Goal: Task Accomplishment & Management: Complete application form

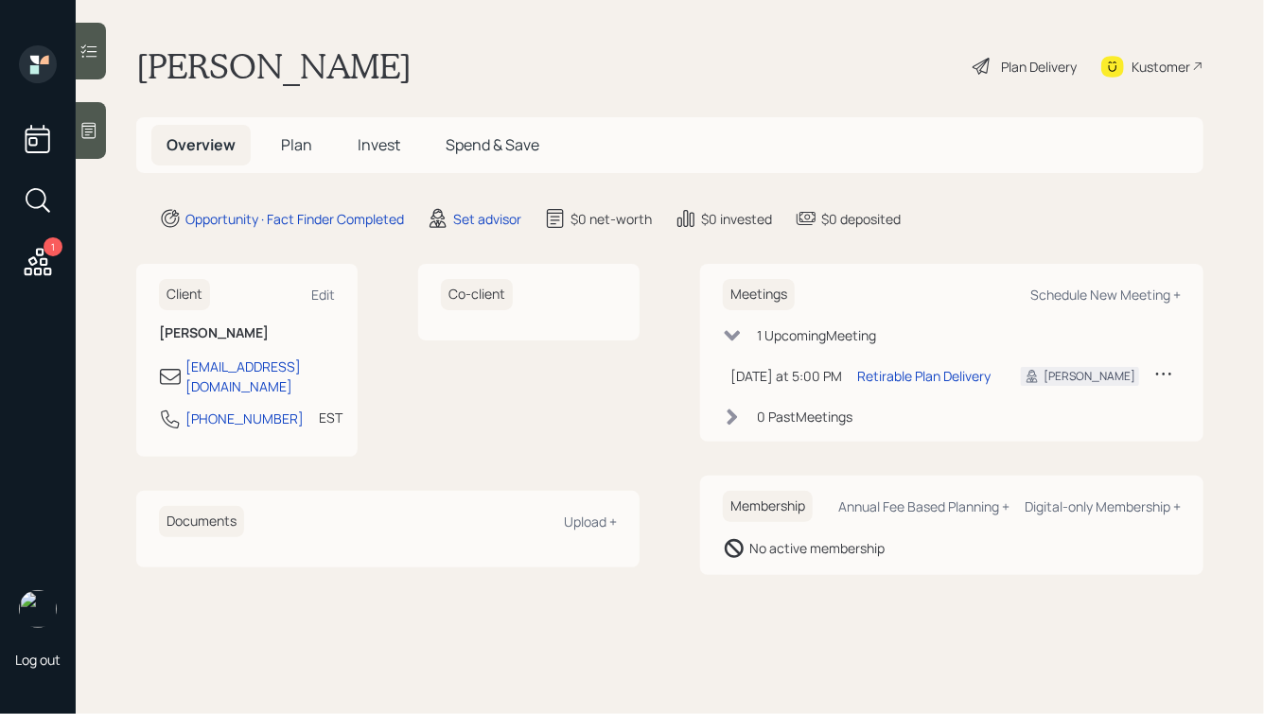
click at [83, 121] on icon at bounding box center [88, 130] width 19 height 19
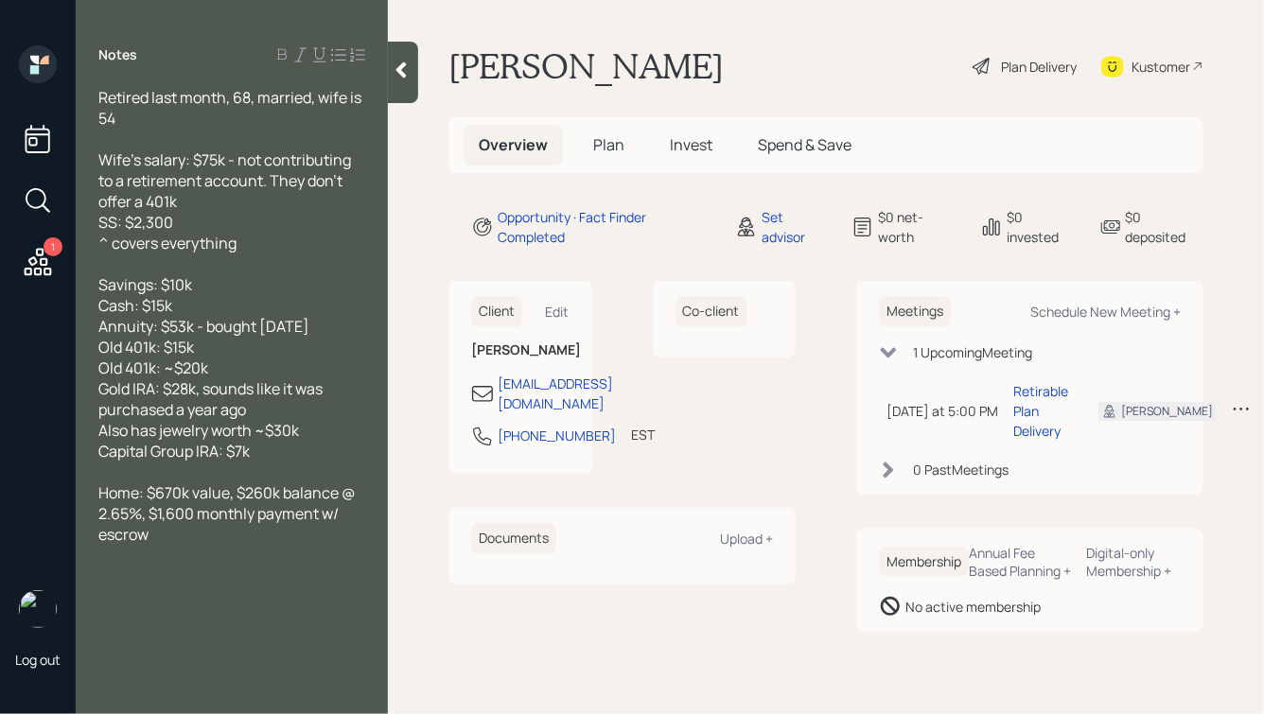
click at [597, 144] on span "Plan" at bounding box center [608, 144] width 31 height 21
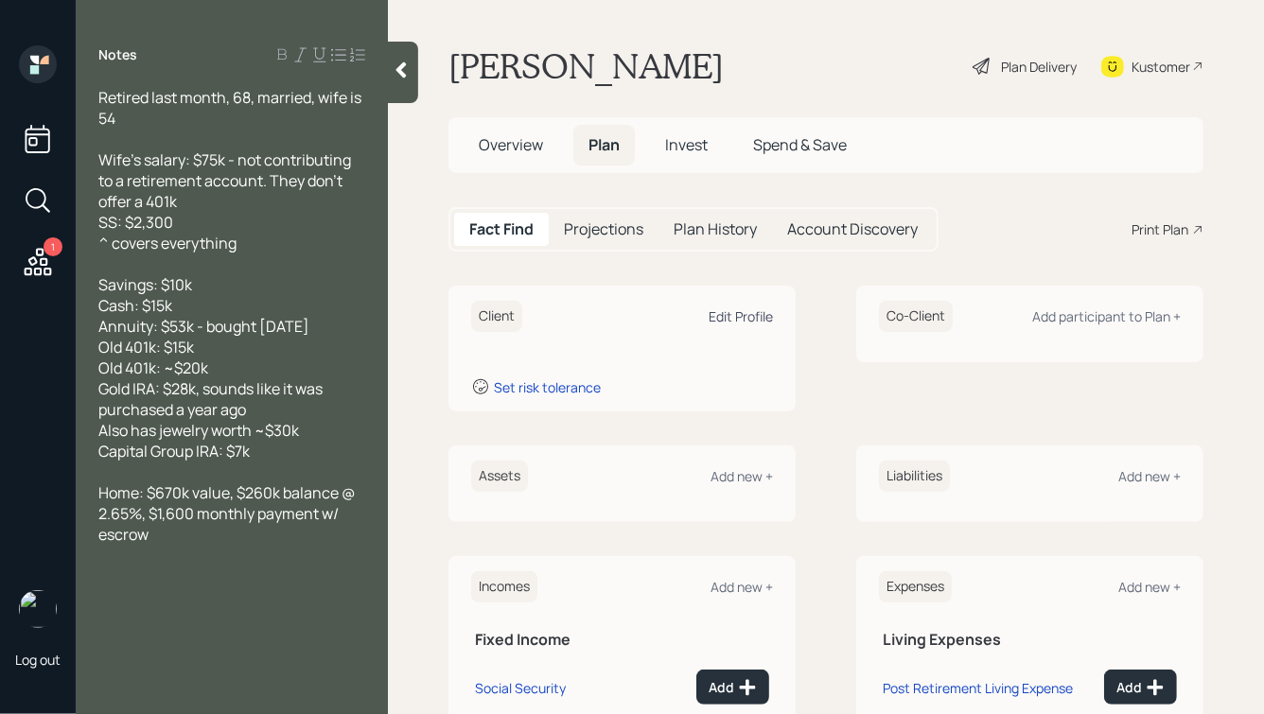
click at [745, 314] on div "Edit Profile" at bounding box center [741, 316] width 64 height 18
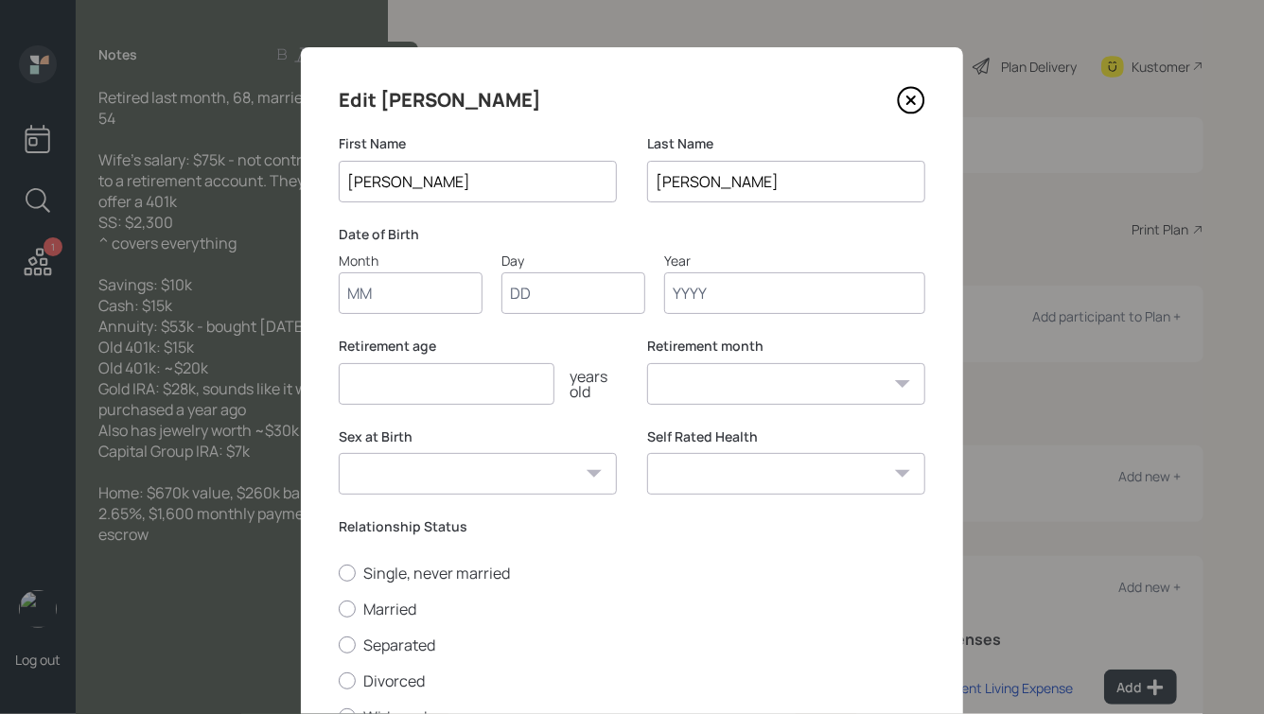
click at [391, 299] on input "Month" at bounding box center [411, 293] width 144 height 42
type input "06"
type input "01"
click at [370, 291] on input "06" at bounding box center [411, 293] width 144 height 42
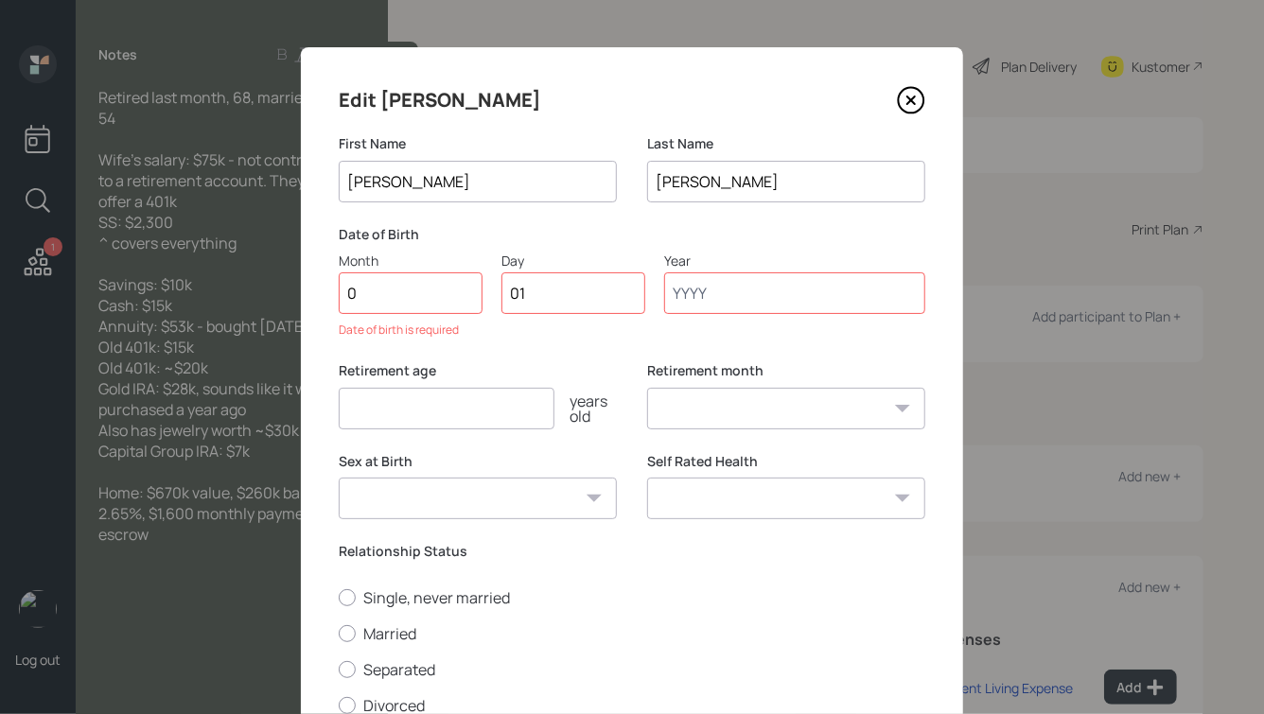
type input "01"
type input "1958"
select select "1"
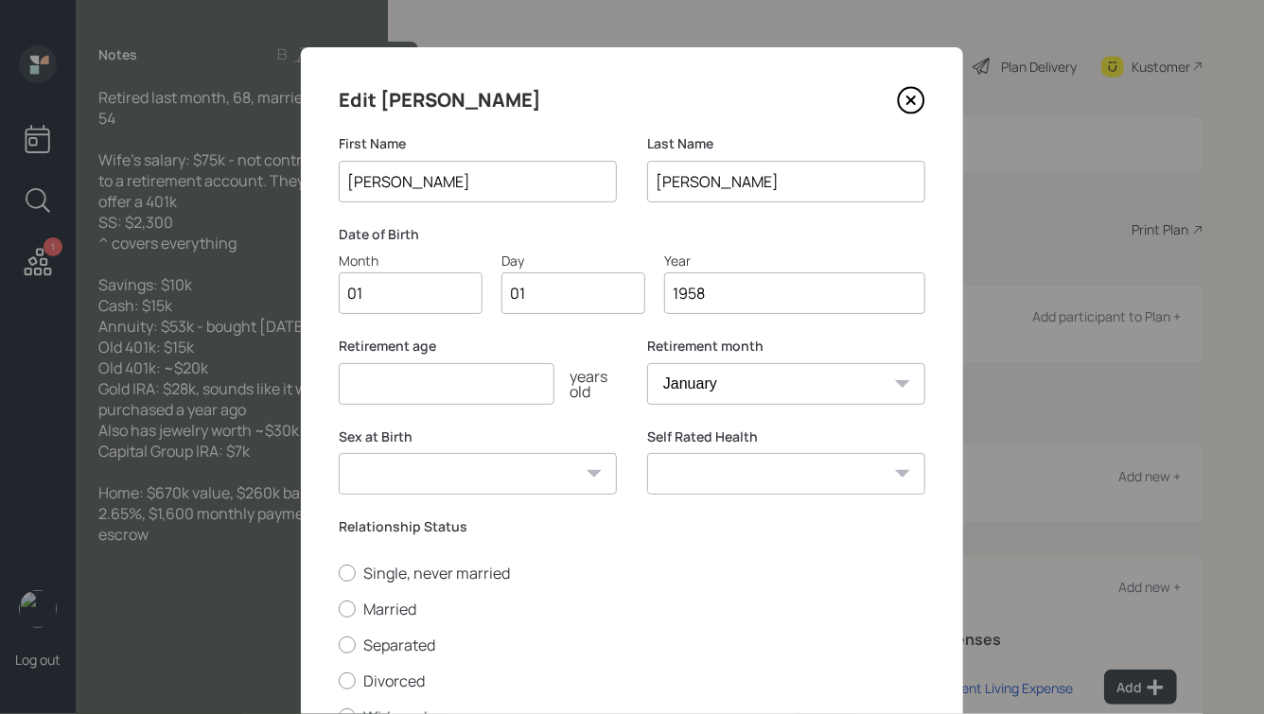
type input "1958"
click at [498, 394] on input "number" at bounding box center [447, 384] width 216 height 42
type input "68"
click at [734, 386] on select "January February March April May June July August September October November De…" at bounding box center [786, 384] width 278 height 42
select select "8"
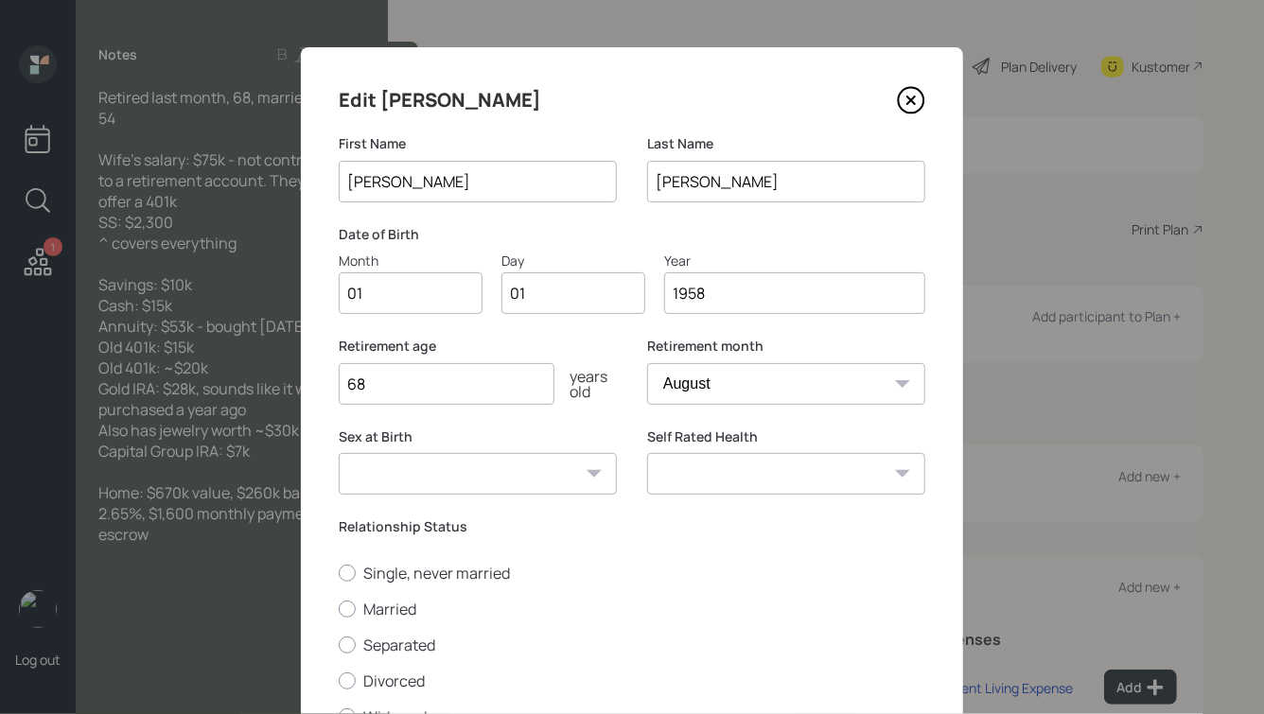
click at [647, 363] on select "January February March April May June July August September October November De…" at bounding box center [786, 384] width 278 height 42
click at [497, 475] on select "[DEMOGRAPHIC_DATA] [DEMOGRAPHIC_DATA] Other / Prefer not to say" at bounding box center [478, 474] width 278 height 42
select select "[DEMOGRAPHIC_DATA]"
click at [339, 453] on select "[DEMOGRAPHIC_DATA] [DEMOGRAPHIC_DATA] Other / Prefer not to say" at bounding box center [478, 474] width 278 height 42
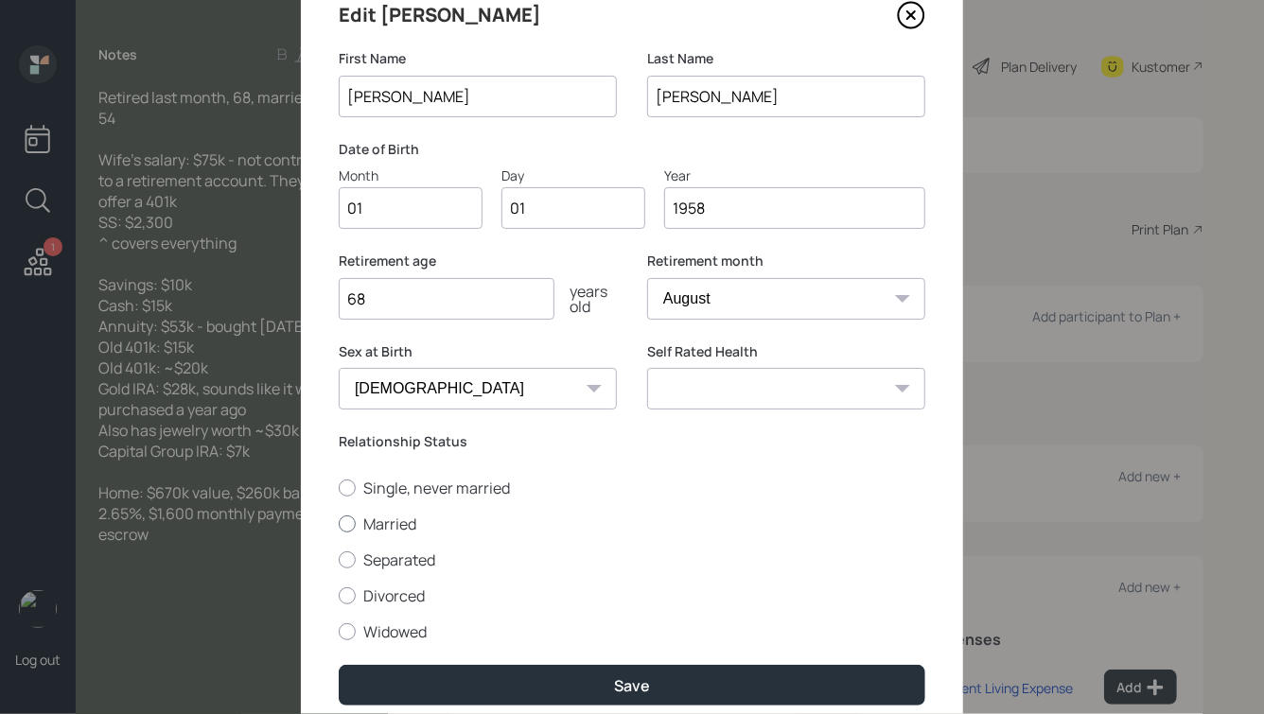
scroll to position [86, 0]
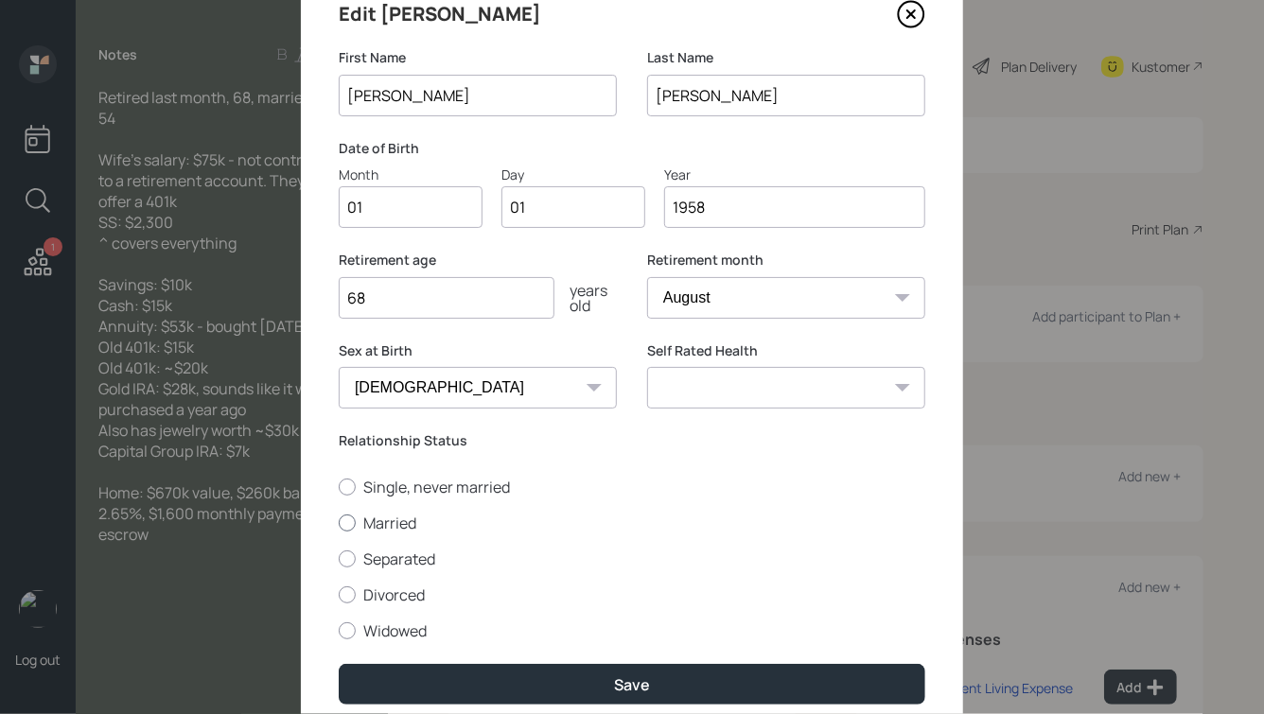
click at [376, 521] on label "Married" at bounding box center [632, 523] width 587 height 21
click at [339, 522] on input "Married" at bounding box center [338, 522] width 1 height 1
radio input "true"
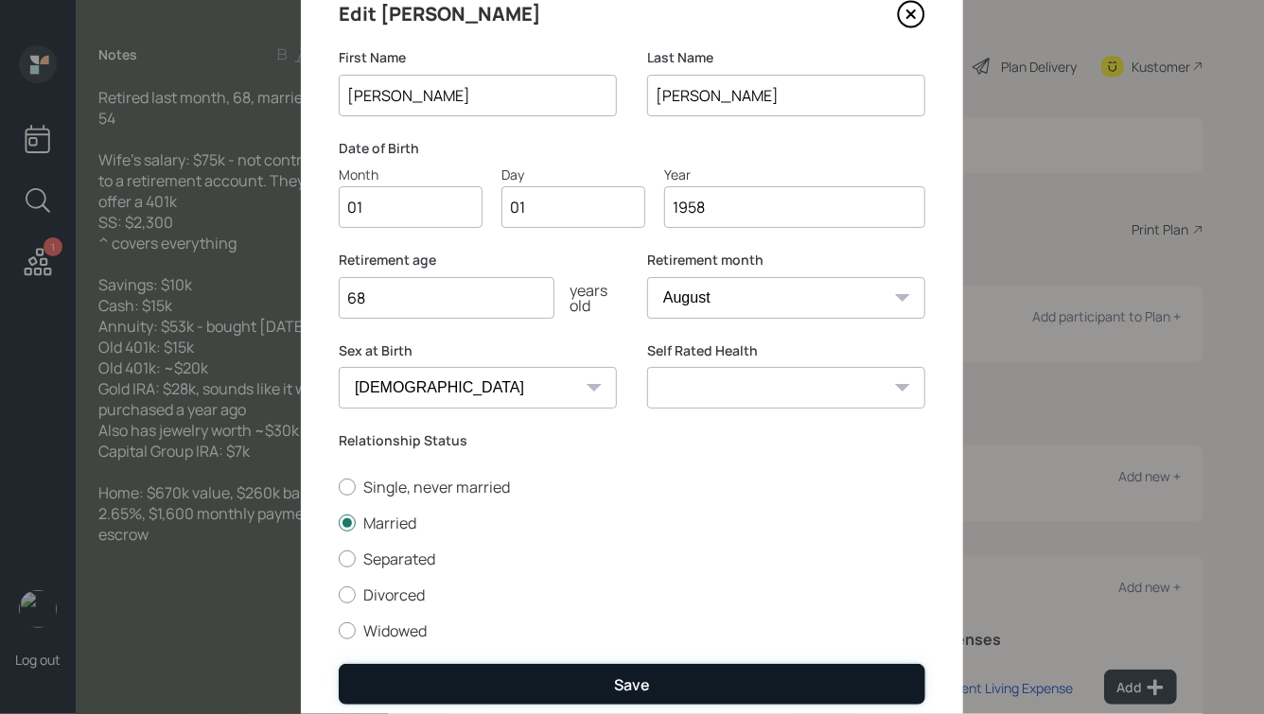
click at [558, 672] on button "Save" at bounding box center [632, 684] width 587 height 41
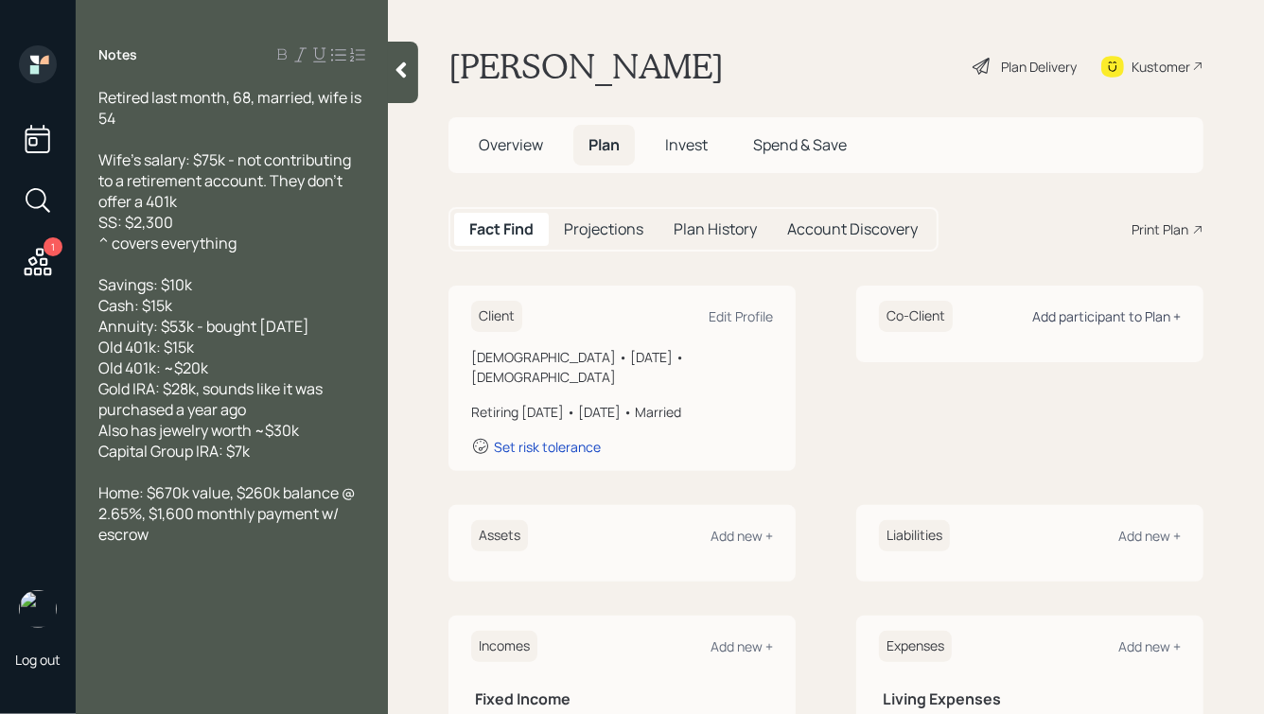
click at [1074, 316] on div "Add participant to Plan +" at bounding box center [1106, 316] width 149 height 18
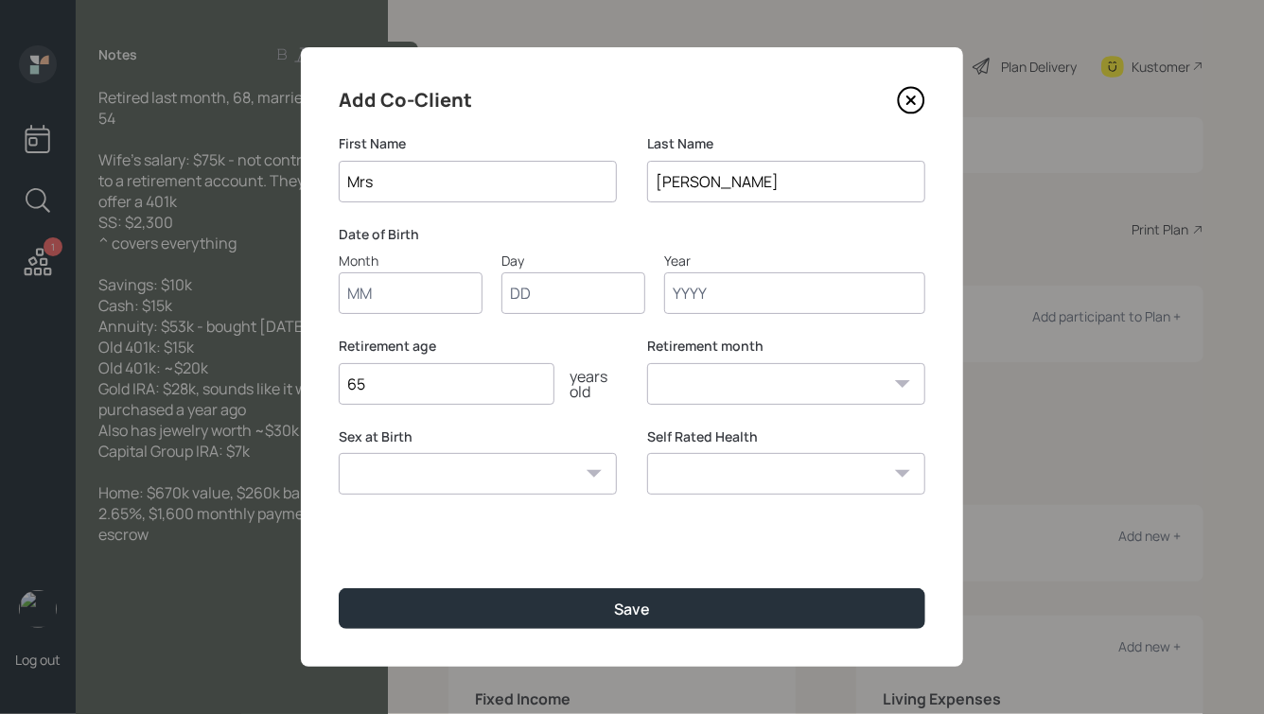
type input "Mrs"
type input "01"
type input "1971"
select select "1"
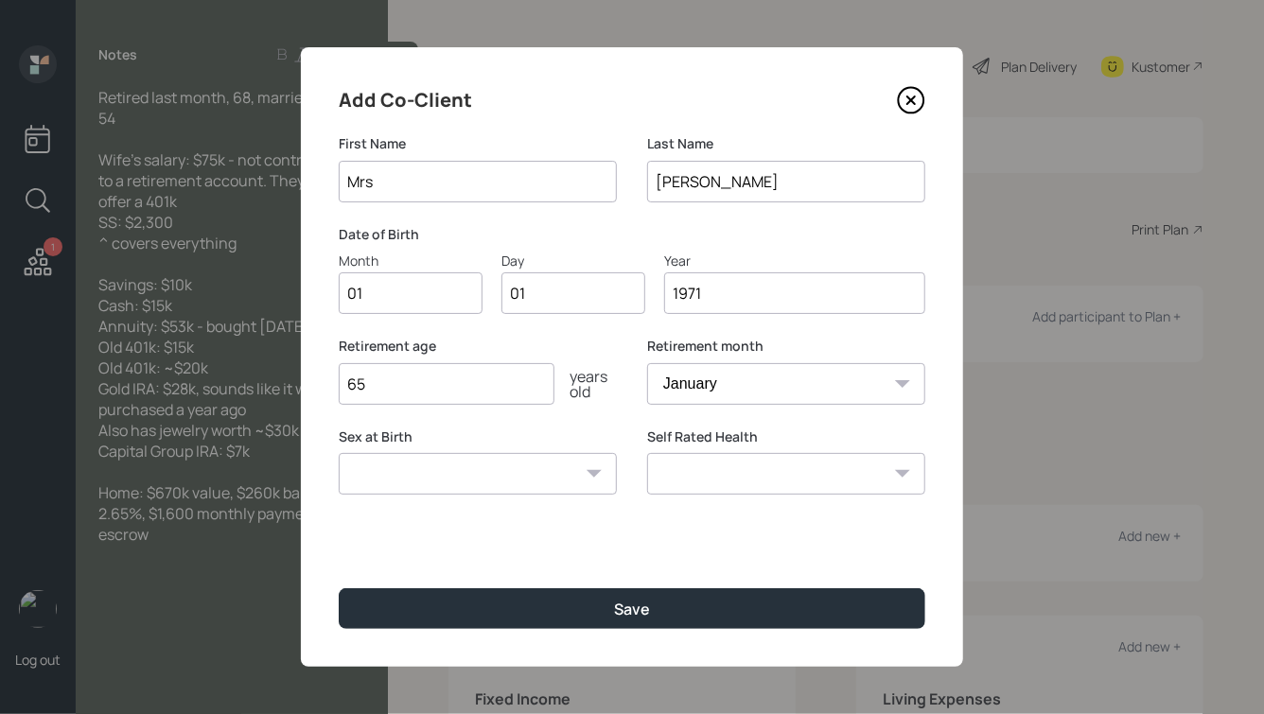
type input "1971"
click at [440, 470] on select "[DEMOGRAPHIC_DATA] [DEMOGRAPHIC_DATA] Other / Prefer not to say" at bounding box center [478, 474] width 278 height 42
select select "[DEMOGRAPHIC_DATA]"
click at [339, 453] on select "[DEMOGRAPHIC_DATA] [DEMOGRAPHIC_DATA] Other / Prefer not to say" at bounding box center [478, 474] width 278 height 42
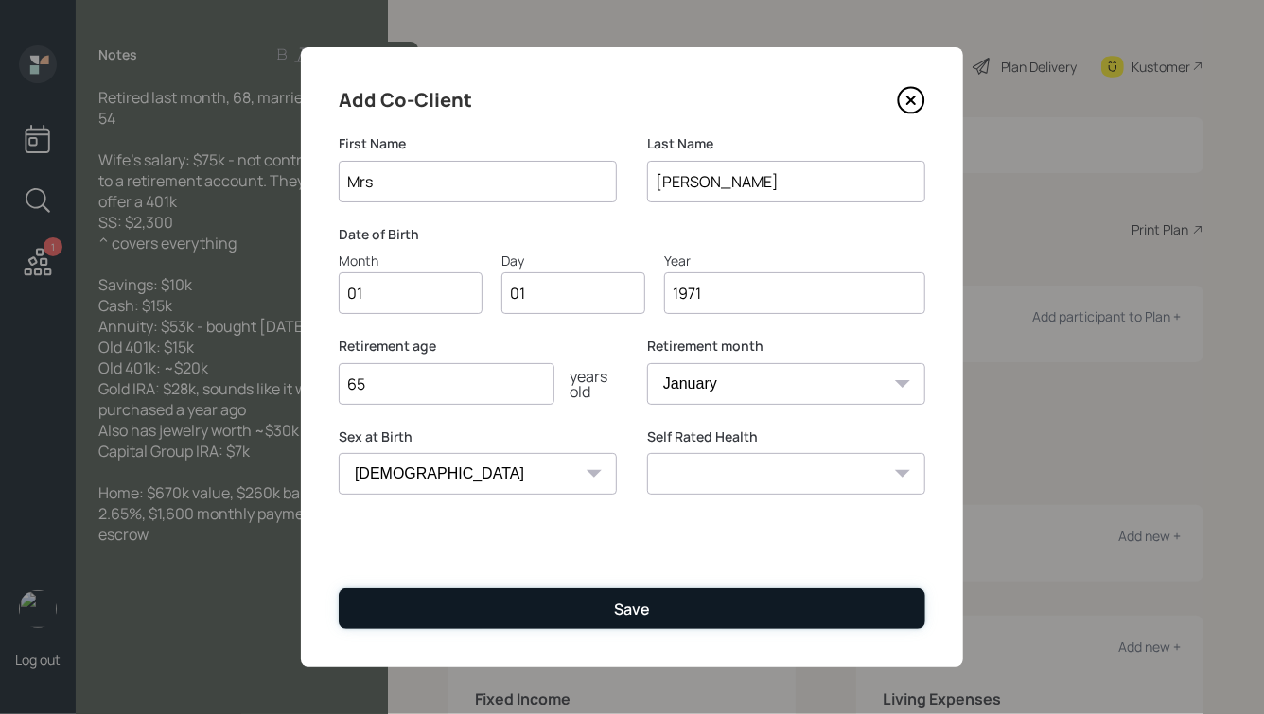
click at [651, 612] on button "Save" at bounding box center [632, 608] width 587 height 41
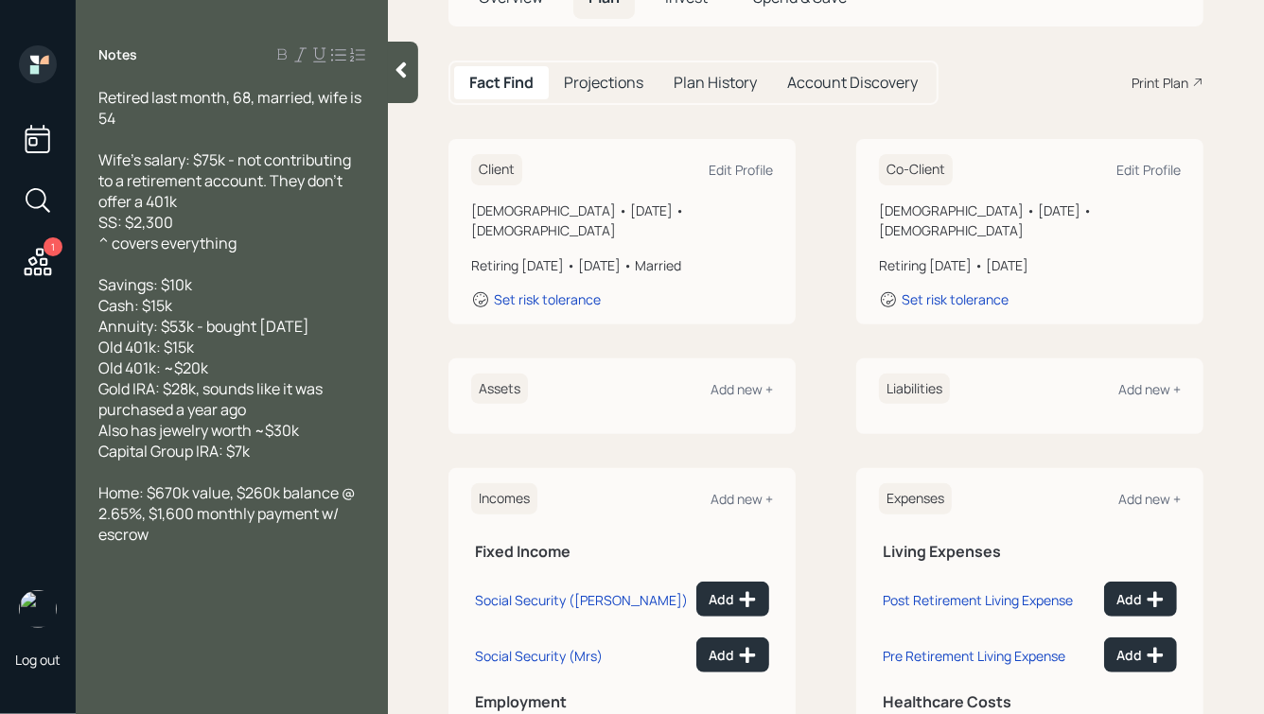
scroll to position [275, 0]
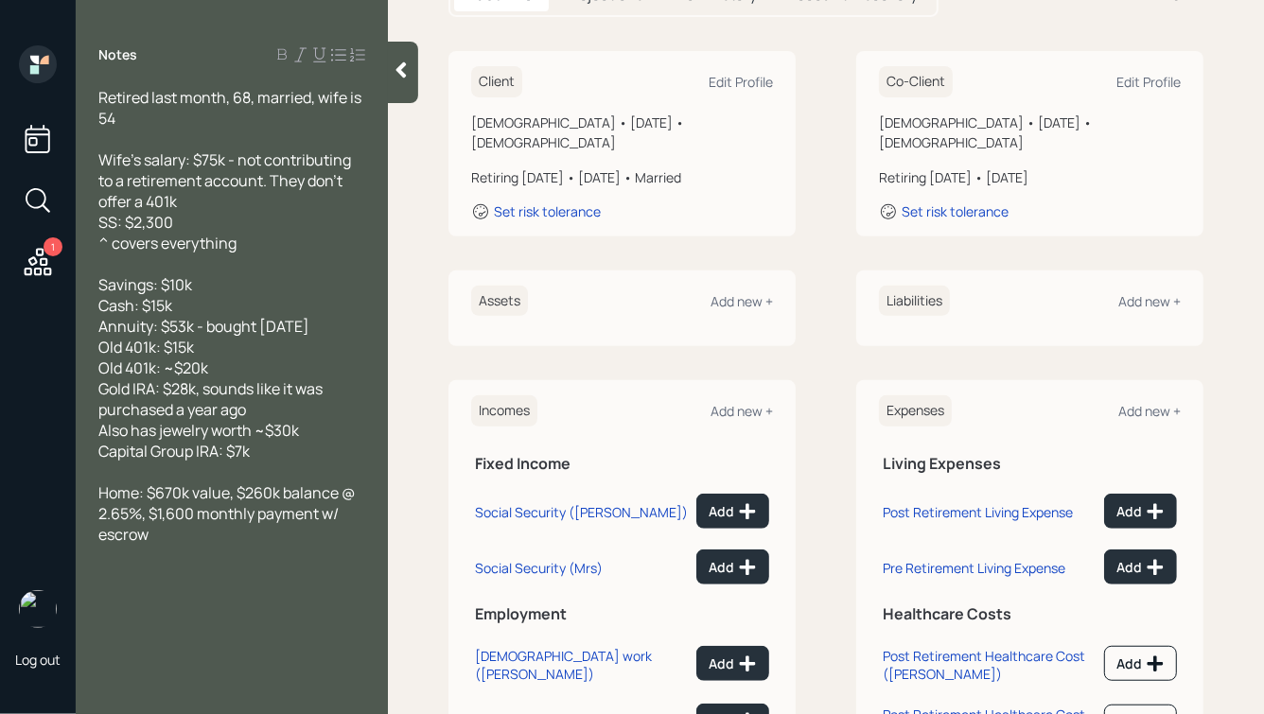
click at [515, 712] on div "[DEMOGRAPHIC_DATA] work (Mrs)" at bounding box center [582, 721] width 214 height 18
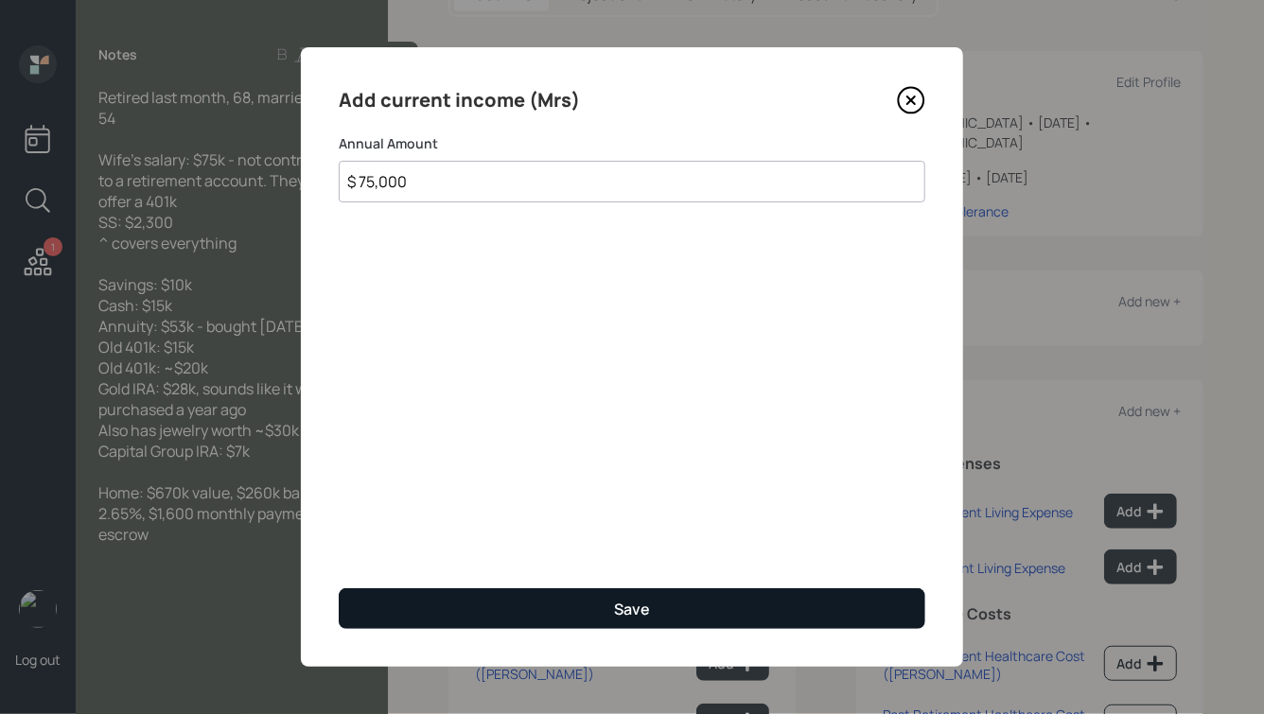
type input "$ 75,000"
click at [540, 612] on button "Save" at bounding box center [632, 608] width 587 height 41
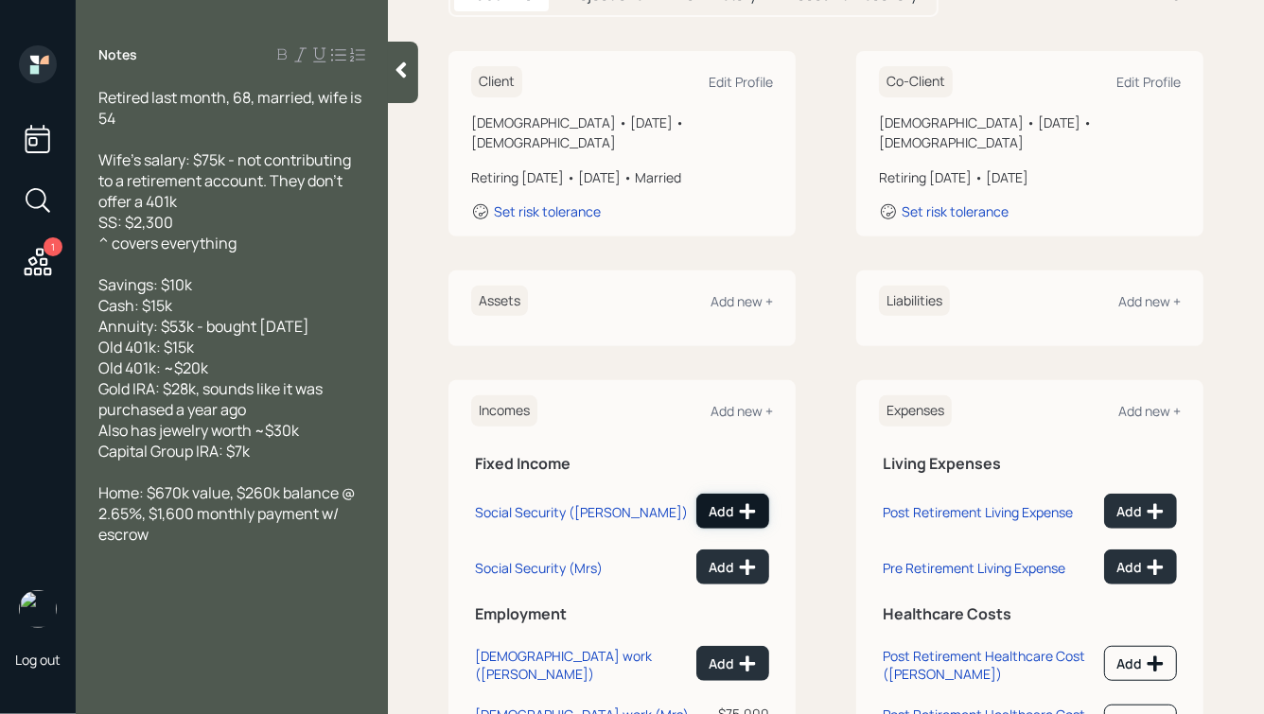
click at [742, 504] on icon at bounding box center [748, 512] width 16 height 16
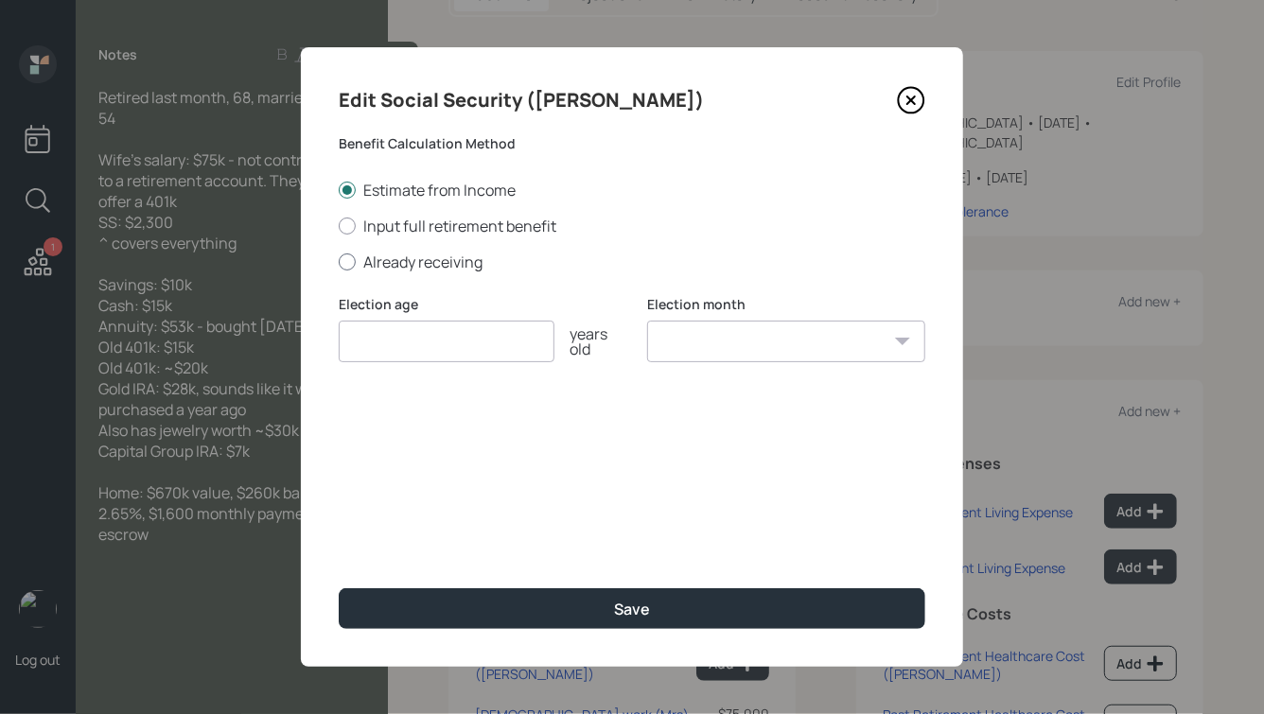
click at [348, 261] on div at bounding box center [347, 262] width 17 height 17
click at [339, 261] on input "Already receiving" at bounding box center [338, 261] width 1 height 1
radio input "true"
click at [391, 335] on input "number" at bounding box center [447, 342] width 216 height 42
type input "67"
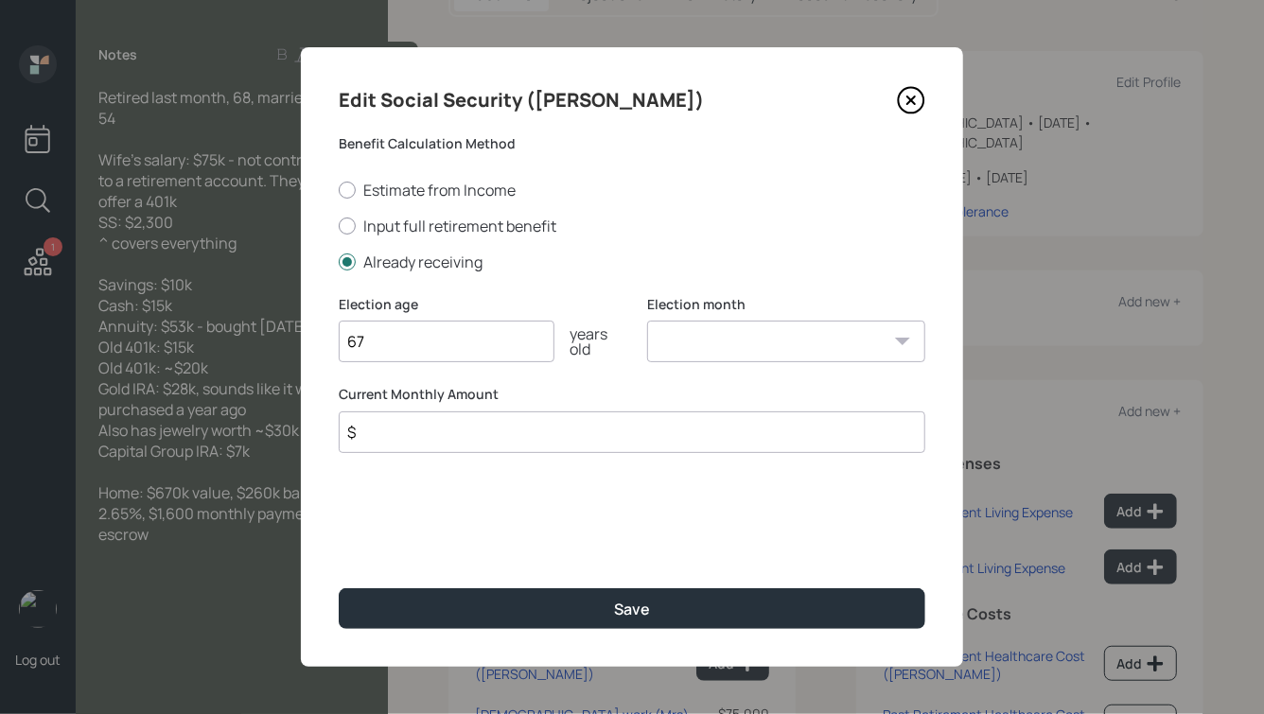
click at [691, 346] on select "January February March April May June July August September October November De…" at bounding box center [786, 342] width 278 height 42
select select "1"
click at [647, 322] on select "January February March April May June July August September October November De…" at bounding box center [786, 342] width 278 height 42
click at [507, 427] on input "$" at bounding box center [632, 433] width 587 height 42
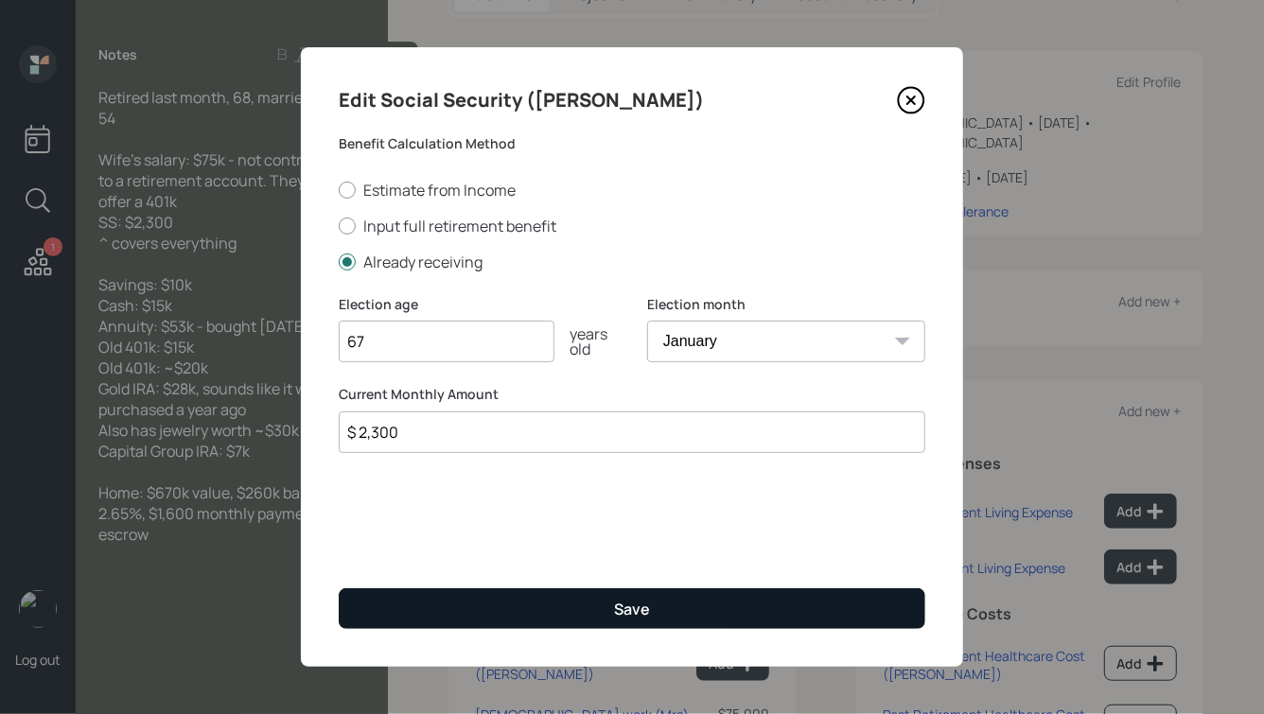
type input "$ 2,300"
click at [644, 607] on div "Save" at bounding box center [632, 609] width 36 height 21
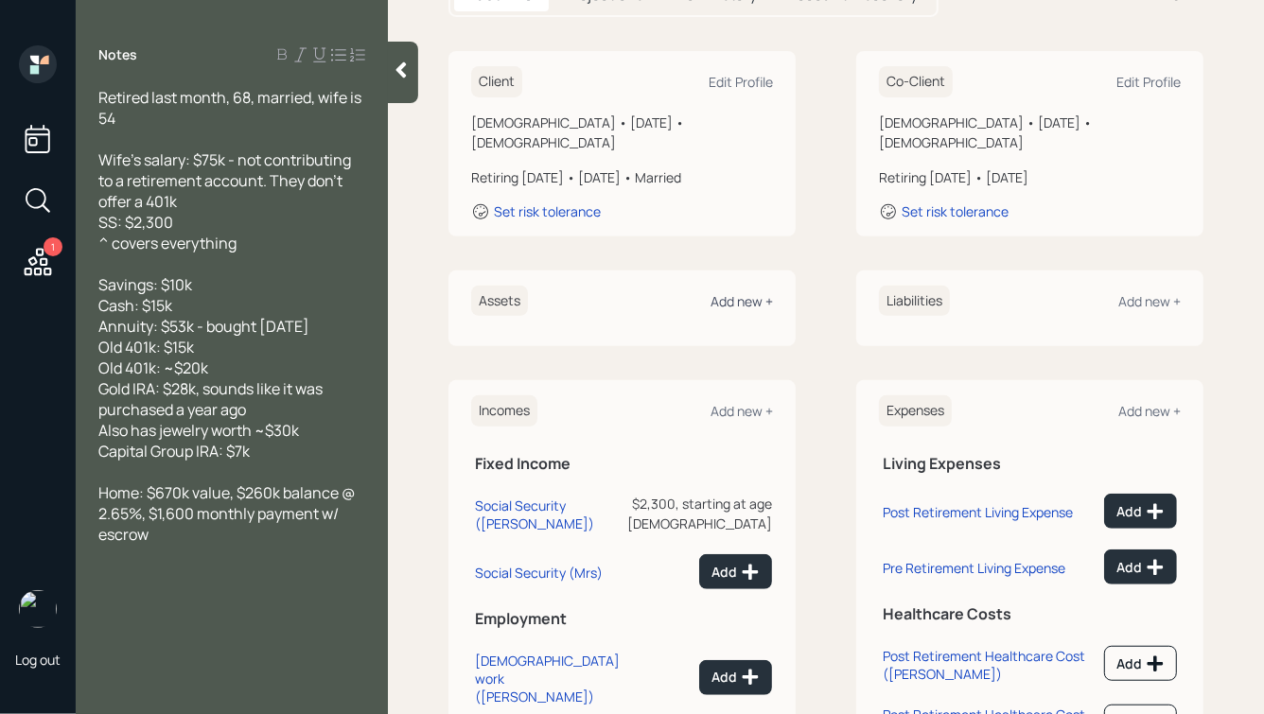
click at [735, 292] on div "Add new +" at bounding box center [741, 301] width 62 height 18
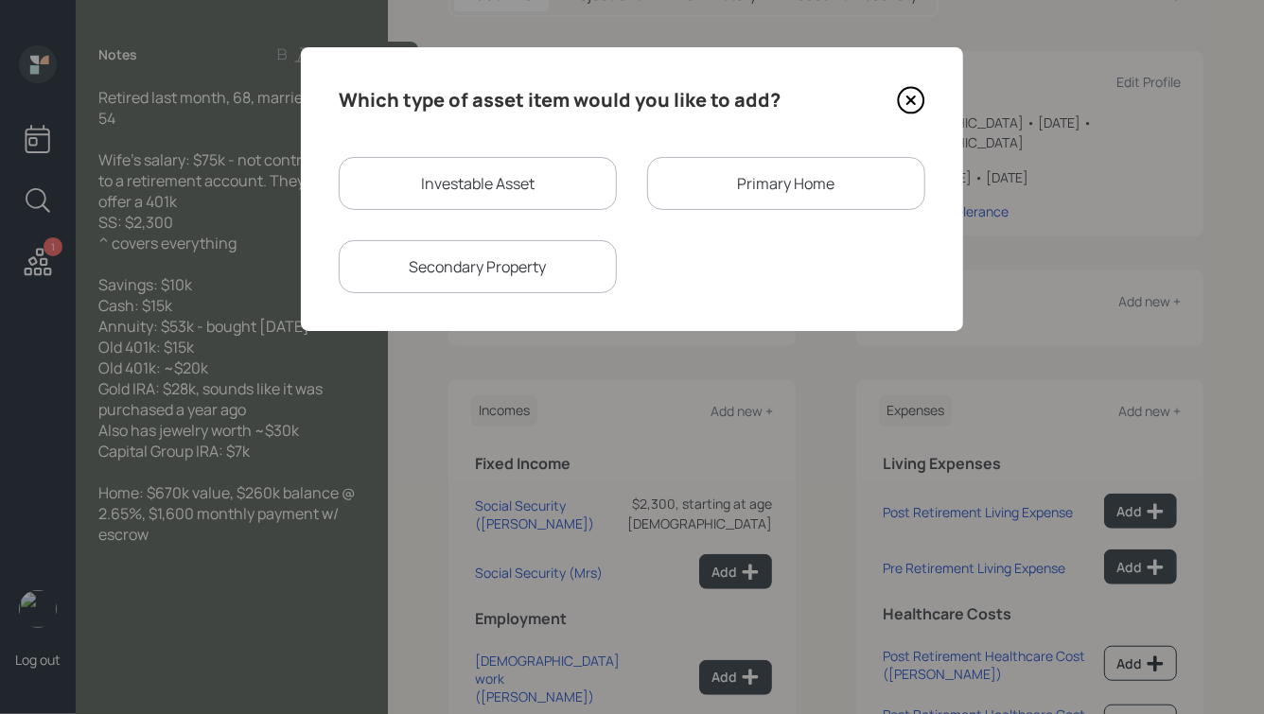
click at [530, 195] on div "Investable Asset" at bounding box center [478, 183] width 278 height 53
select select "taxable"
select select "balanced"
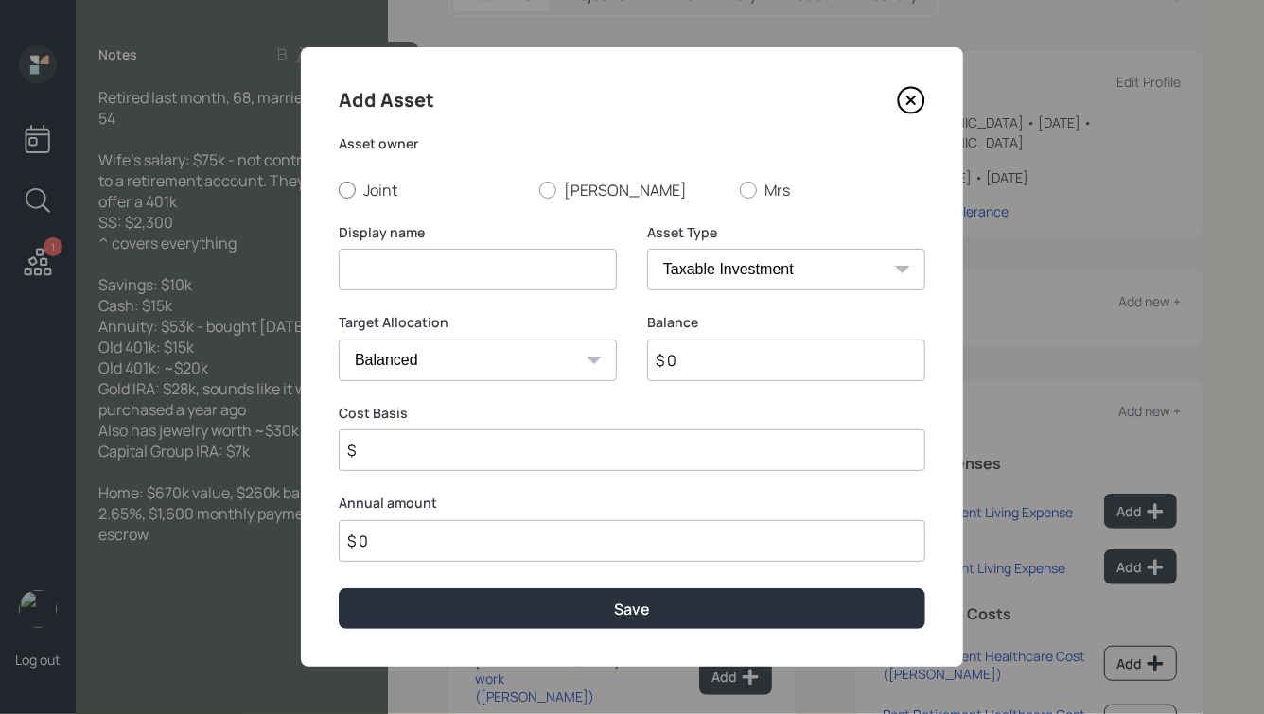
click at [381, 187] on label "Joint" at bounding box center [431, 190] width 185 height 21
click at [339, 189] on input "Joint" at bounding box center [338, 189] width 1 height 1
radio input "true"
click at [394, 266] on input at bounding box center [478, 270] width 278 height 42
type input "Savings"
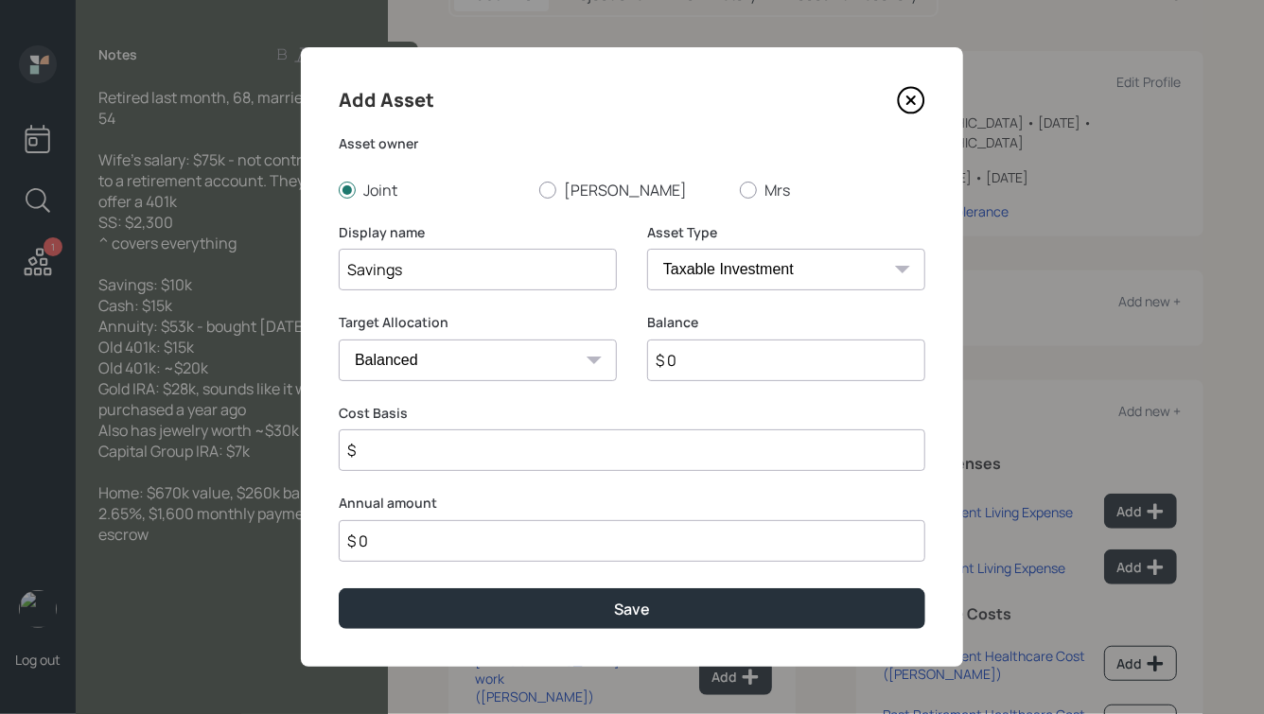
click at [717, 268] on select "SEP [PERSON_NAME] IRA 401(k) [PERSON_NAME] 401(k) 403(b) [PERSON_NAME] 403(b) 4…" at bounding box center [786, 270] width 278 height 42
select select "cash"
click at [647, 249] on select "SEP [PERSON_NAME] IRA 401(k) [PERSON_NAME] 401(k) 403(b) [PERSON_NAME] 403(b) 4…" at bounding box center [786, 270] width 278 height 42
type input "$"
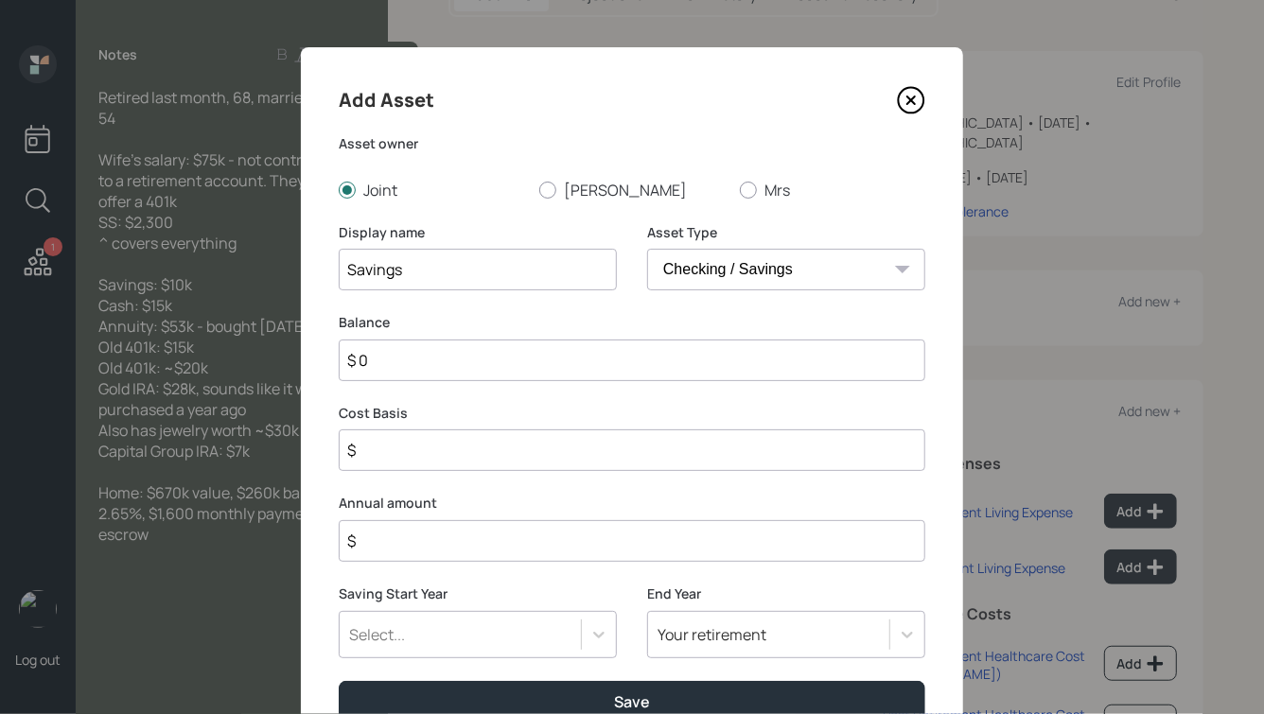
scroll to position [3, 0]
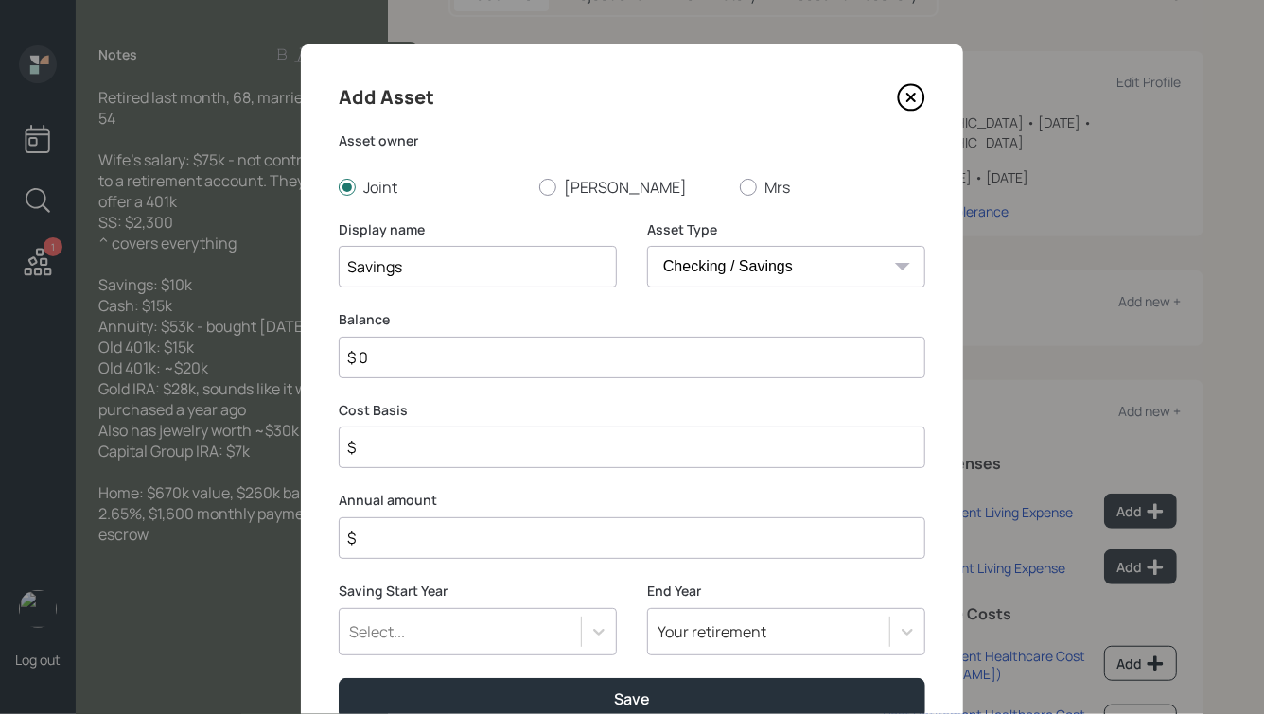
click at [667, 360] on input "$ 0" at bounding box center [632, 358] width 587 height 42
type input "$ 1"
type input "$ 10"
type input "$ 100"
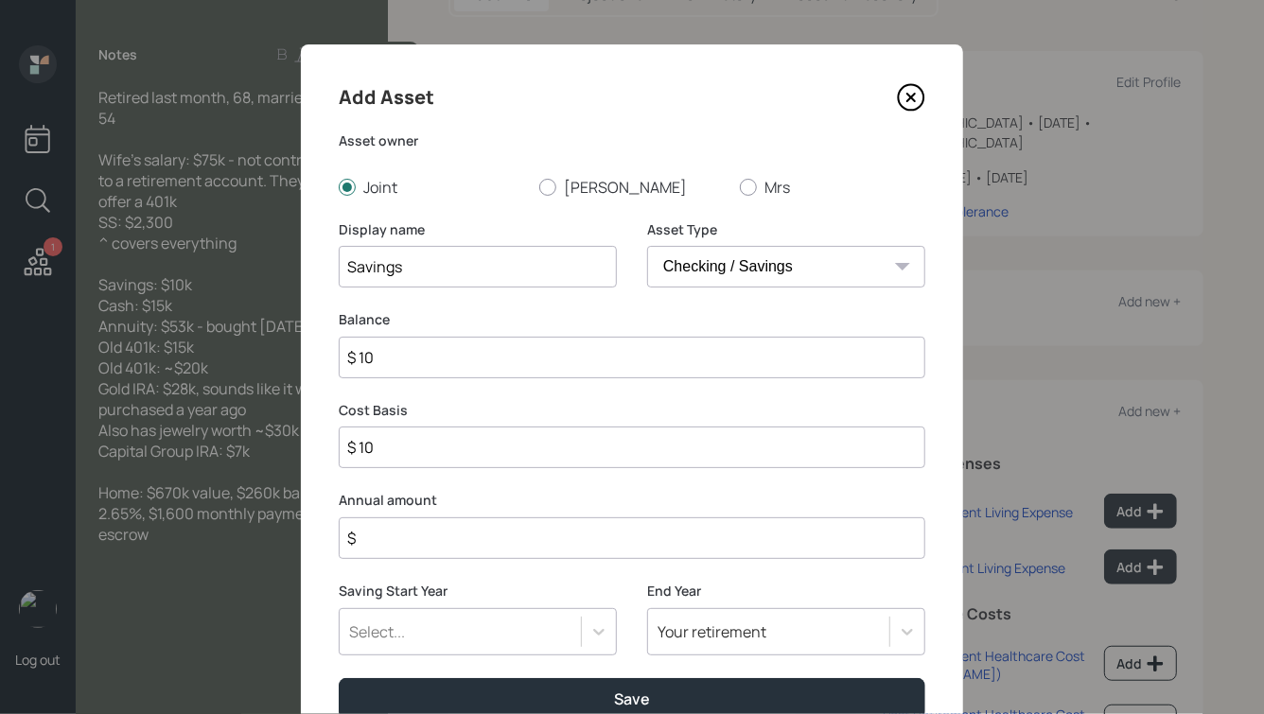
type input "$ 100"
type input "$ 1,000"
type input "$ 10,000"
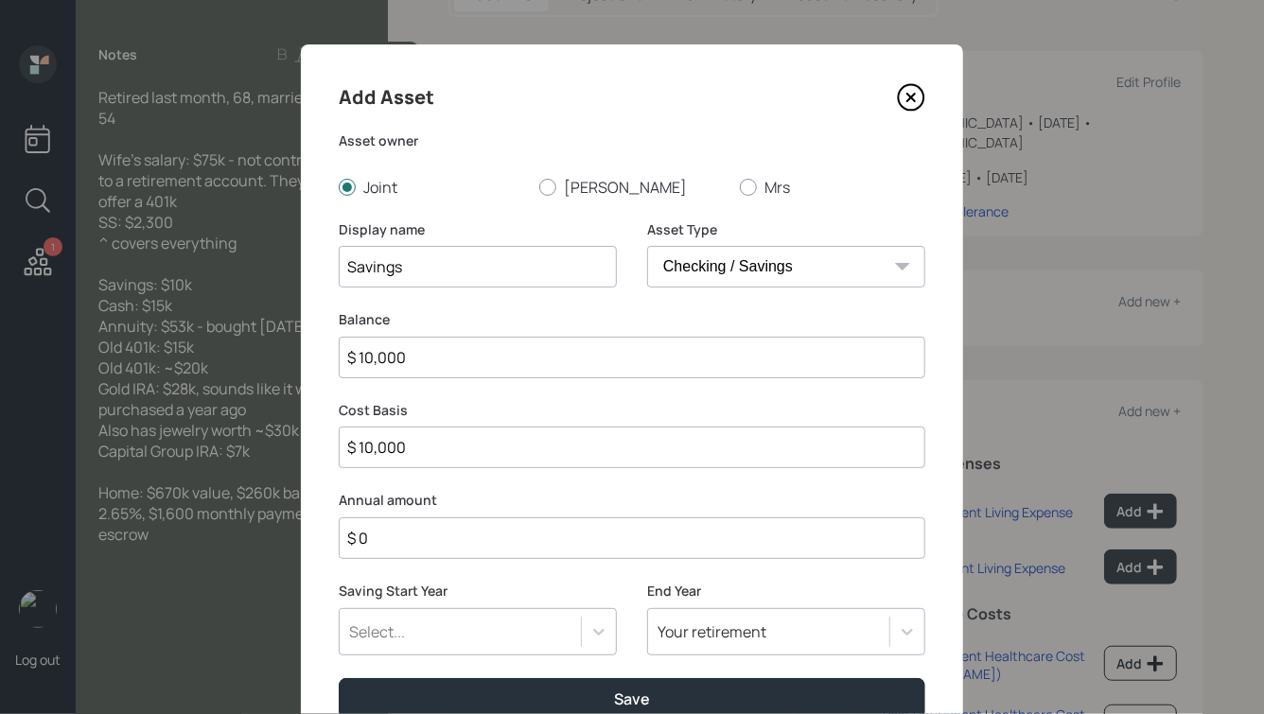
scroll to position [0, 0]
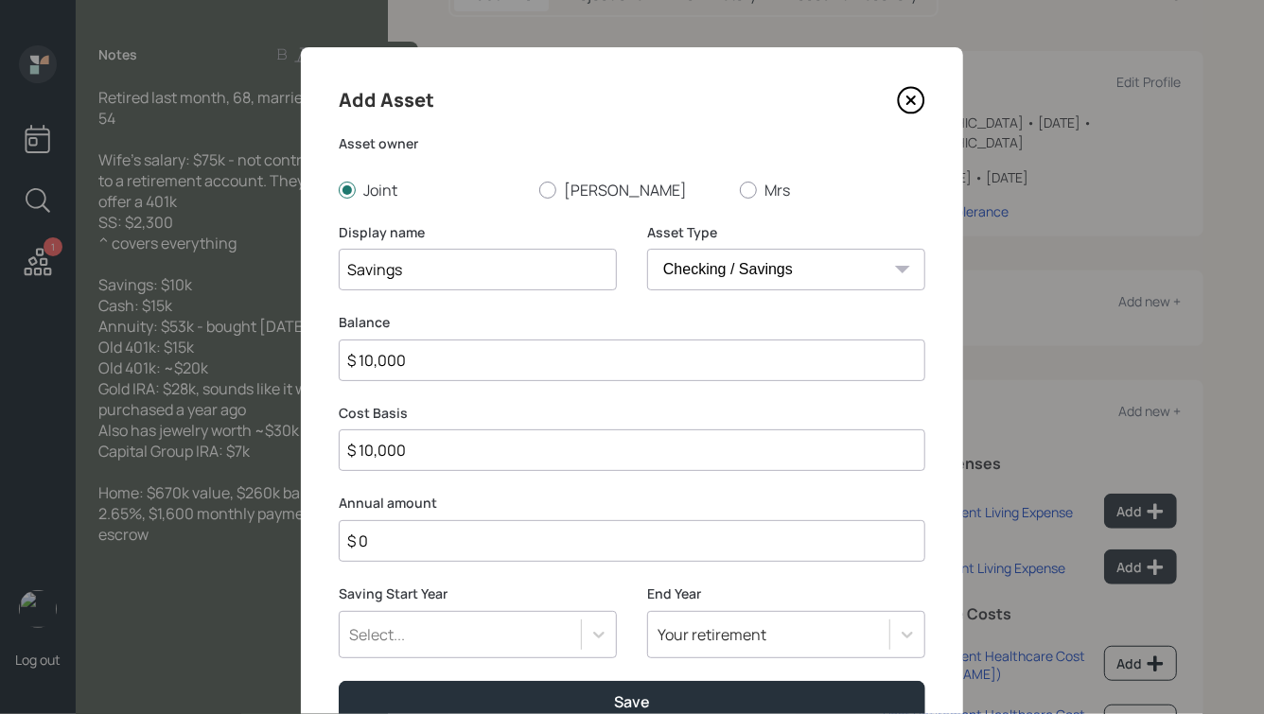
type input "$ 0"
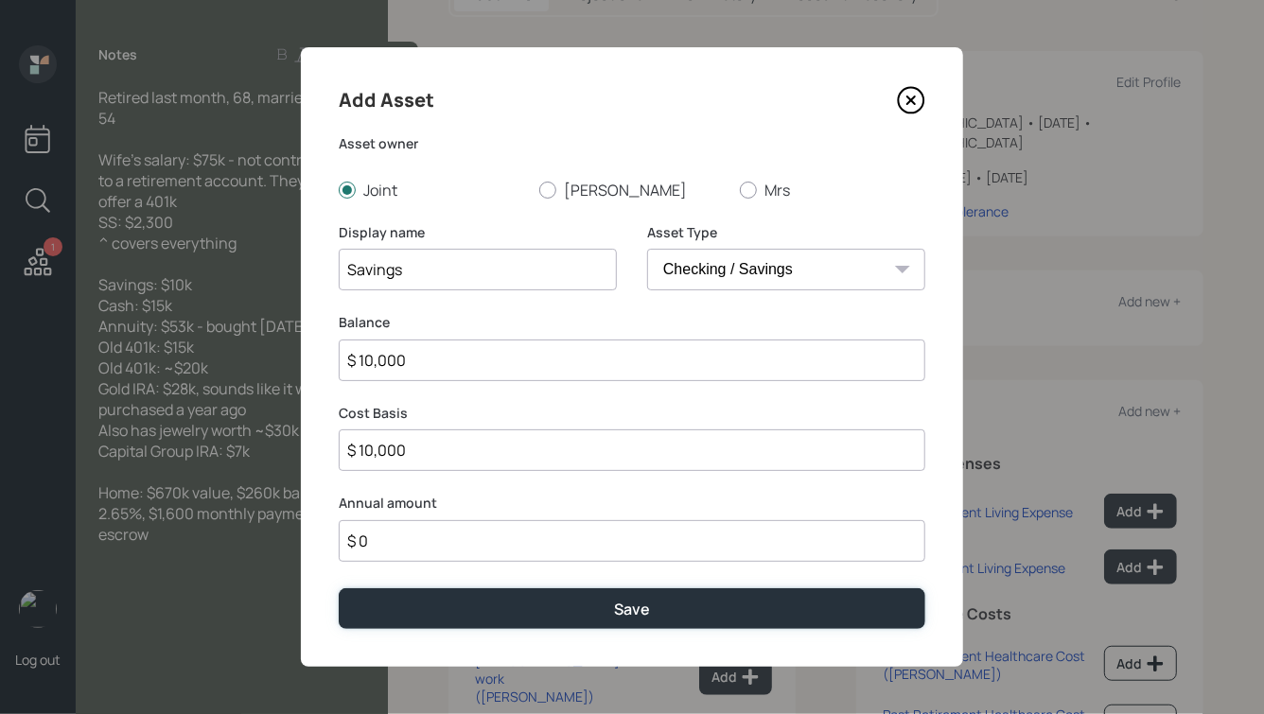
click at [339, 588] on button "Save" at bounding box center [632, 608] width 587 height 41
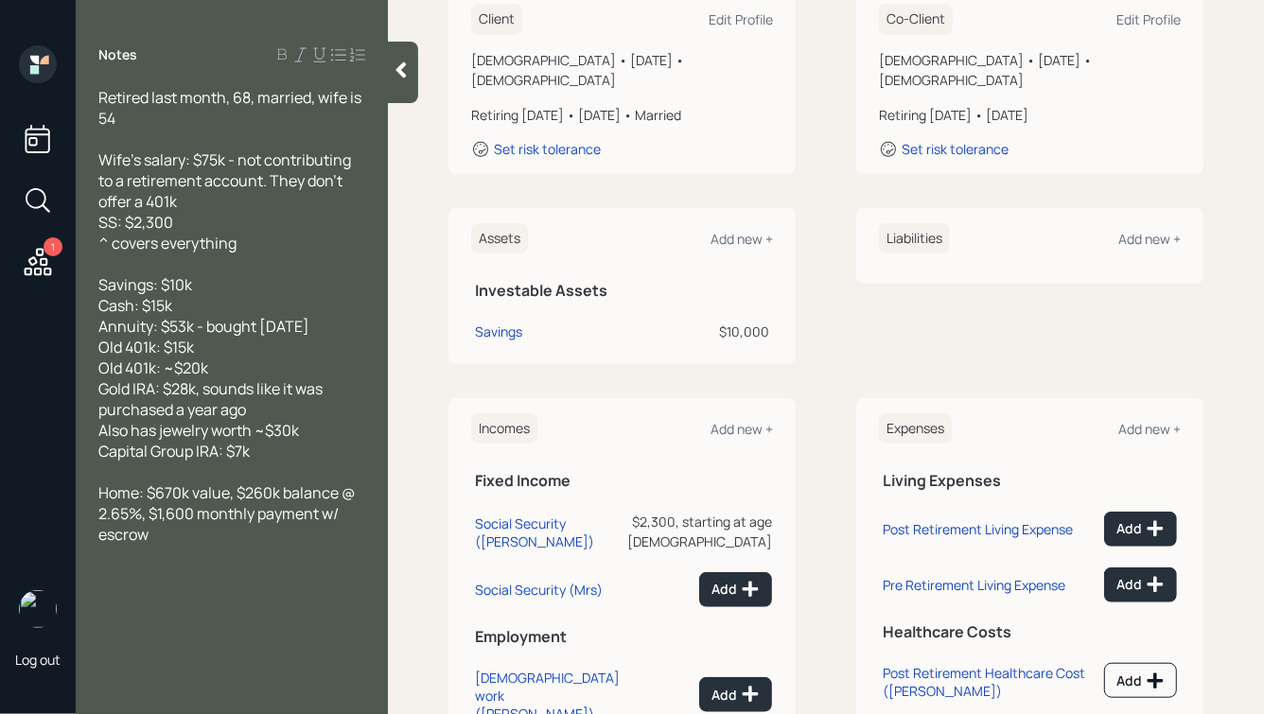
scroll to position [257, 0]
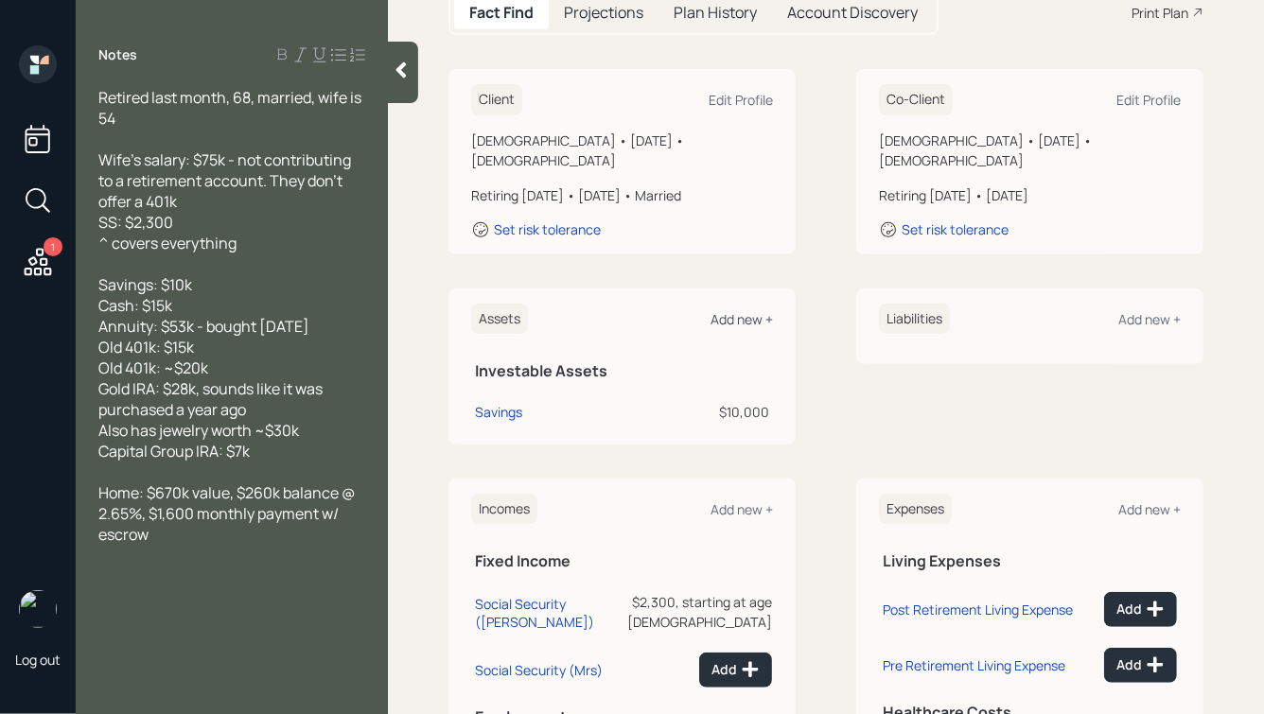
click at [745, 310] on div "Add new +" at bounding box center [741, 319] width 62 height 18
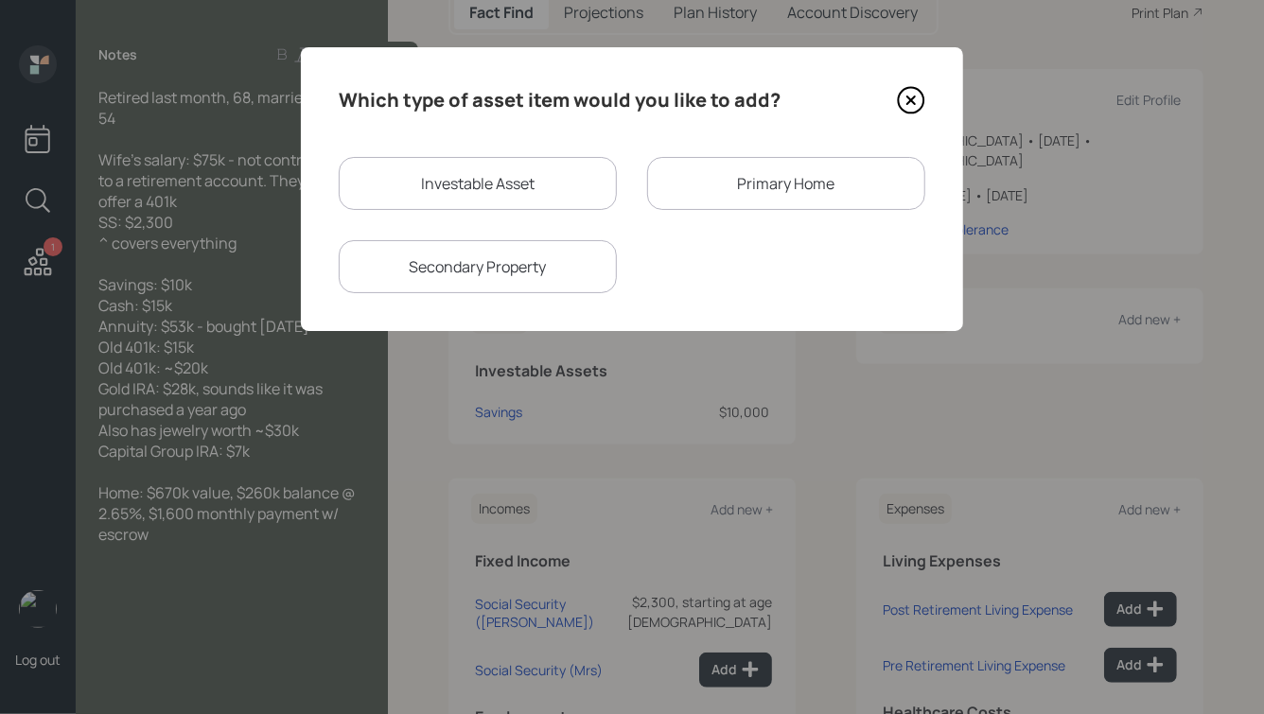
click at [517, 169] on div "Investable Asset" at bounding box center [478, 183] width 278 height 53
select select "taxable"
select select "balanced"
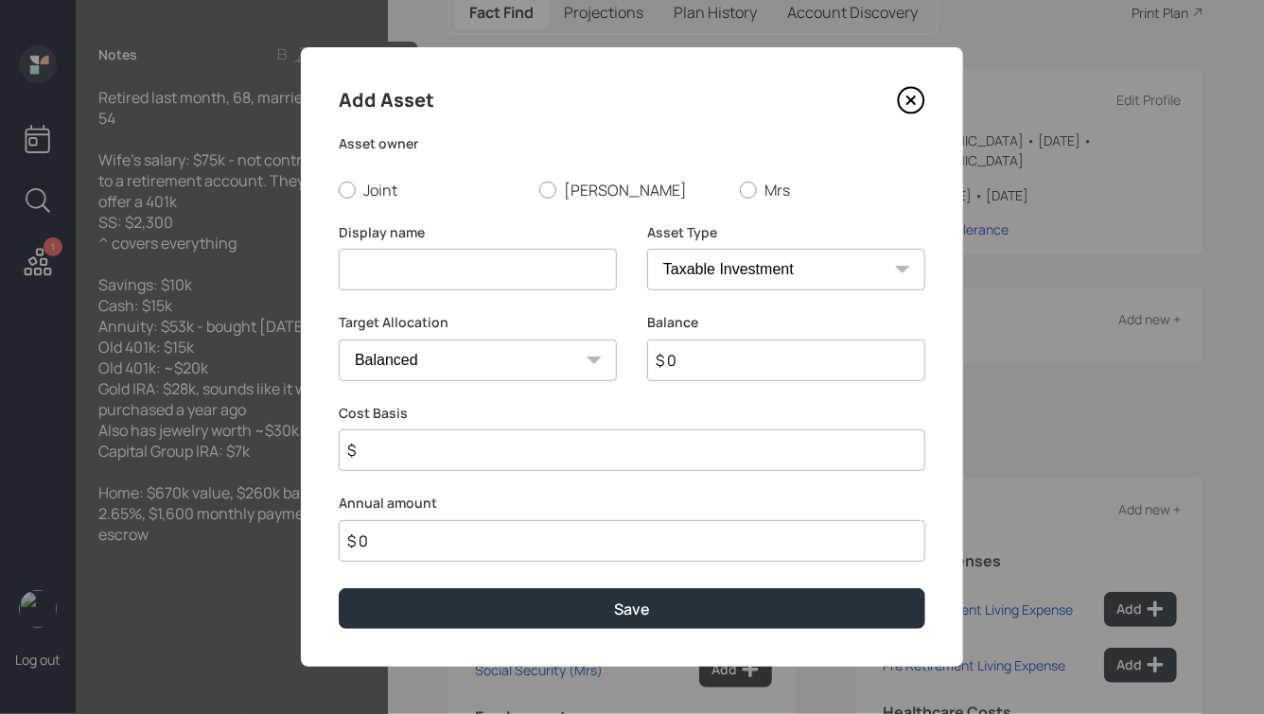
click at [651, 273] on select "SEP [PERSON_NAME] IRA 401(k) [PERSON_NAME] 401(k) 403(b) [PERSON_NAME] 403(b) 4…" at bounding box center [786, 270] width 278 height 42
select select "emergency_fund"
click at [647, 249] on select "SEP [PERSON_NAME] IRA 401(k) [PERSON_NAME] 401(k) 403(b) [PERSON_NAME] 403(b) 4…" at bounding box center [786, 270] width 278 height 42
click at [464, 274] on input at bounding box center [478, 270] width 278 height 42
type input "Emergency Fund"
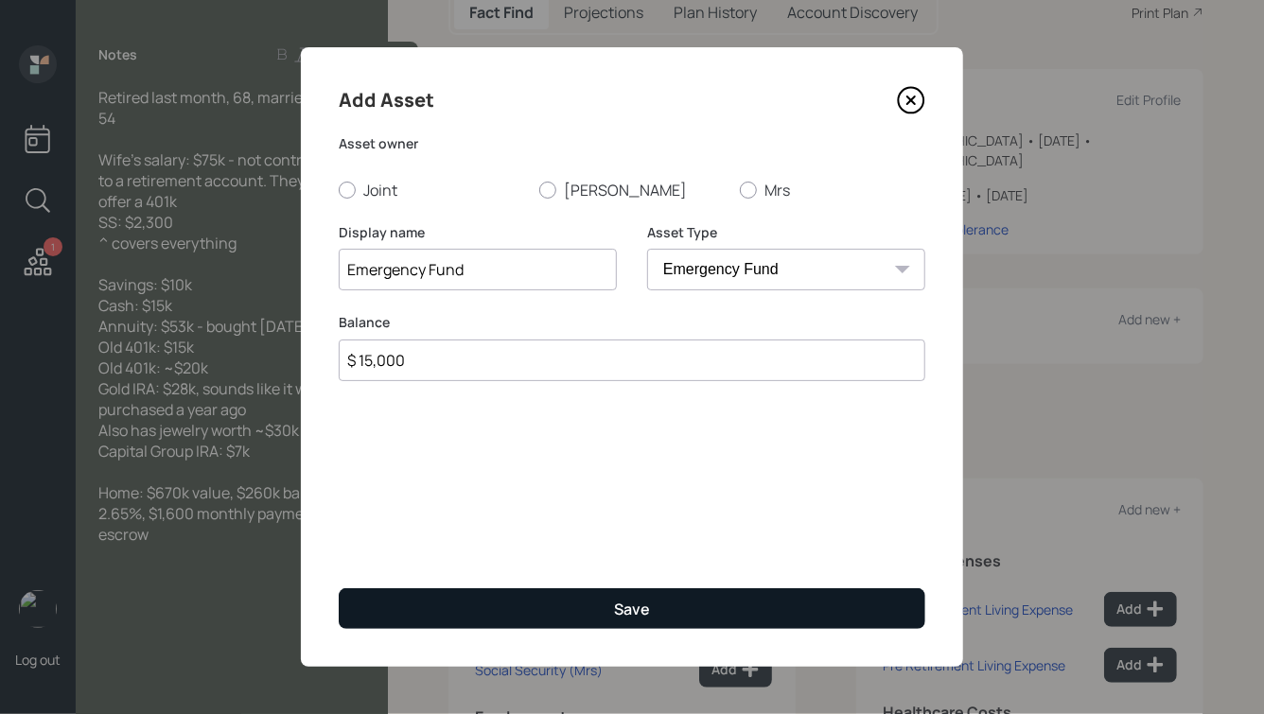
type input "$ 15,000"
click at [534, 590] on button "Save" at bounding box center [632, 608] width 587 height 41
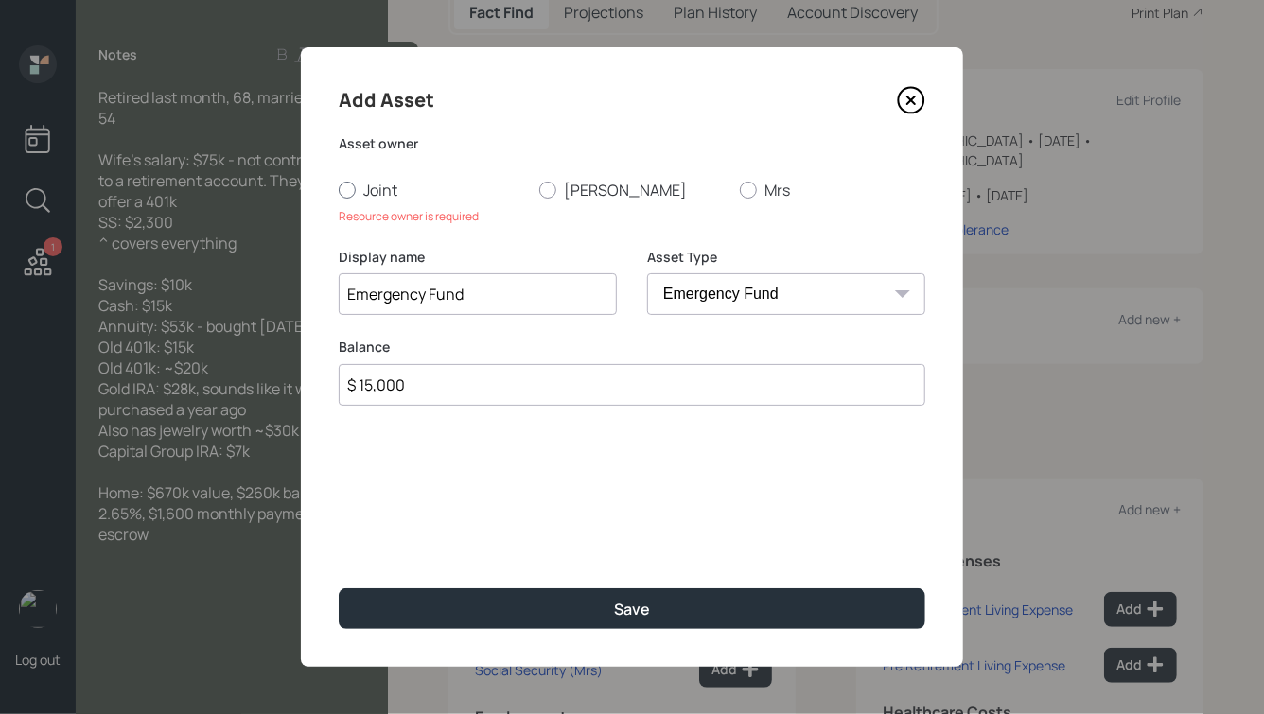
click at [371, 195] on label "Joint" at bounding box center [431, 190] width 185 height 21
click at [339, 190] on input "Joint" at bounding box center [338, 189] width 1 height 1
radio input "true"
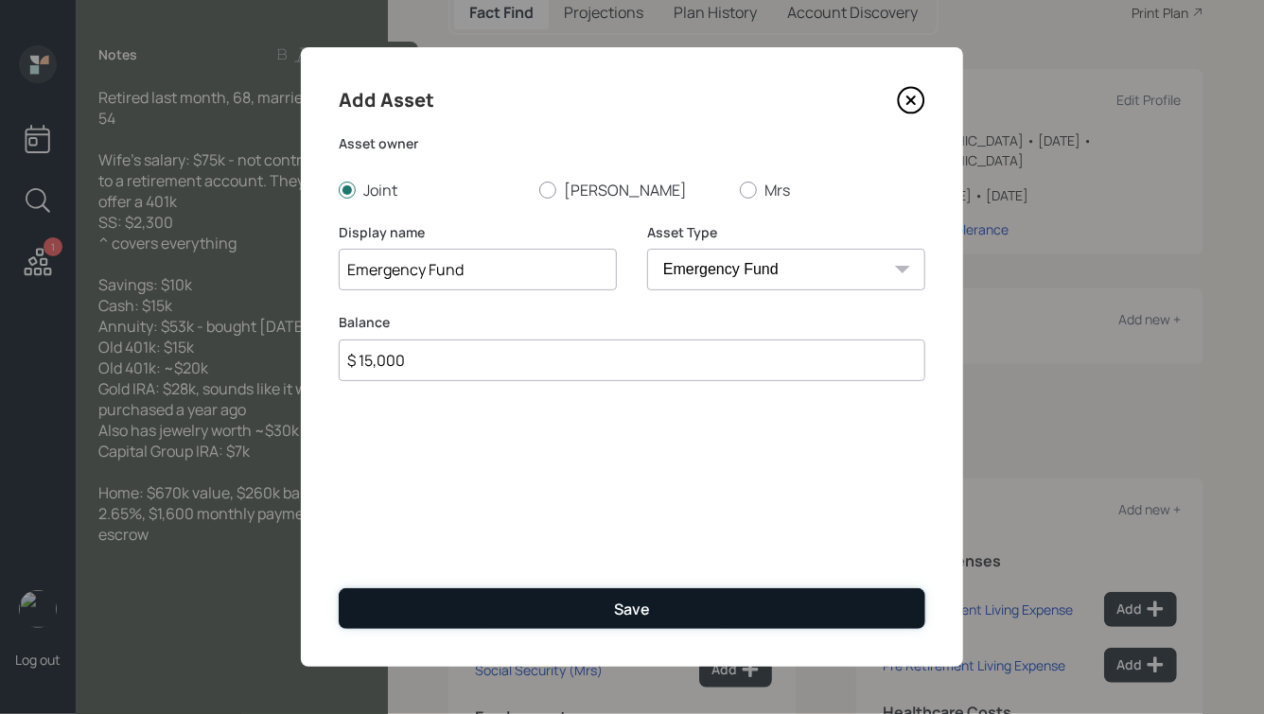
click at [573, 592] on button "Save" at bounding box center [632, 608] width 587 height 41
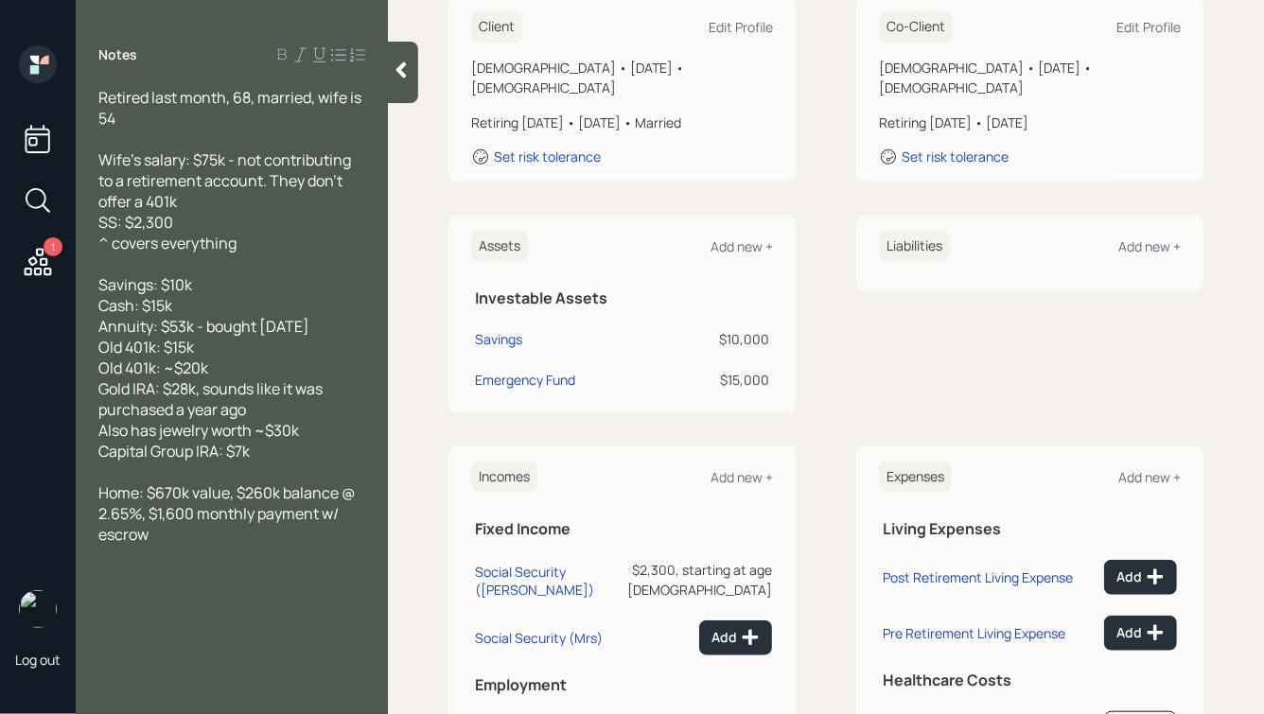
scroll to position [331, 0]
click at [741, 237] on div "Add new +" at bounding box center [741, 246] width 62 height 18
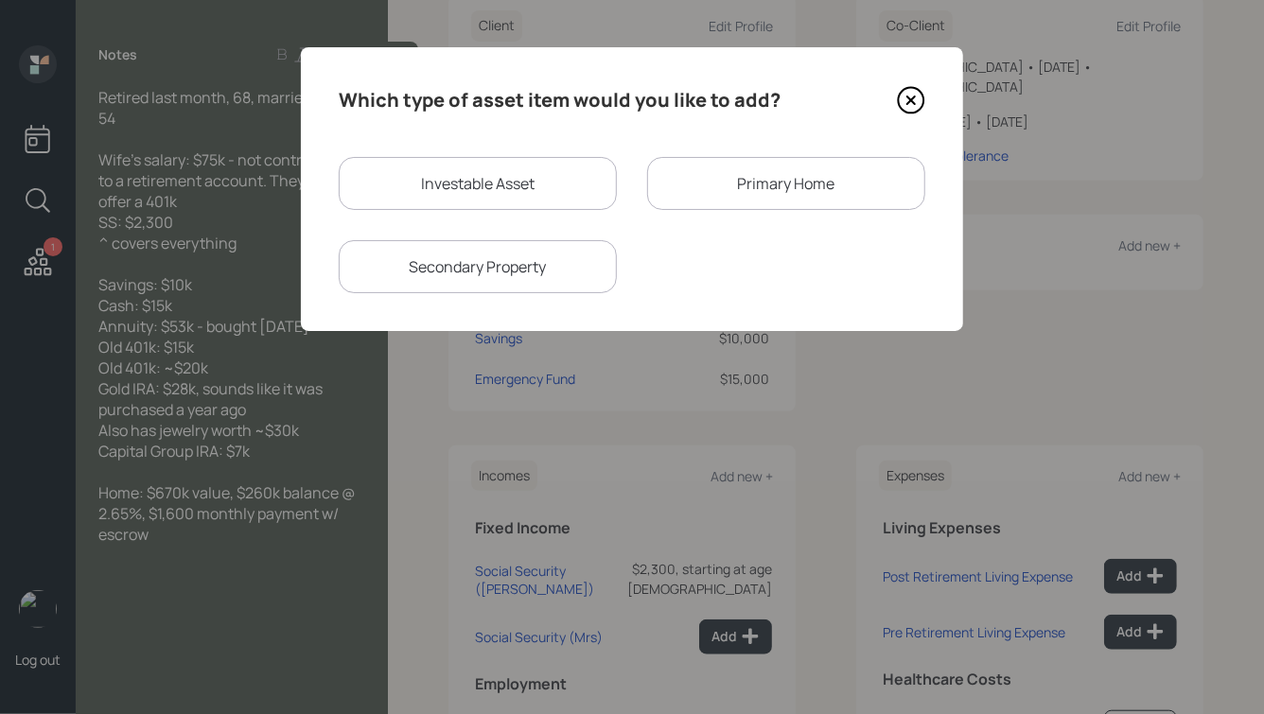
click at [534, 185] on div "Investable Asset" at bounding box center [478, 183] width 278 height 53
select select "taxable"
select select "balanced"
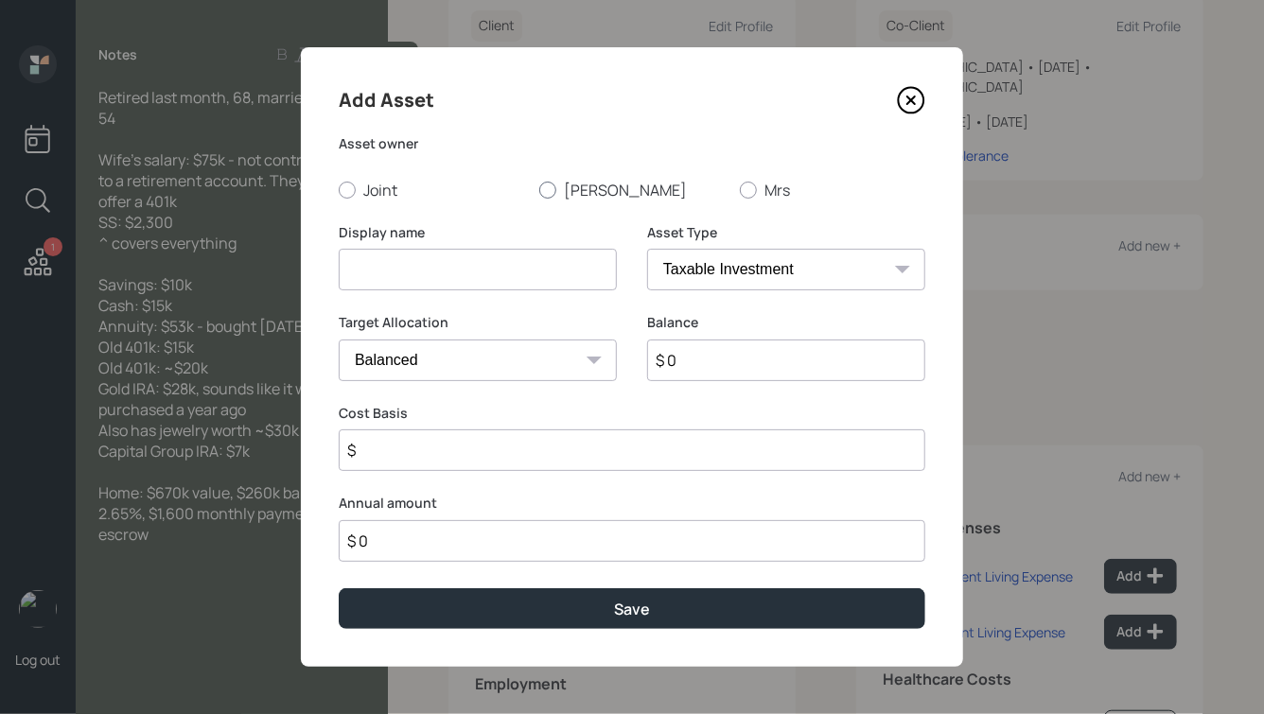
click at [546, 195] on div at bounding box center [547, 190] width 17 height 17
click at [539, 190] on input "[PERSON_NAME]" at bounding box center [538, 189] width 1 height 1
radio input "true"
click at [526, 263] on input at bounding box center [478, 270] width 278 height 42
type input "Old 401k One"
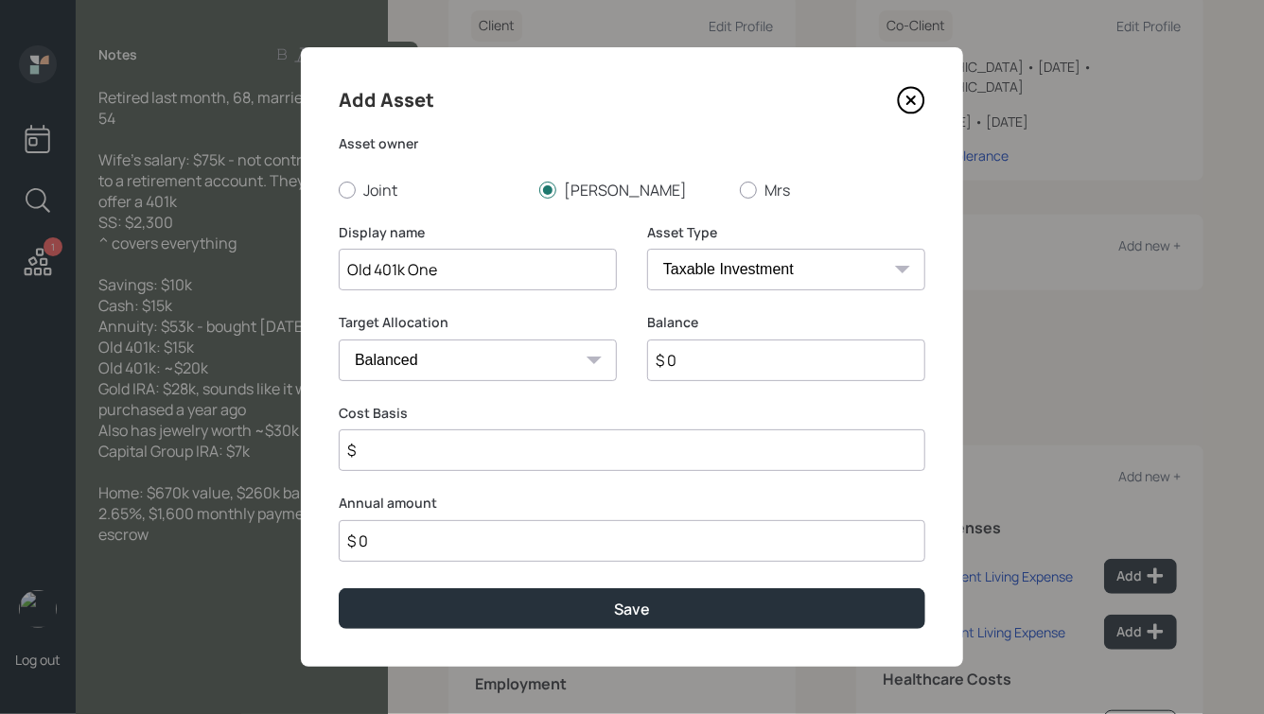
click at [754, 267] on select "SEP [PERSON_NAME] IRA 401(k) [PERSON_NAME] 401(k) 403(b) [PERSON_NAME] 403(b) 4…" at bounding box center [786, 270] width 278 height 42
select select "company_sponsored"
click at [647, 249] on select "SEP [PERSON_NAME] IRA 401(k) [PERSON_NAME] 401(k) 403(b) [PERSON_NAME] 403(b) 4…" at bounding box center [786, 270] width 278 height 42
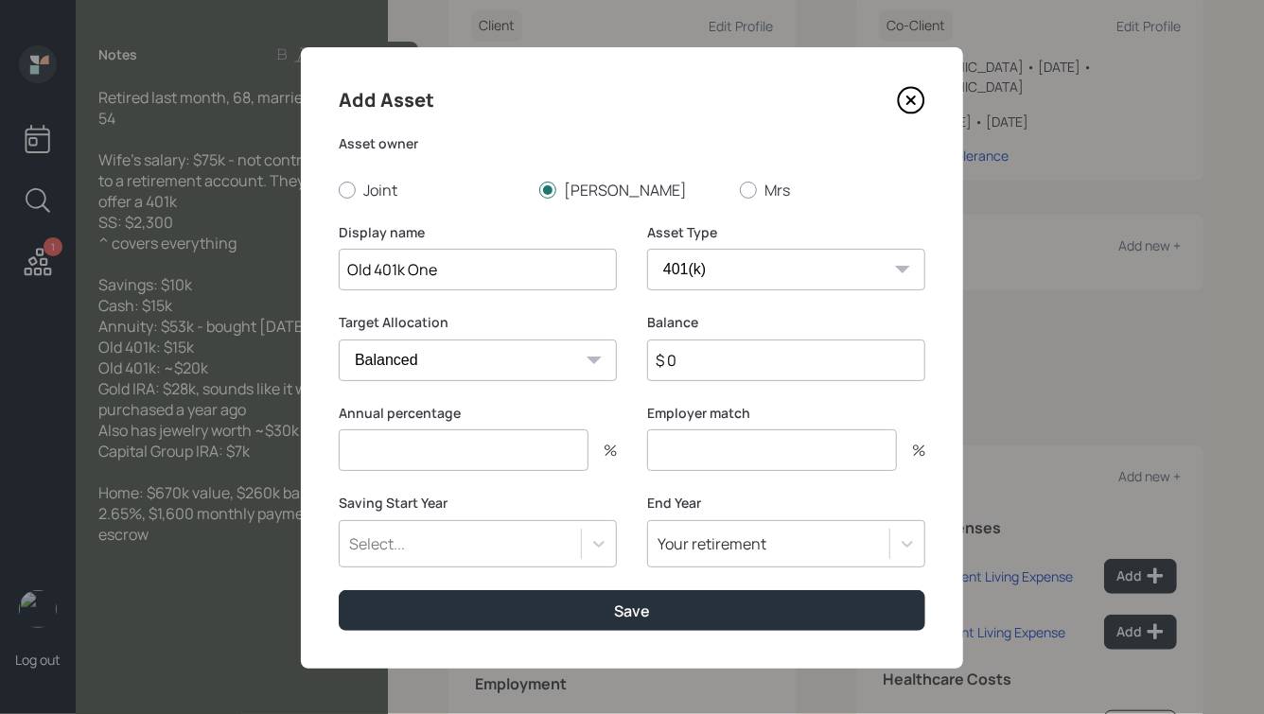
click at [684, 359] on input "$ 0" at bounding box center [786, 361] width 278 height 42
type input "$ 15,000"
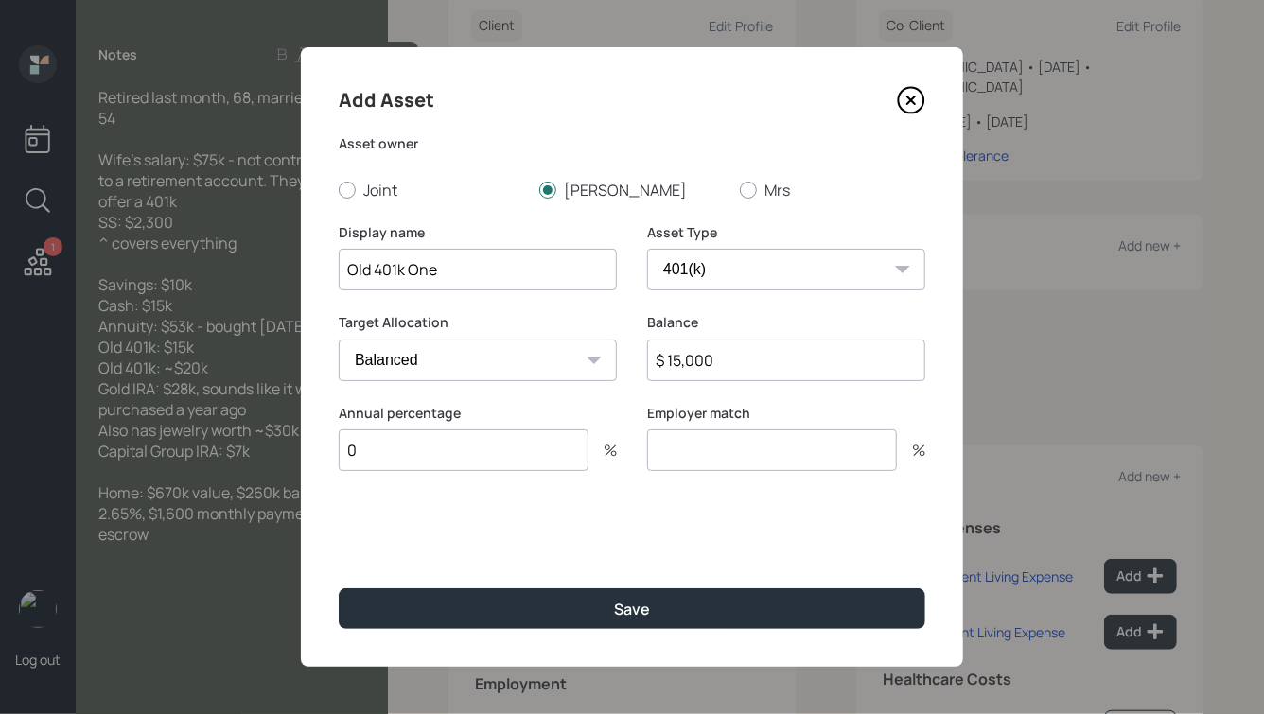
type input "0"
click at [339, 588] on button "Save" at bounding box center [632, 608] width 587 height 41
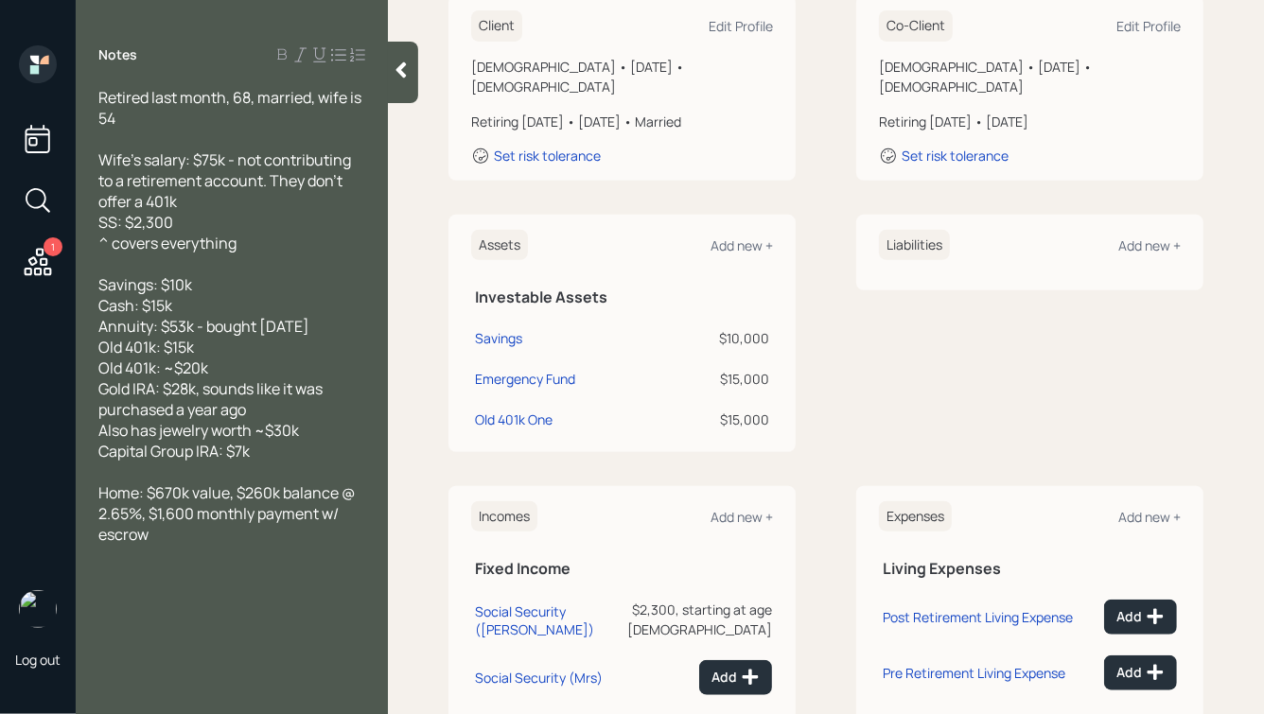
click at [728, 230] on div "Assets Add new +" at bounding box center [622, 245] width 302 height 31
click at [740, 237] on div "Add new +" at bounding box center [741, 246] width 62 height 18
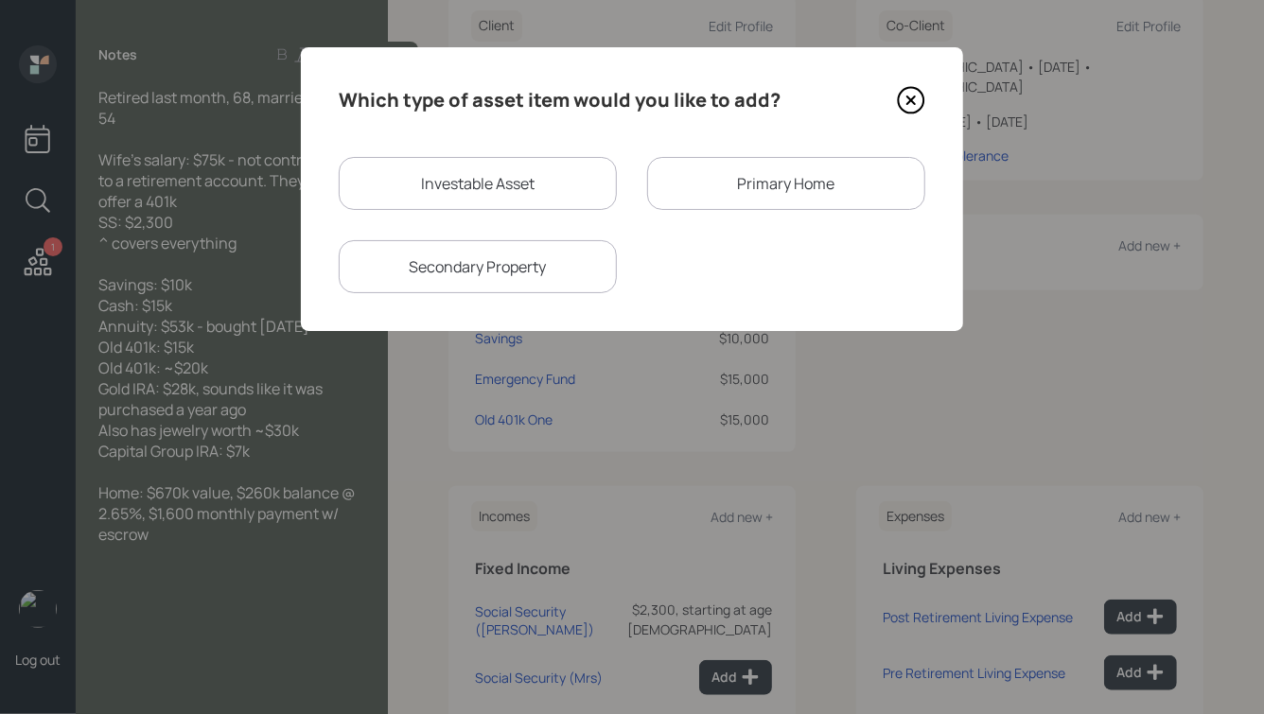
click at [445, 185] on div "Investable Asset" at bounding box center [478, 183] width 278 height 53
select select "taxable"
select select "balanced"
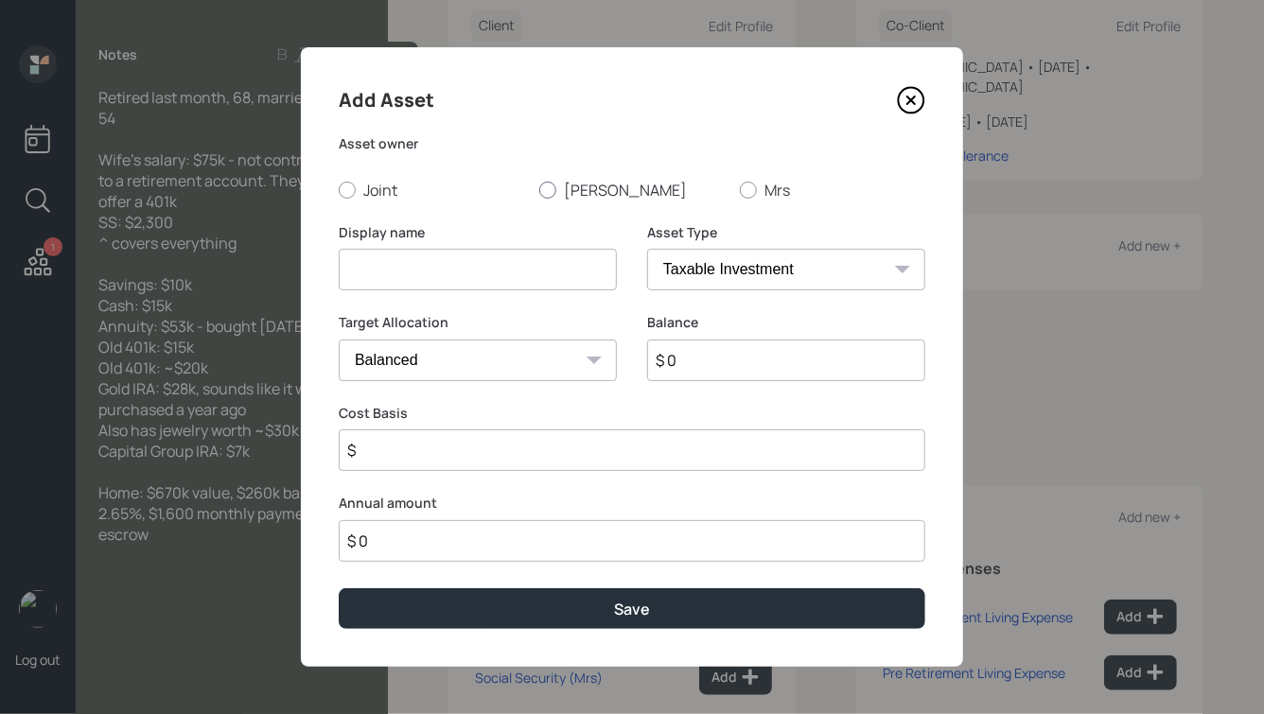
click at [543, 193] on div at bounding box center [547, 190] width 17 height 17
click at [539, 190] on input "[PERSON_NAME]" at bounding box center [538, 189] width 1 height 1
radio input "true"
click at [501, 259] on input at bounding box center [478, 270] width 278 height 42
type input "Old 401k Two"
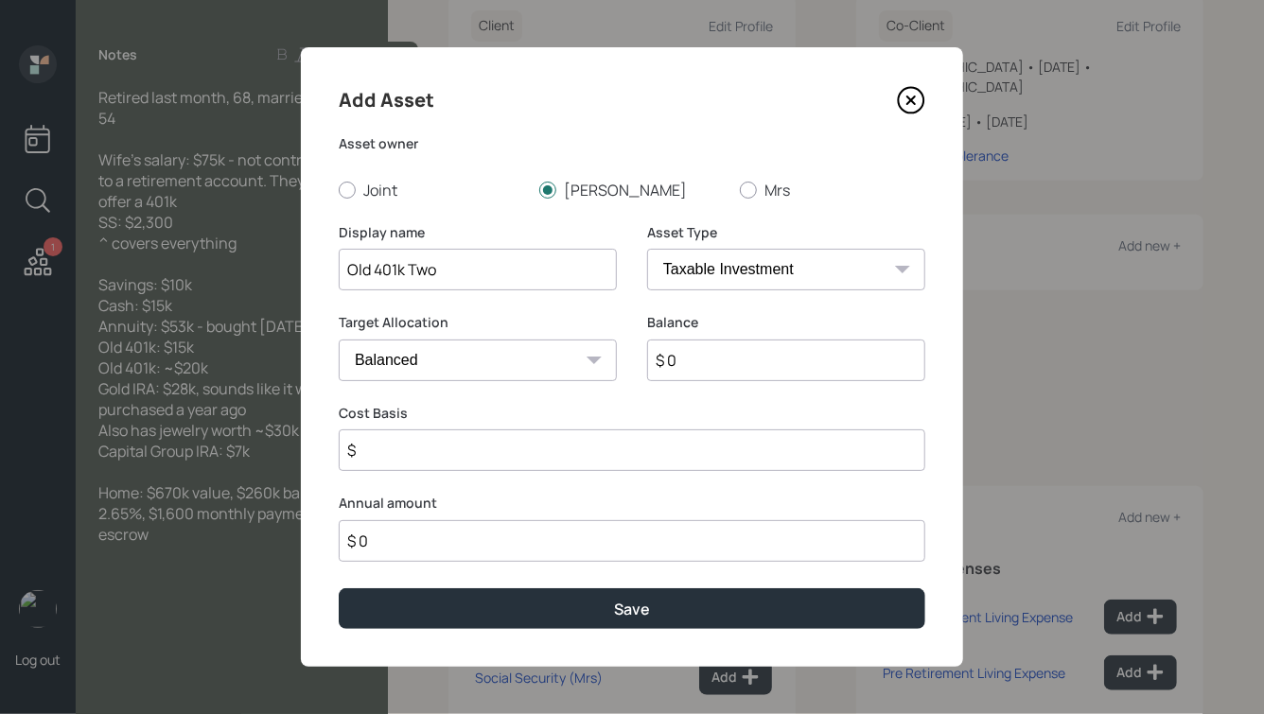
click at [740, 270] on select "SEP [PERSON_NAME] IRA 401(k) [PERSON_NAME] 401(k) 403(b) [PERSON_NAME] 403(b) 4…" at bounding box center [786, 270] width 278 height 42
select select "company_sponsored"
click at [647, 249] on select "SEP [PERSON_NAME] IRA 401(k) [PERSON_NAME] 401(k) 403(b) [PERSON_NAME] 403(b) 4…" at bounding box center [786, 270] width 278 height 42
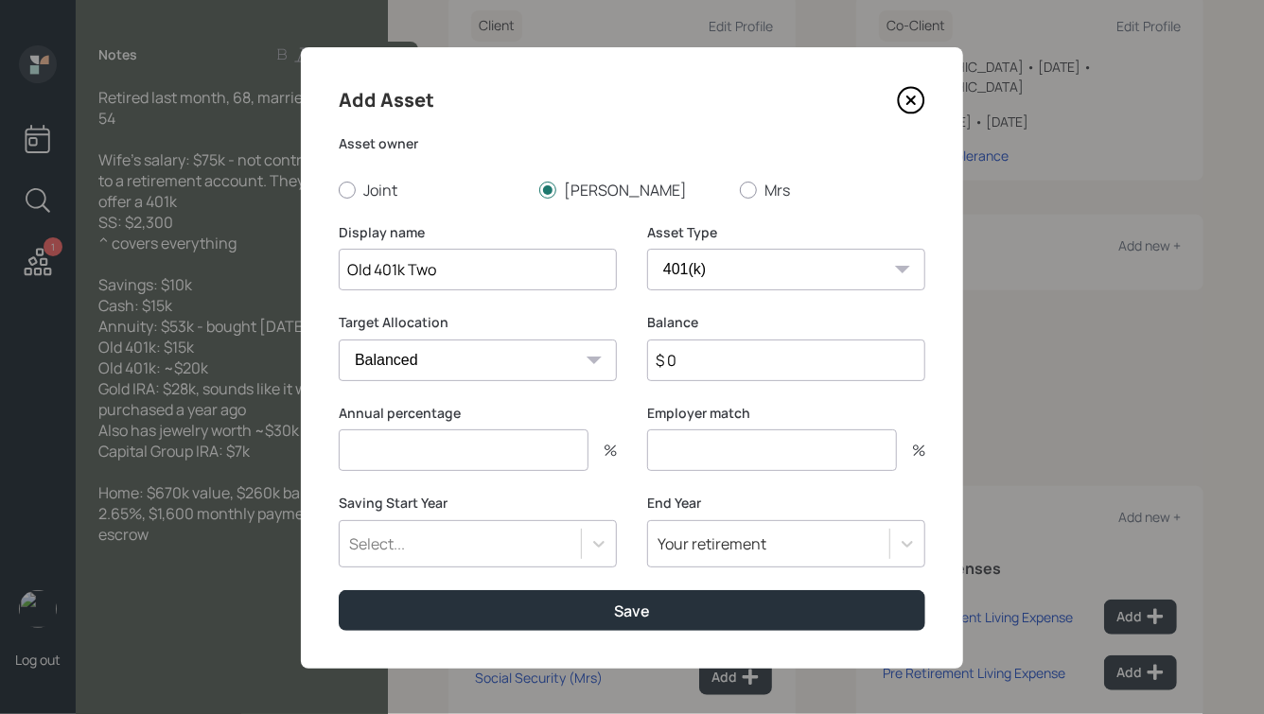
click at [696, 359] on input "$ 0" at bounding box center [786, 361] width 278 height 42
type input "$ 20,000"
type input "0"
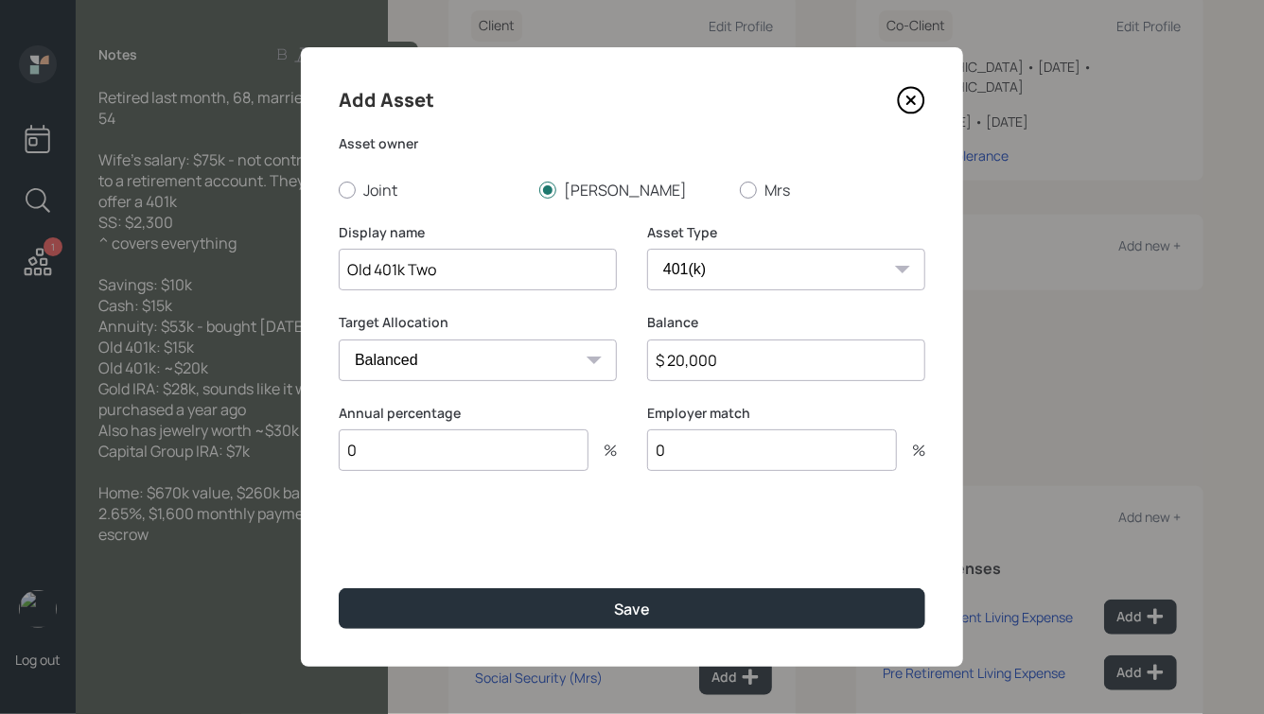
type input "0"
click at [339, 588] on button "Save" at bounding box center [632, 608] width 587 height 41
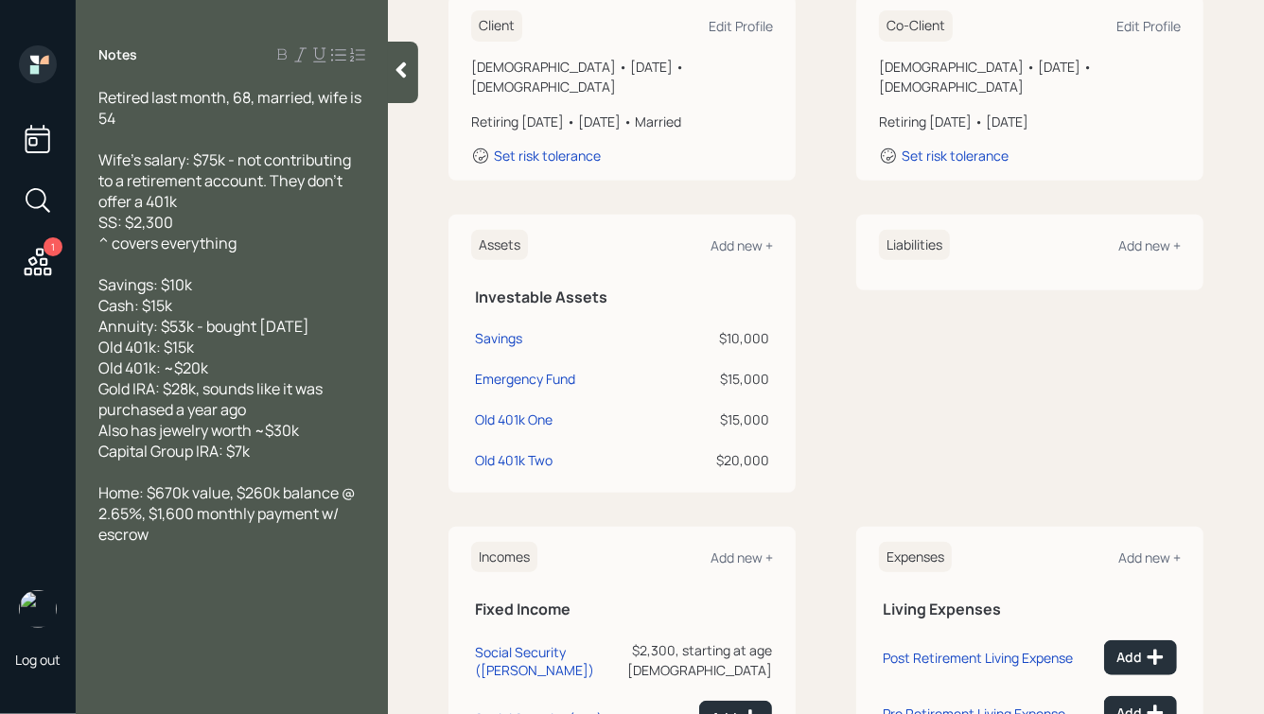
click at [745, 230] on div "Assets Add new +" at bounding box center [622, 245] width 302 height 31
click at [730, 237] on div "Add new +" at bounding box center [741, 246] width 62 height 18
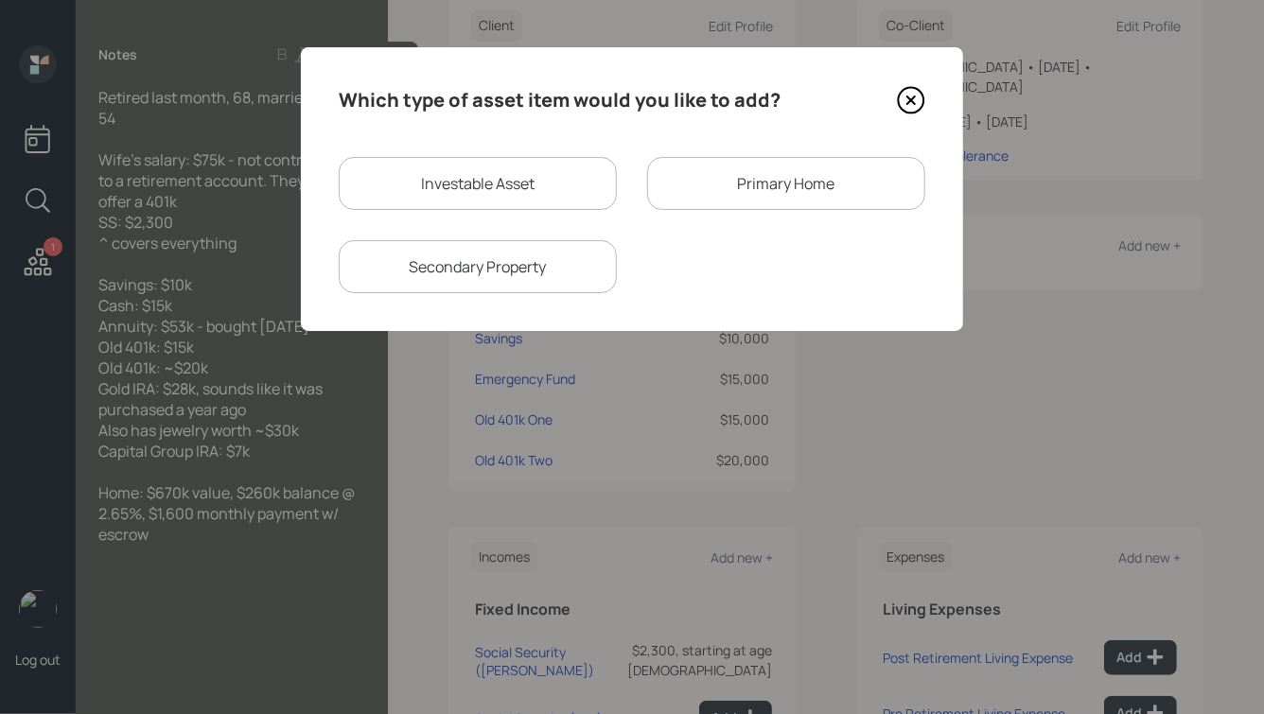
click at [526, 193] on div "Investable Asset" at bounding box center [478, 183] width 278 height 53
select select "taxable"
select select "balanced"
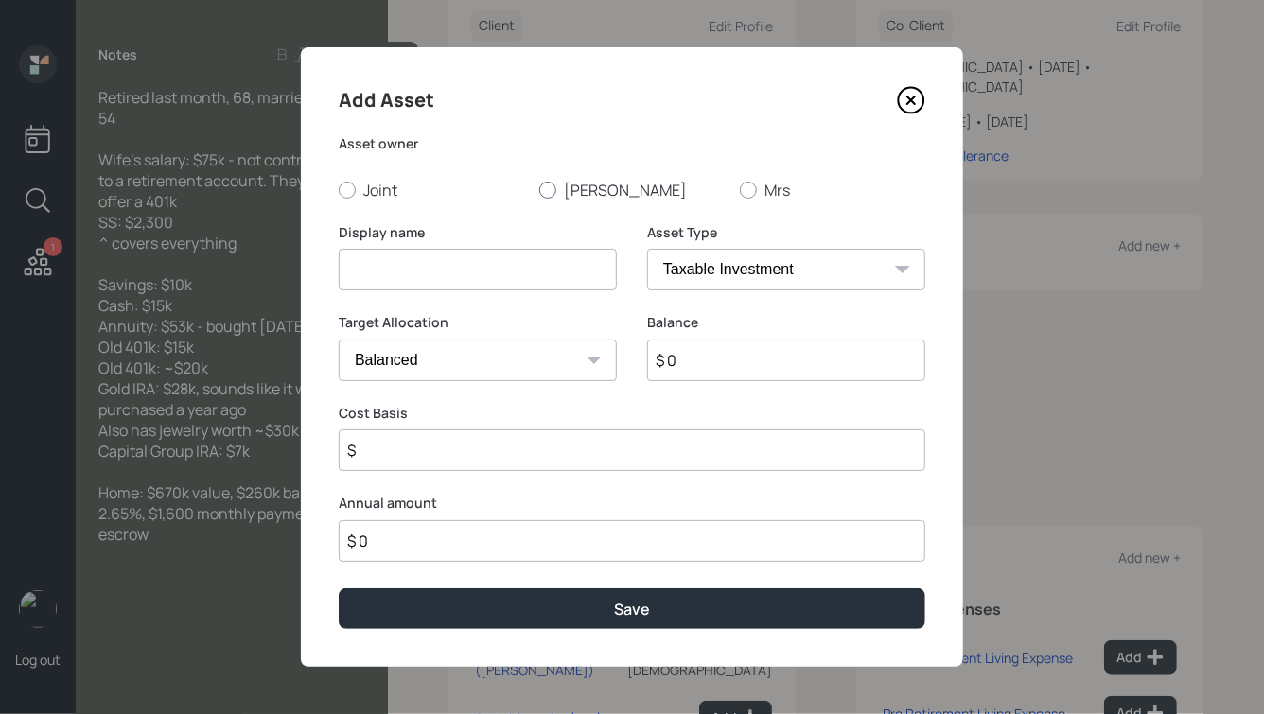
click at [554, 189] on div at bounding box center [547, 190] width 17 height 17
click at [539, 189] on input "[PERSON_NAME]" at bounding box center [538, 189] width 1 height 1
radio input "true"
click at [513, 287] on input at bounding box center [478, 270] width 278 height 42
type input "Gold IRA"
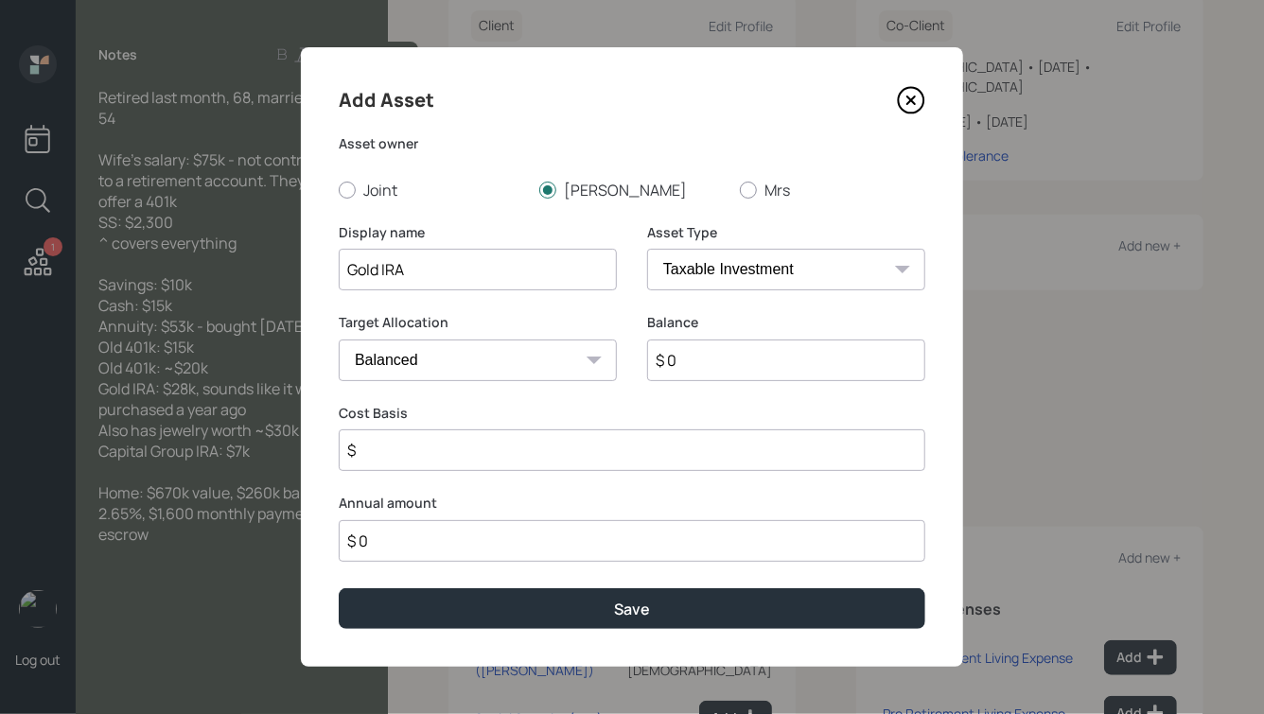
click at [850, 276] on select "SEP [PERSON_NAME] IRA 401(k) [PERSON_NAME] 401(k) 403(b) [PERSON_NAME] 403(b) 4…" at bounding box center [786, 270] width 278 height 42
select select "ira"
click at [647, 249] on select "SEP [PERSON_NAME] IRA 401(k) [PERSON_NAME] 401(k) 403(b) [PERSON_NAME] 403(b) 4…" at bounding box center [786, 270] width 278 height 42
type input "$"
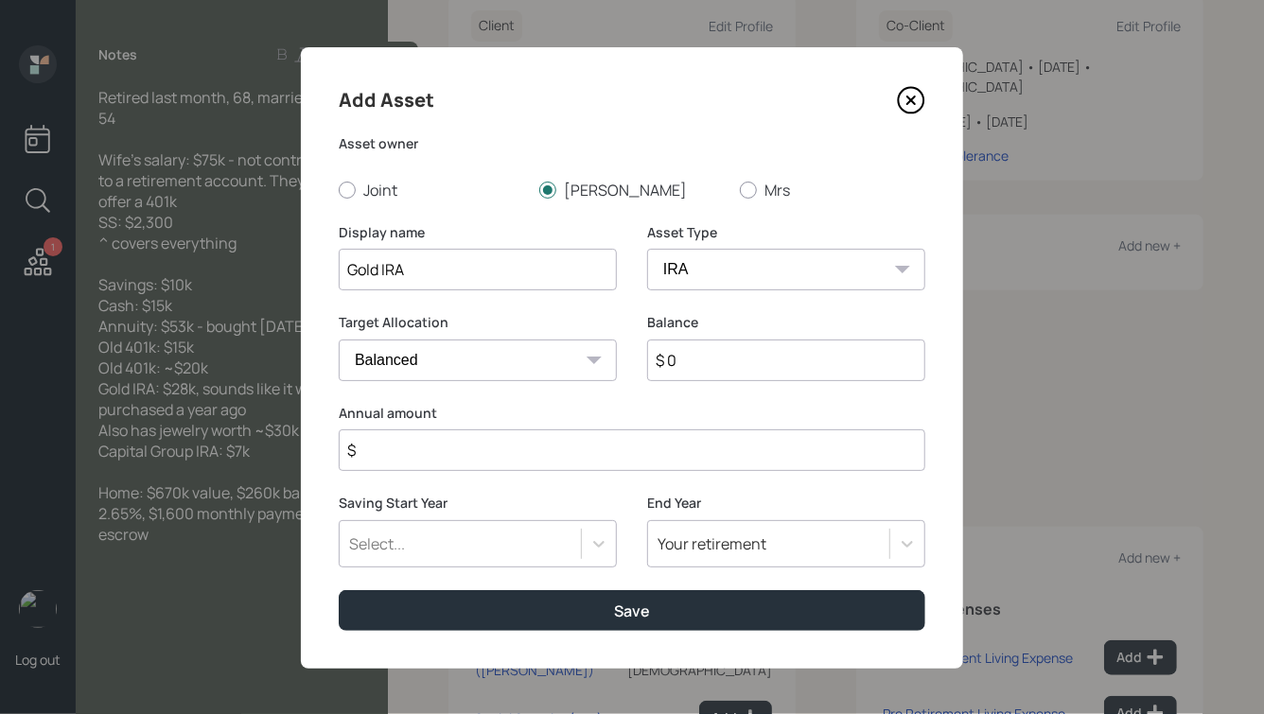
click at [698, 354] on input "$ 0" at bounding box center [786, 361] width 278 height 42
type input "$ 28,000"
type input "$ 0"
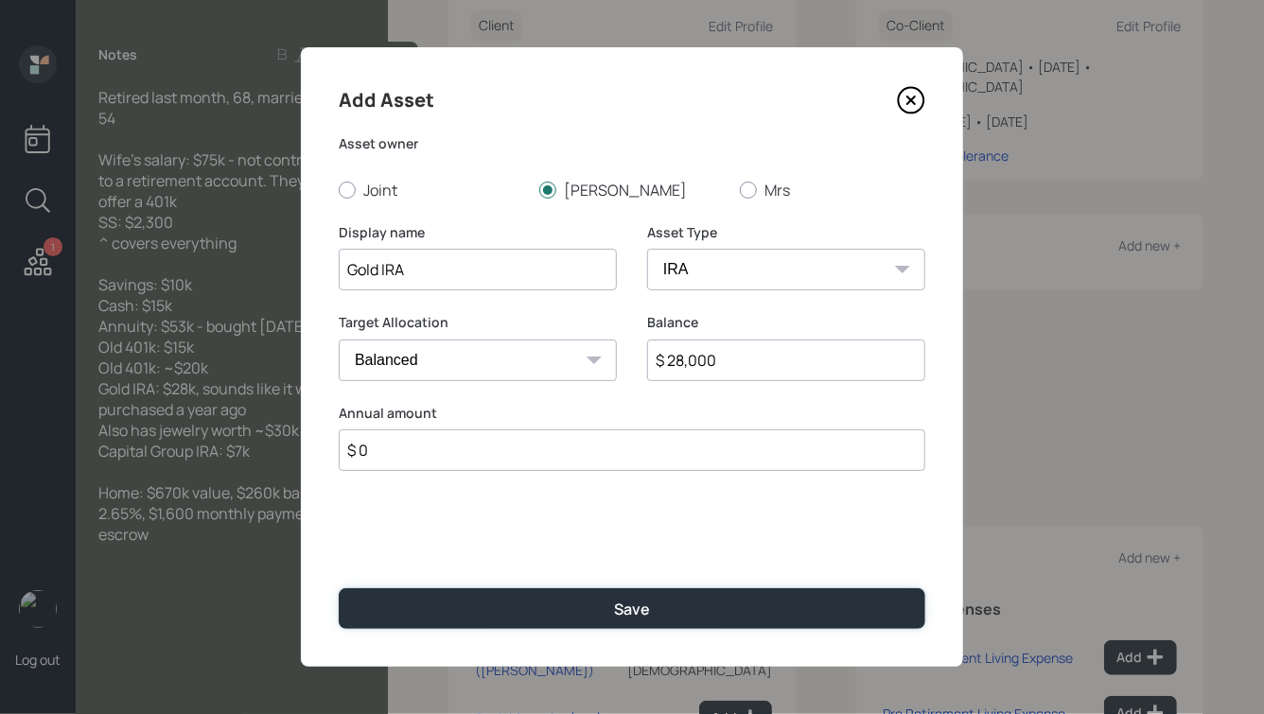
click at [339, 588] on button "Save" at bounding box center [632, 608] width 587 height 41
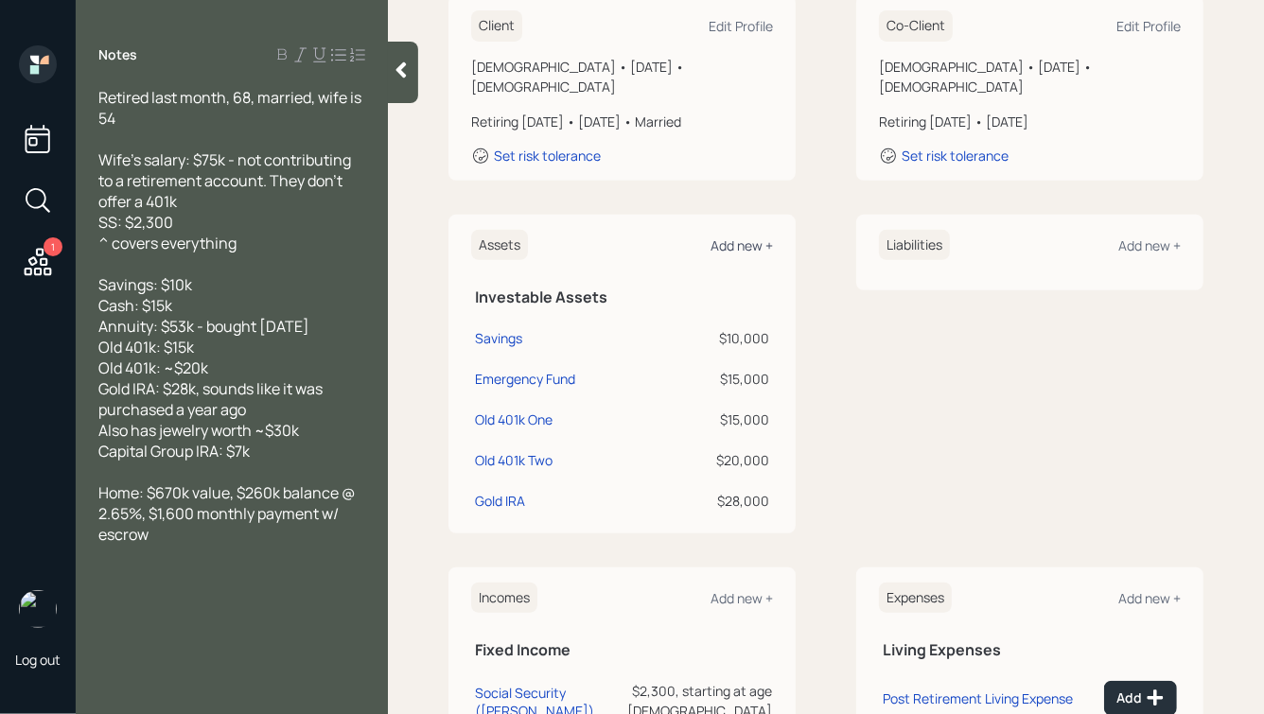
click at [742, 237] on div "Add new +" at bounding box center [741, 246] width 62 height 18
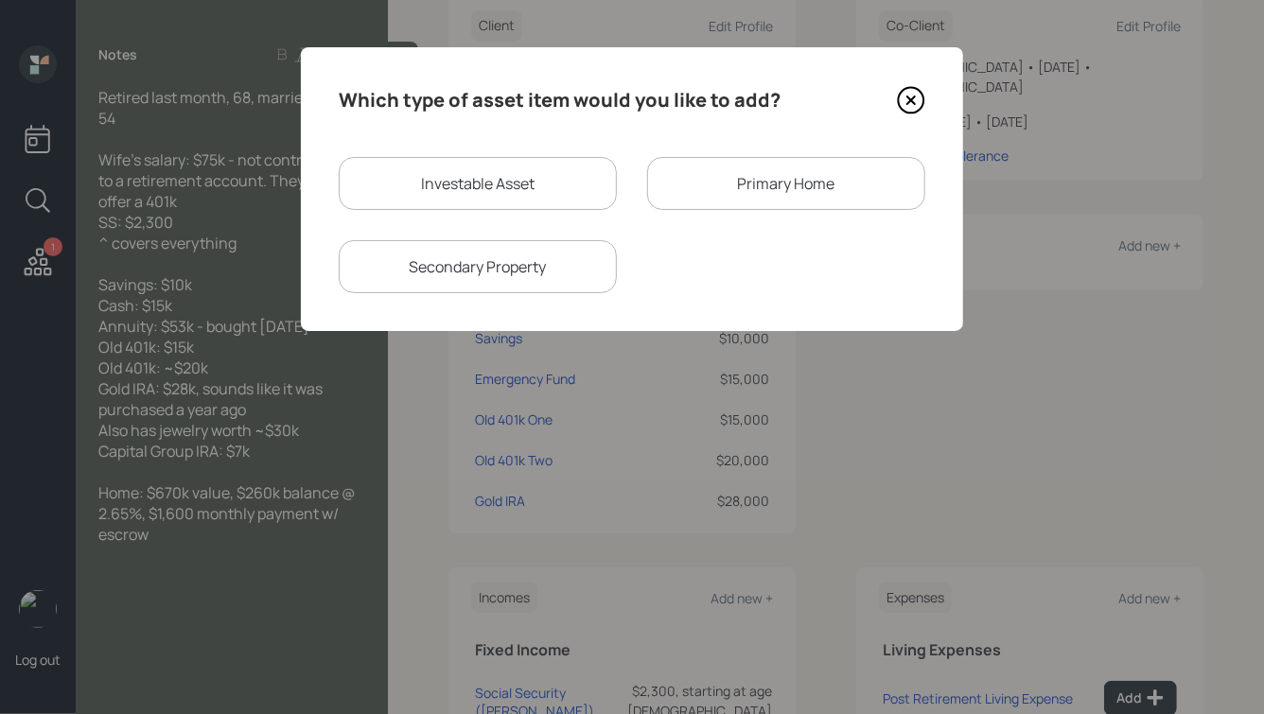
click at [470, 185] on div "Investable Asset" at bounding box center [478, 183] width 278 height 53
select select "taxable"
select select "balanced"
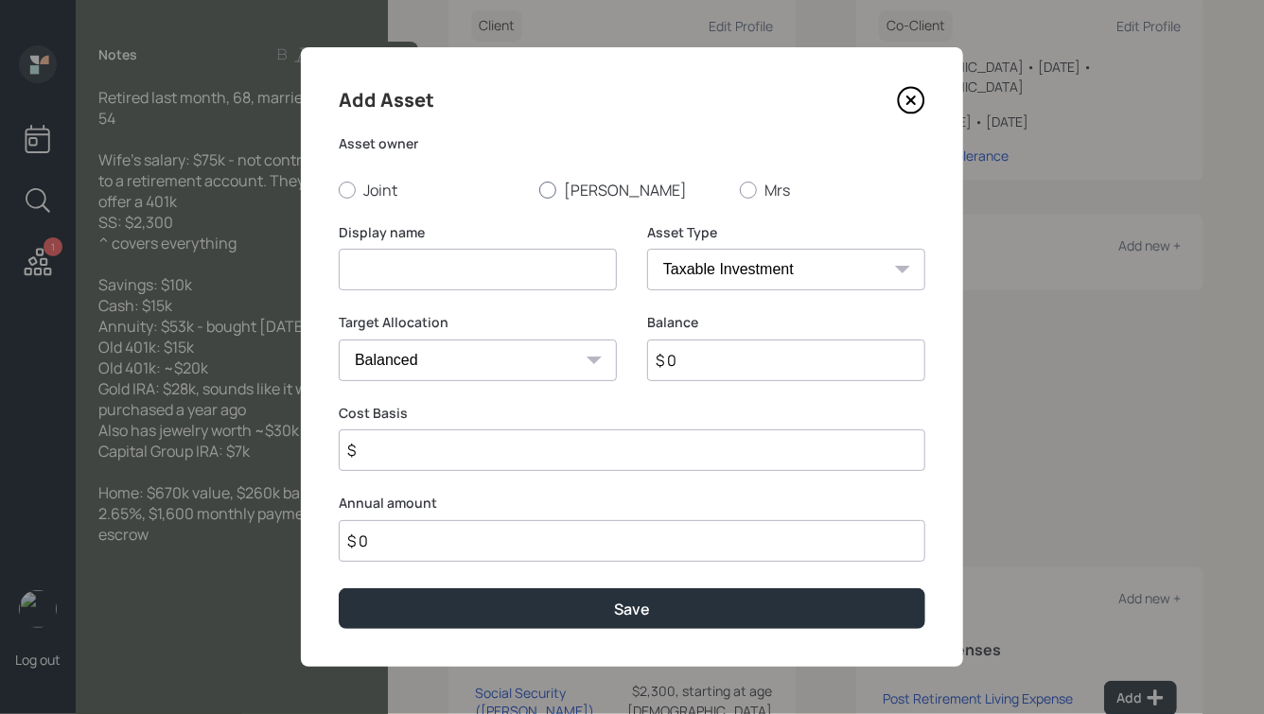
click at [561, 196] on label "[PERSON_NAME]" at bounding box center [631, 190] width 185 height 21
click at [539, 190] on input "[PERSON_NAME]" at bounding box center [538, 189] width 1 height 1
radio input "true"
click at [484, 269] on input at bounding box center [478, 270] width 278 height 42
type input "Capital Group IRA"
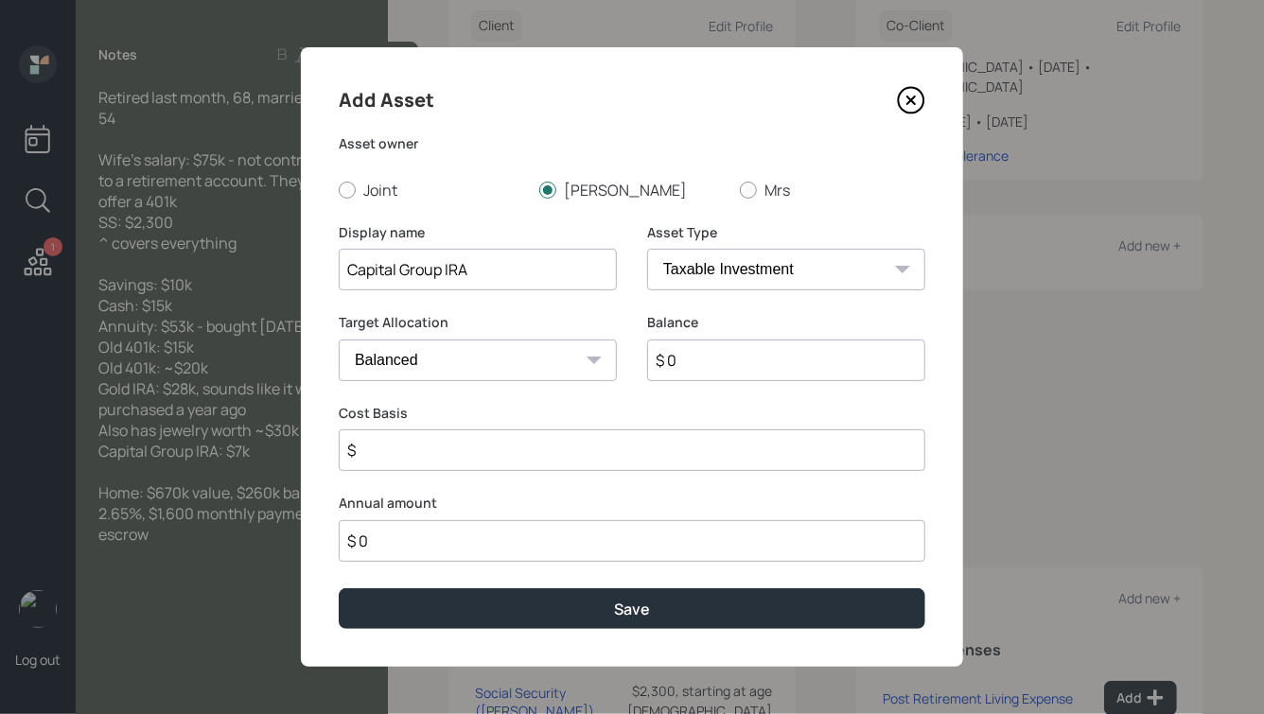
select select "ira"
type input "$"
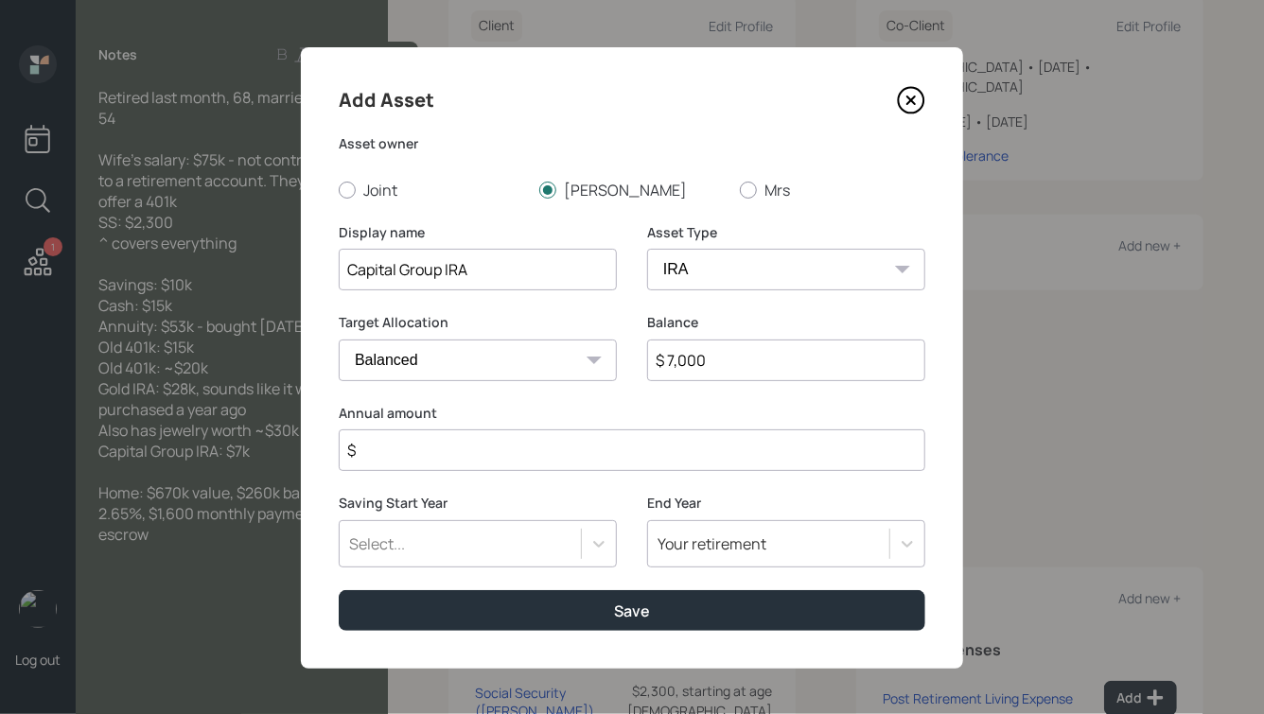
type input "$ 7,000"
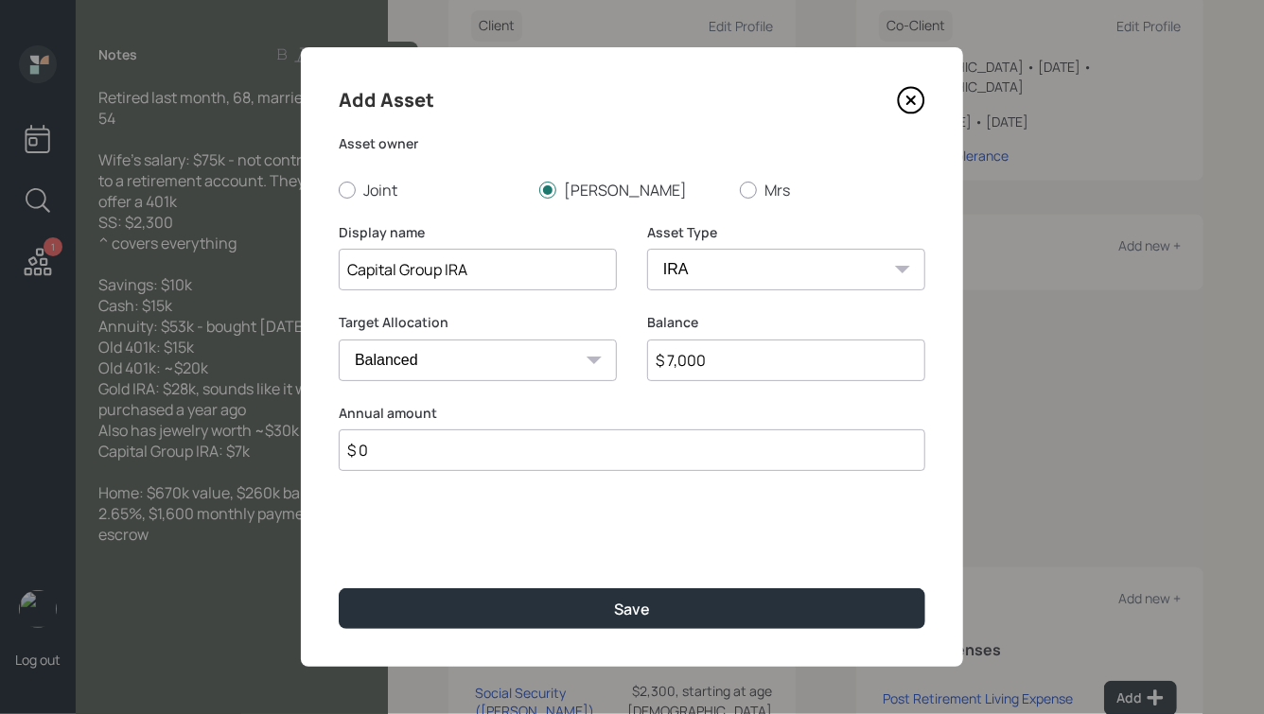
type input "$ 0"
click at [339, 588] on button "Save" at bounding box center [632, 608] width 587 height 41
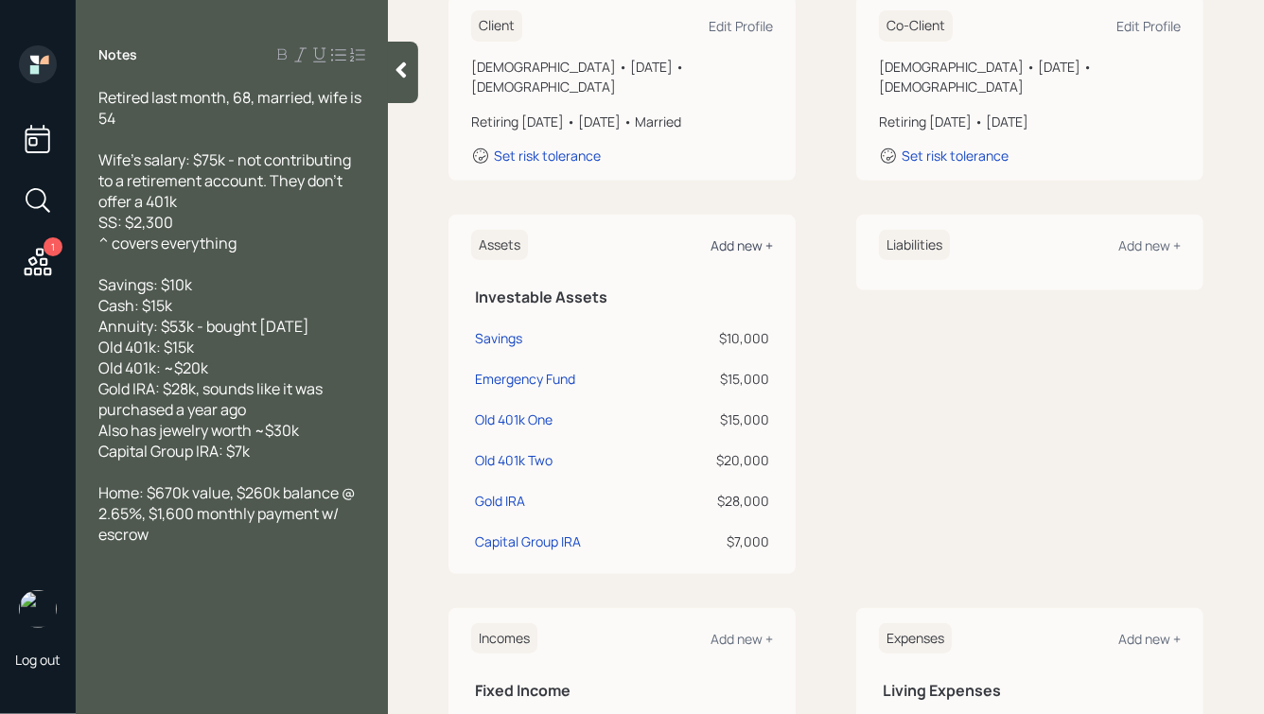
click at [738, 237] on div "Add new +" at bounding box center [741, 246] width 62 height 18
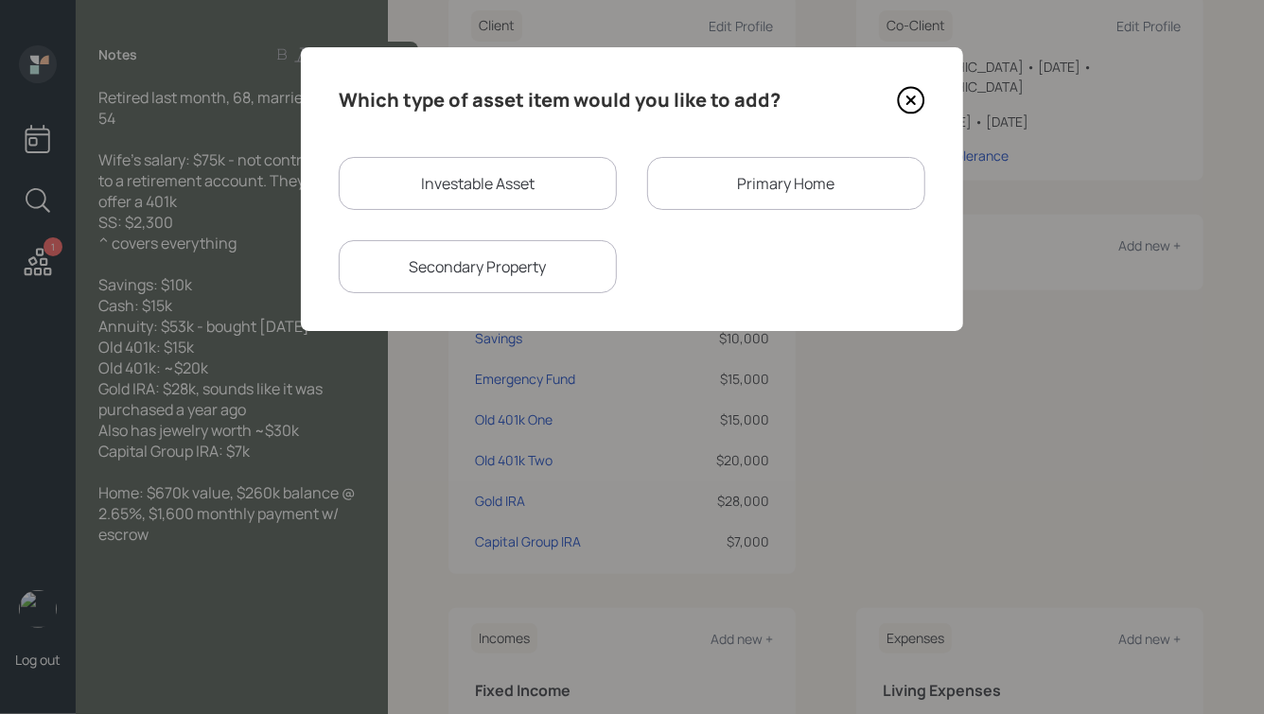
click at [908, 103] on icon at bounding box center [911, 100] width 8 height 8
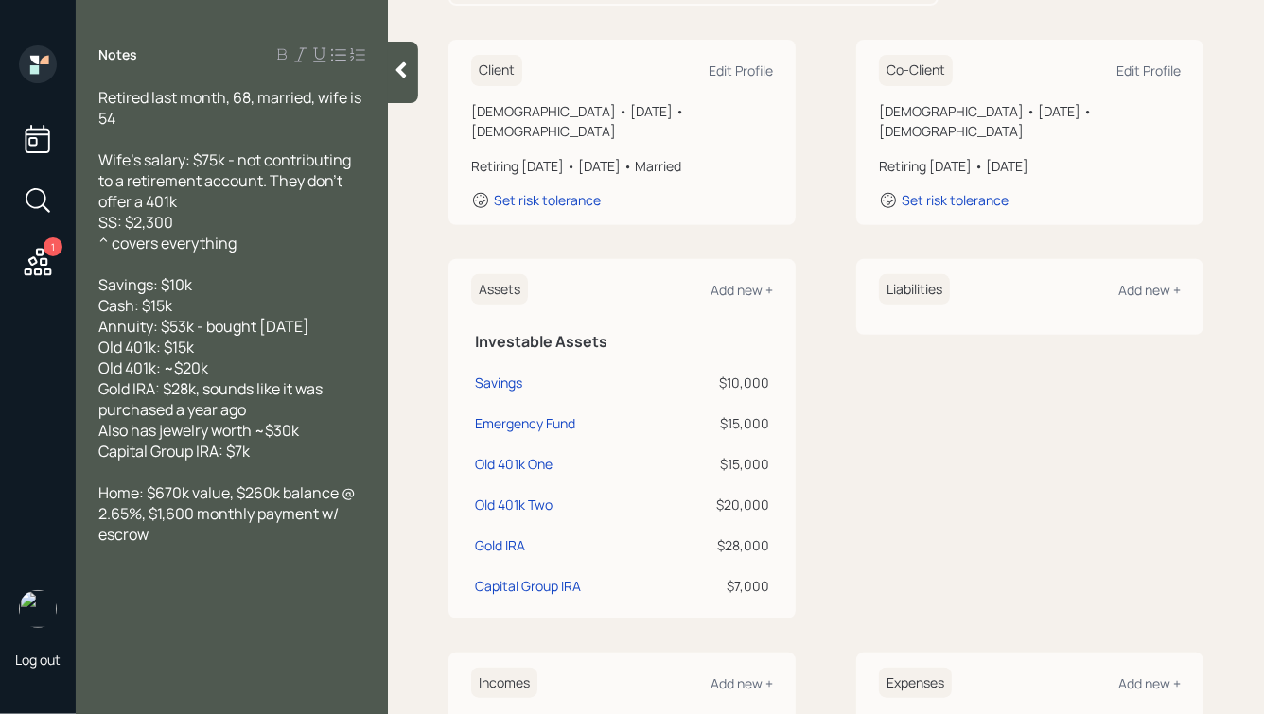
scroll to position [307, 0]
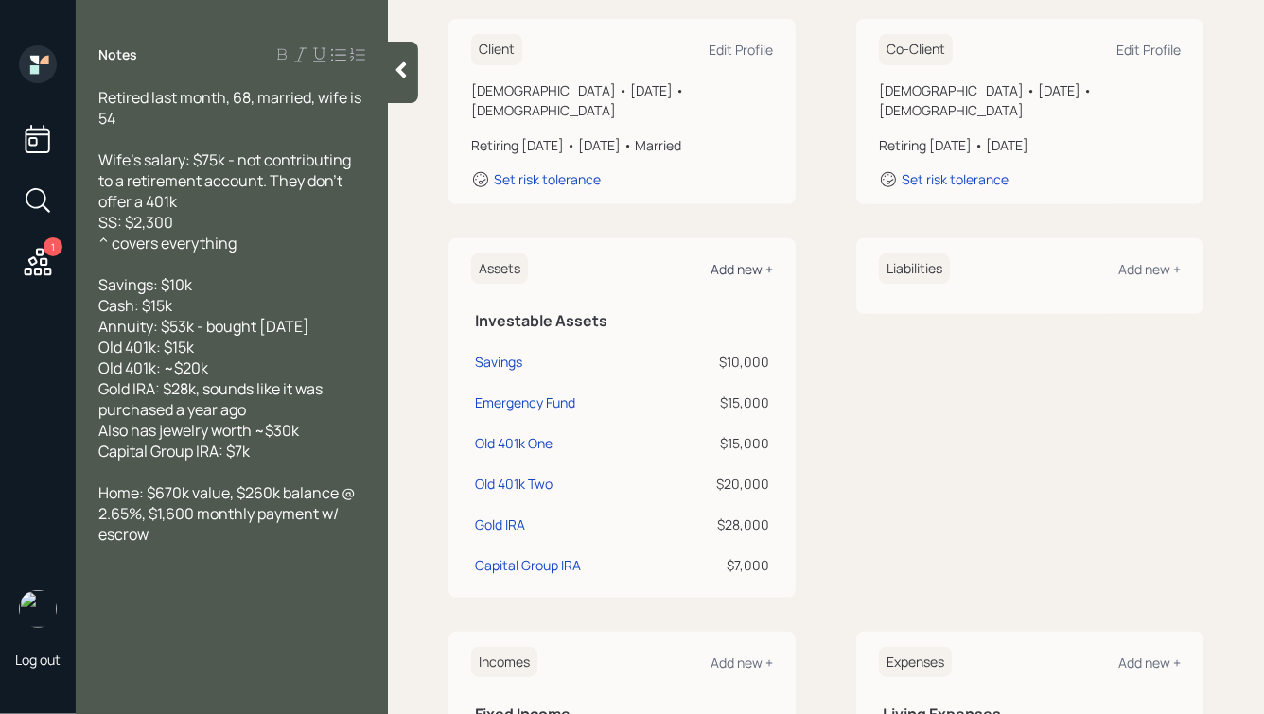
click at [749, 260] on div "Add new +" at bounding box center [741, 269] width 62 height 18
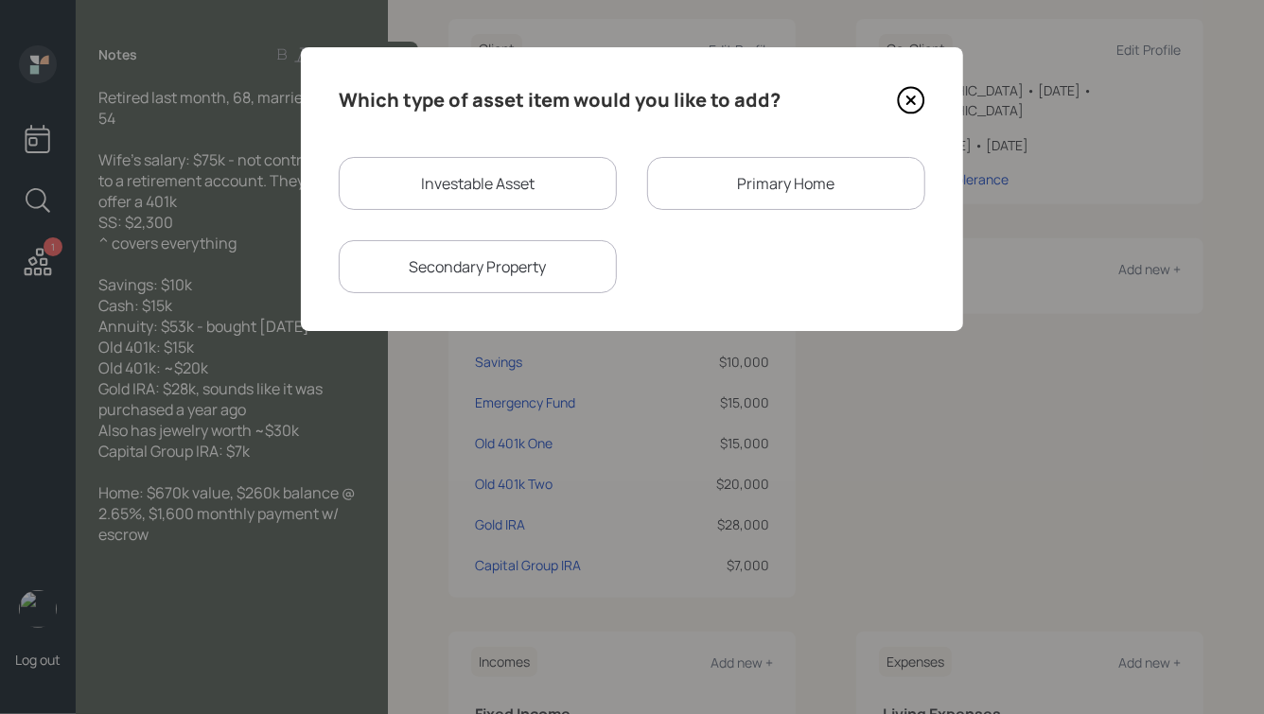
click at [782, 178] on div "Primary Home" at bounding box center [786, 183] width 278 height 53
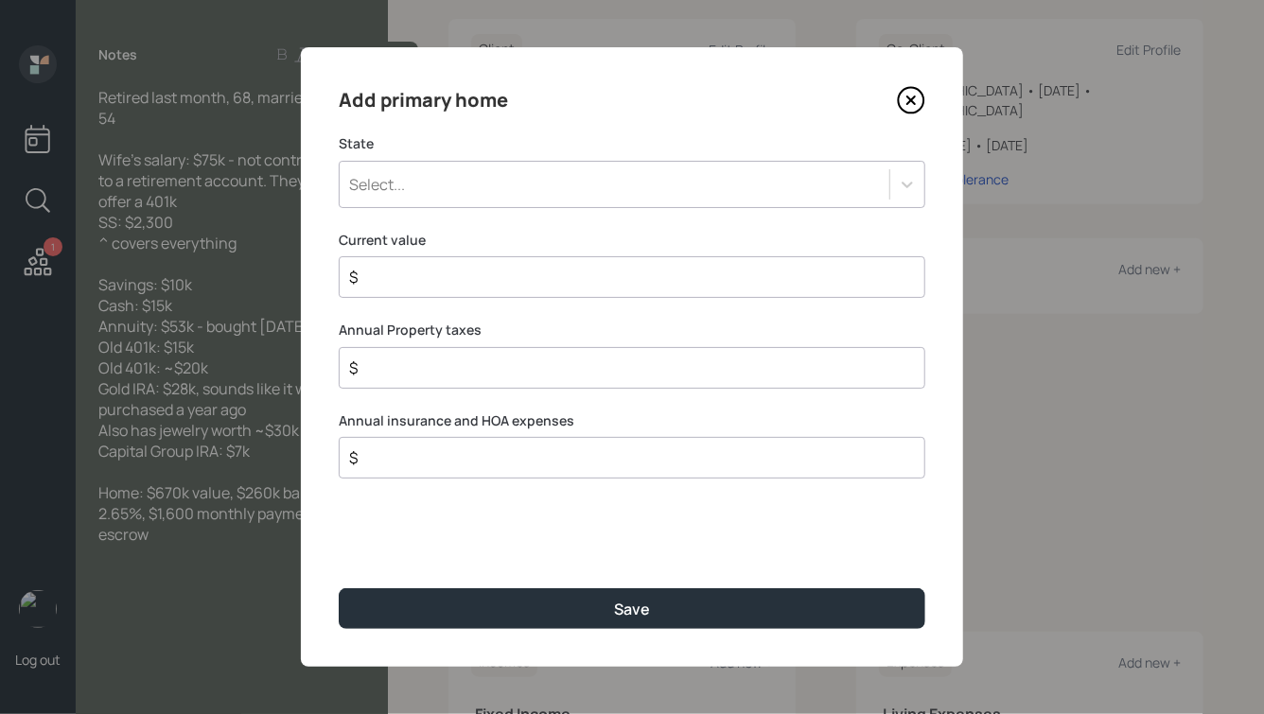
click at [528, 183] on div "Select..." at bounding box center [615, 184] width 550 height 32
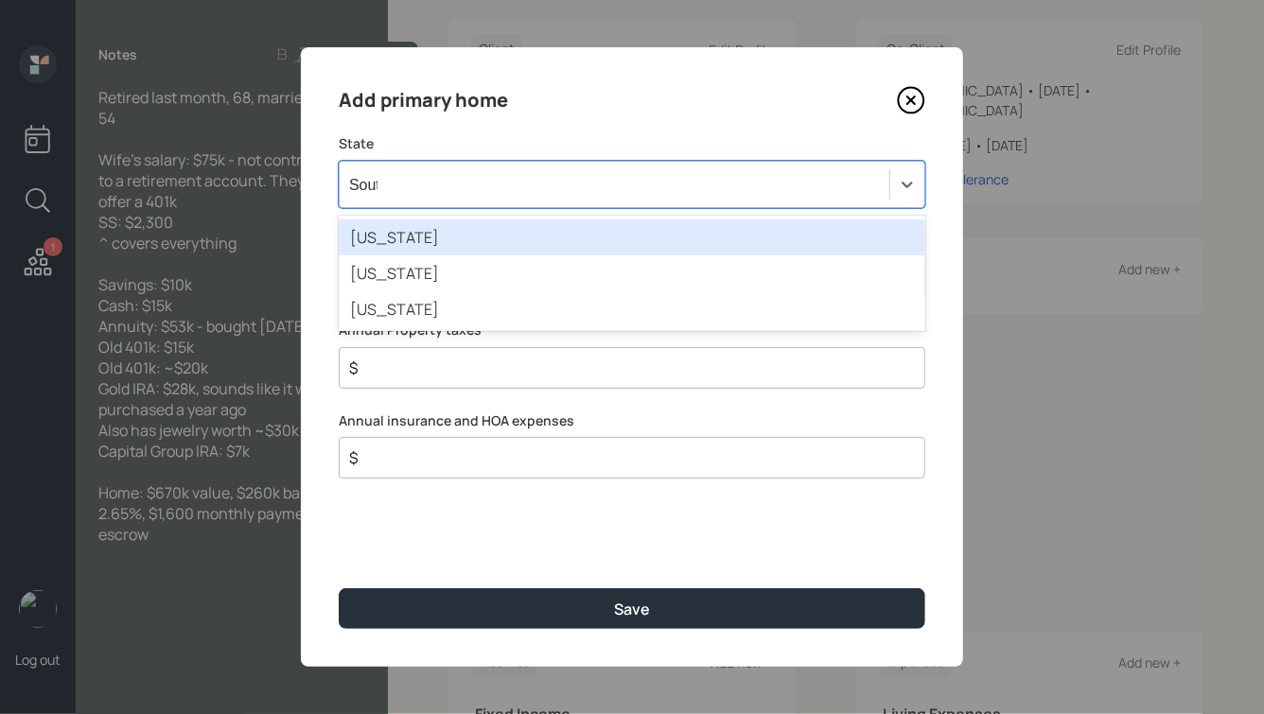
type input "South"
click at [494, 242] on div "[US_STATE]" at bounding box center [632, 237] width 587 height 36
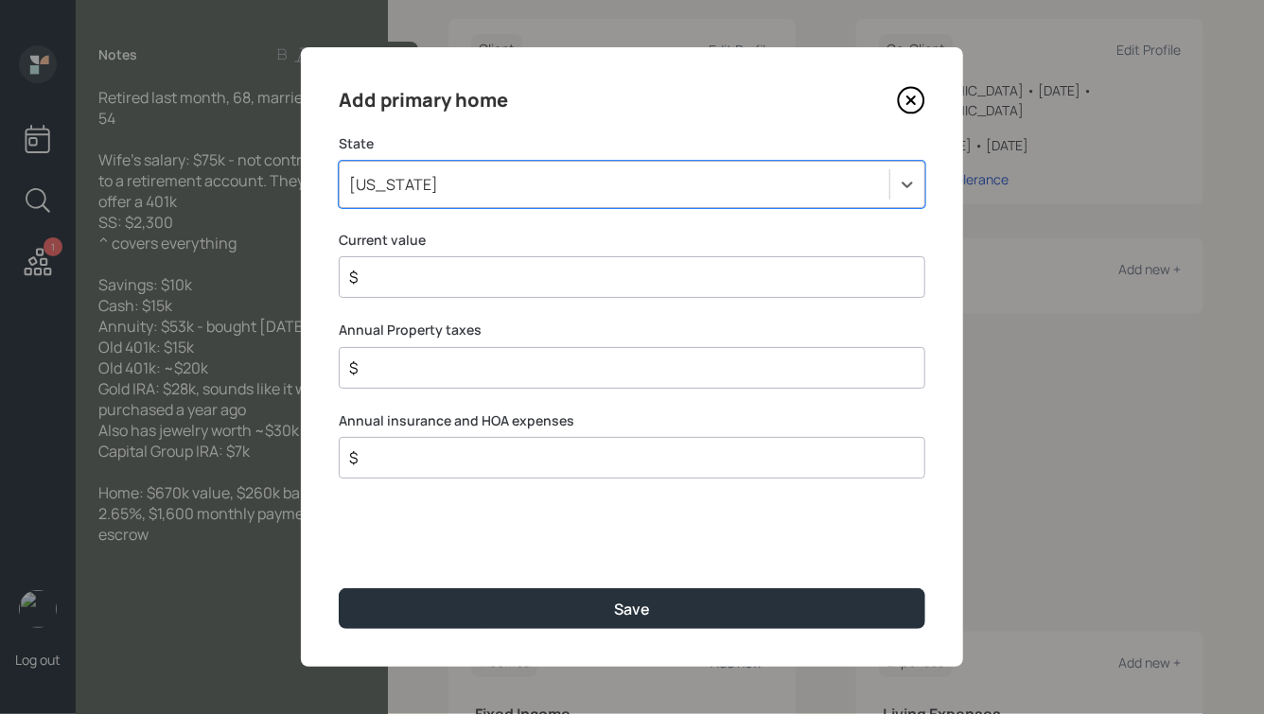
click at [416, 288] on input "$" at bounding box center [624, 277] width 554 height 23
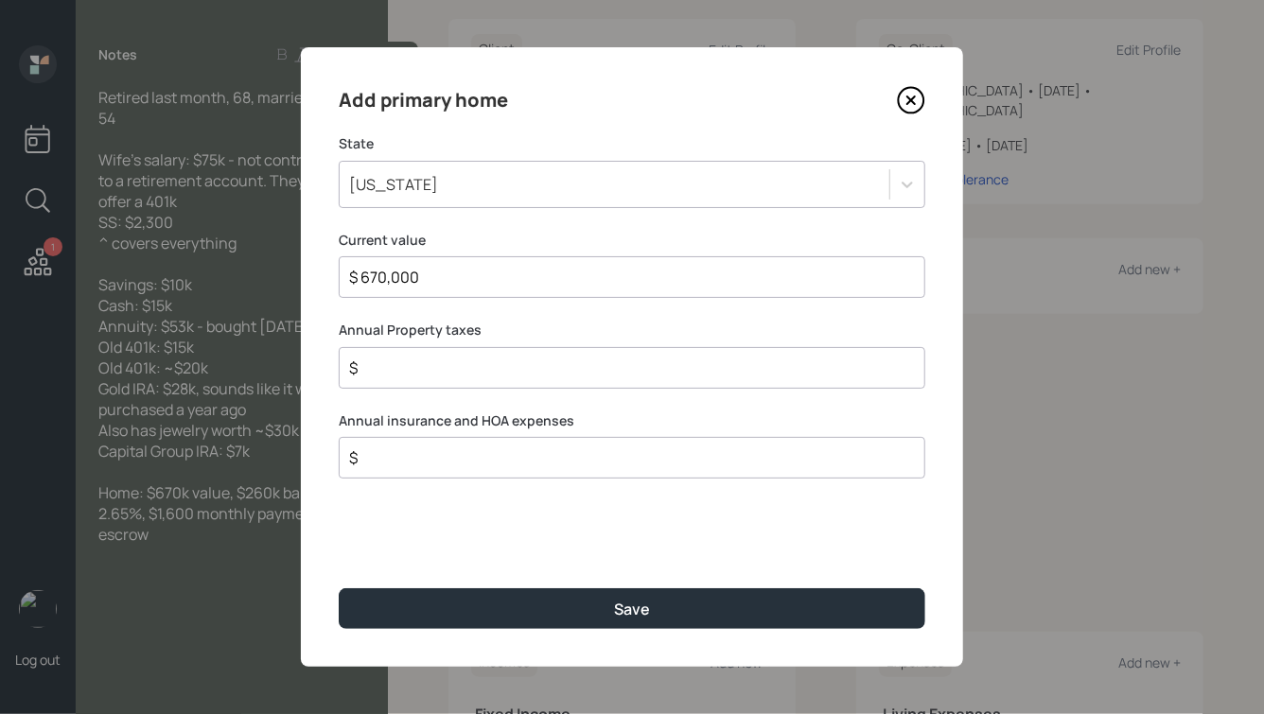
type input "$ 670,000"
click at [457, 371] on input "$" at bounding box center [624, 368] width 554 height 23
type input "$ 1"
click at [339, 588] on button "Save" at bounding box center [632, 608] width 587 height 41
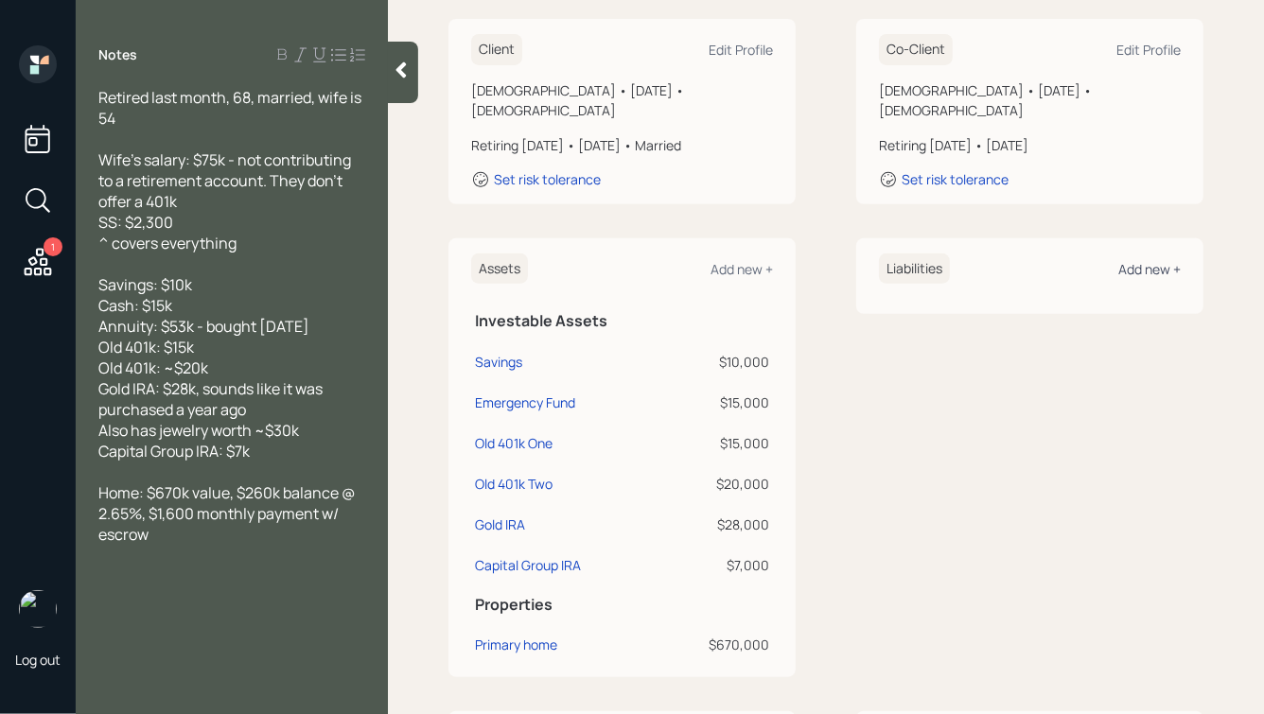
click at [1123, 260] on div "Add new +" at bounding box center [1149, 269] width 62 height 18
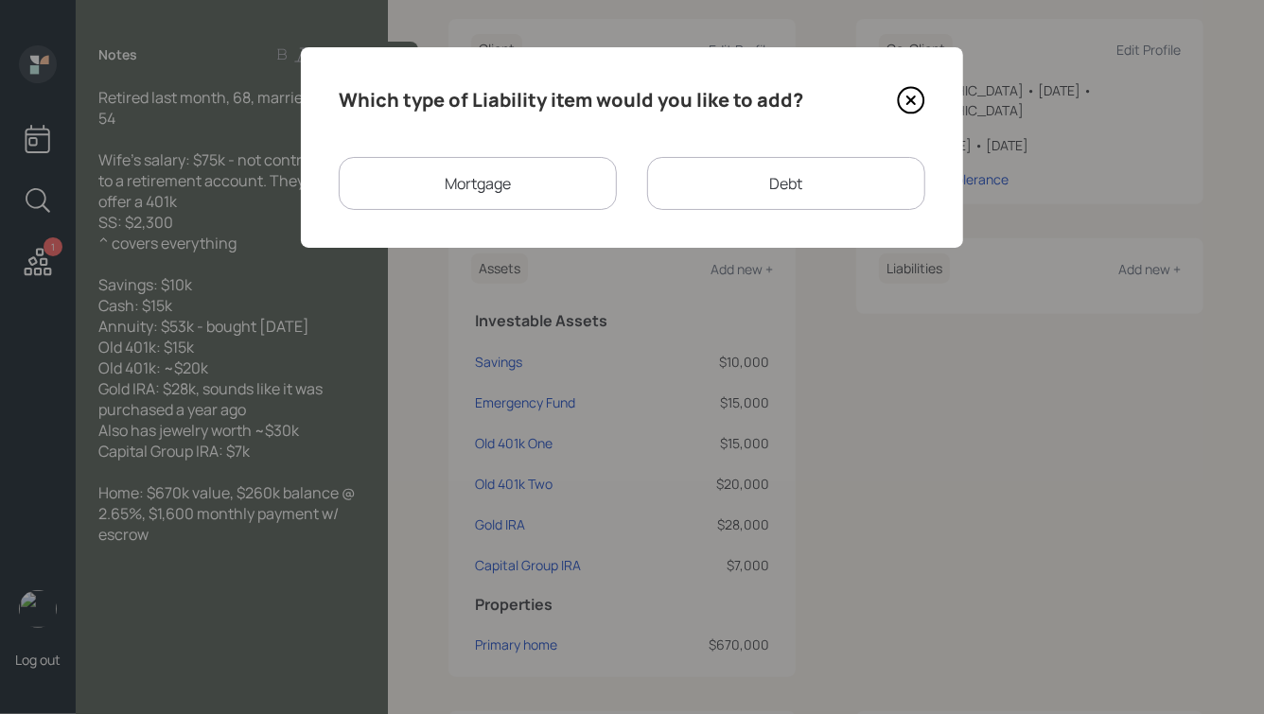
click at [512, 179] on div "Mortgage" at bounding box center [478, 183] width 278 height 53
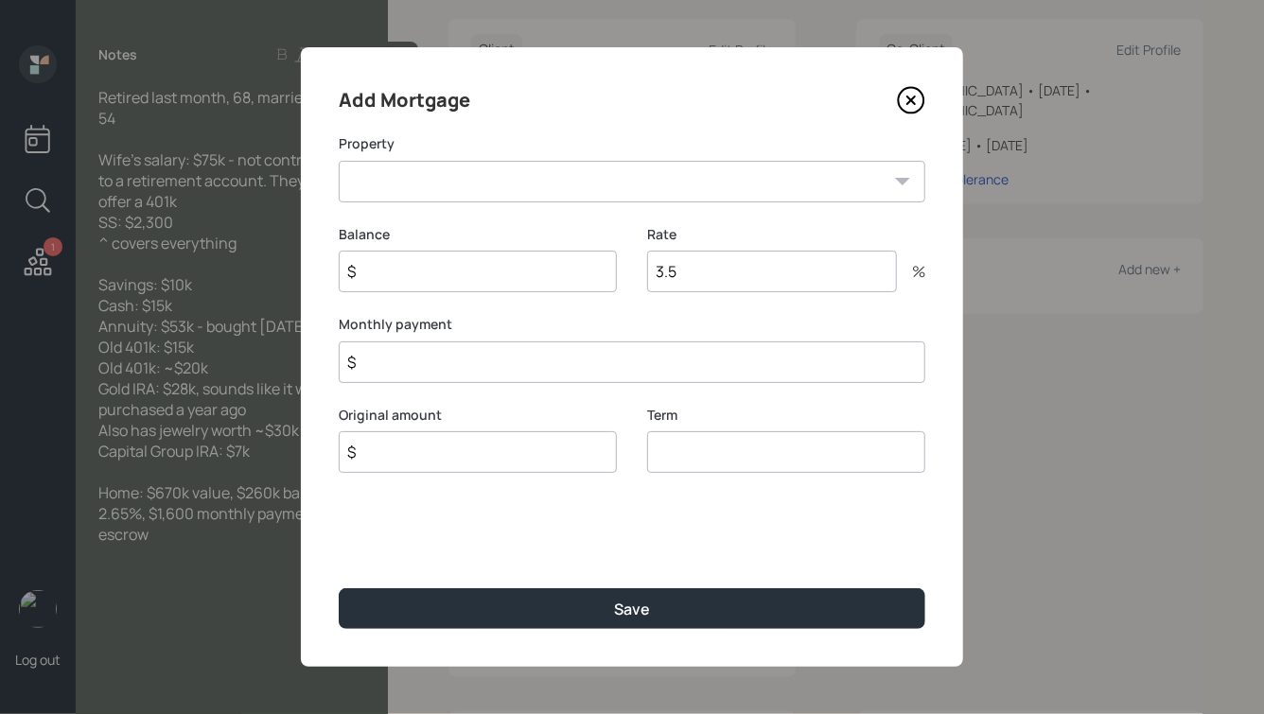
click at [568, 186] on select "SC Primary home" at bounding box center [632, 182] width 587 height 42
select select "8db011ee-47f4-4996-bff3-dbf588c17907"
click at [339, 161] on select "SC Primary home" at bounding box center [632, 182] width 587 height 42
click at [505, 267] on input "$" at bounding box center [478, 272] width 278 height 42
type input "$ 260,000"
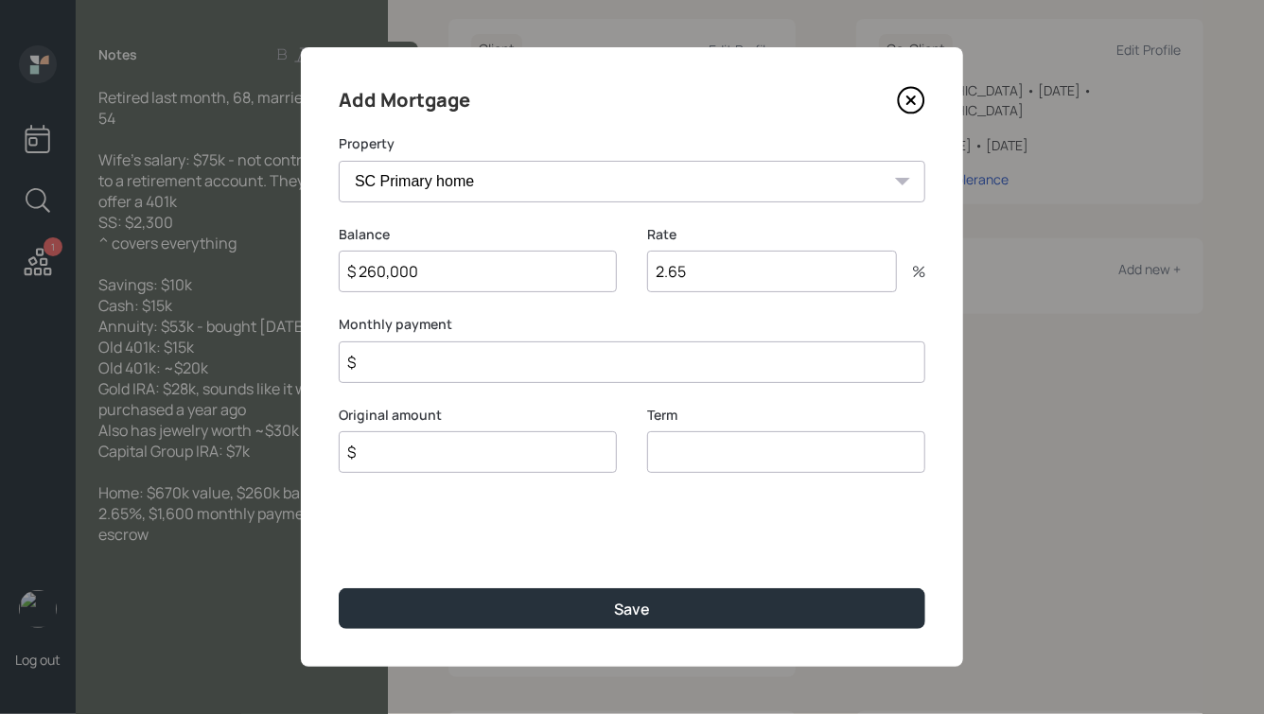
type input "2.65"
type input "$ 1,600"
type input "$ 260,000"
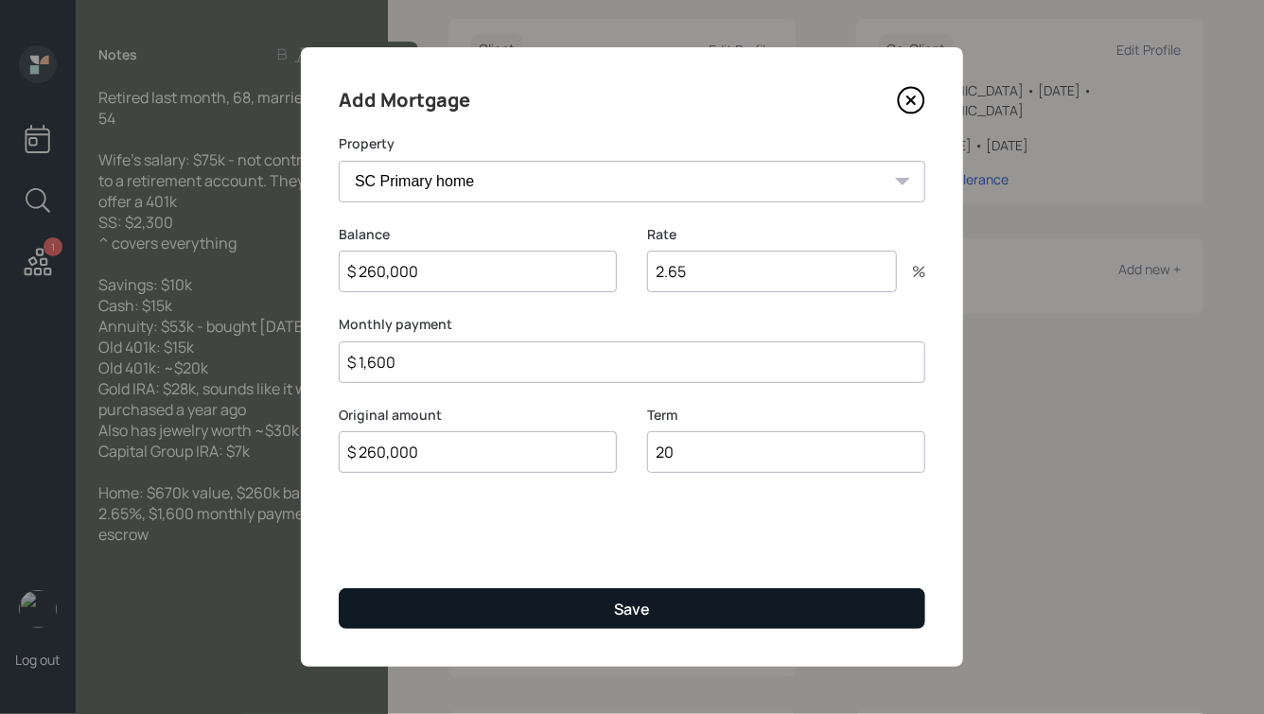
type input "20"
click at [643, 616] on div "Save" at bounding box center [632, 609] width 36 height 21
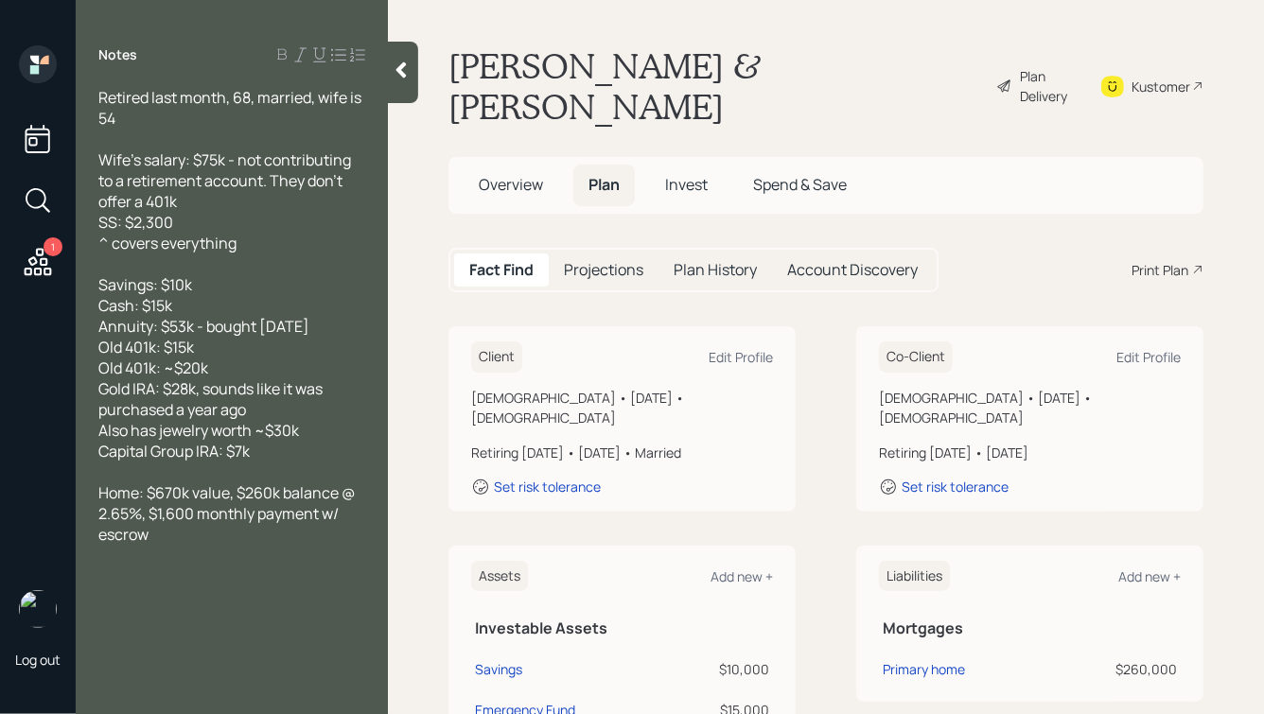
click at [404, 68] on icon at bounding box center [401, 70] width 19 height 19
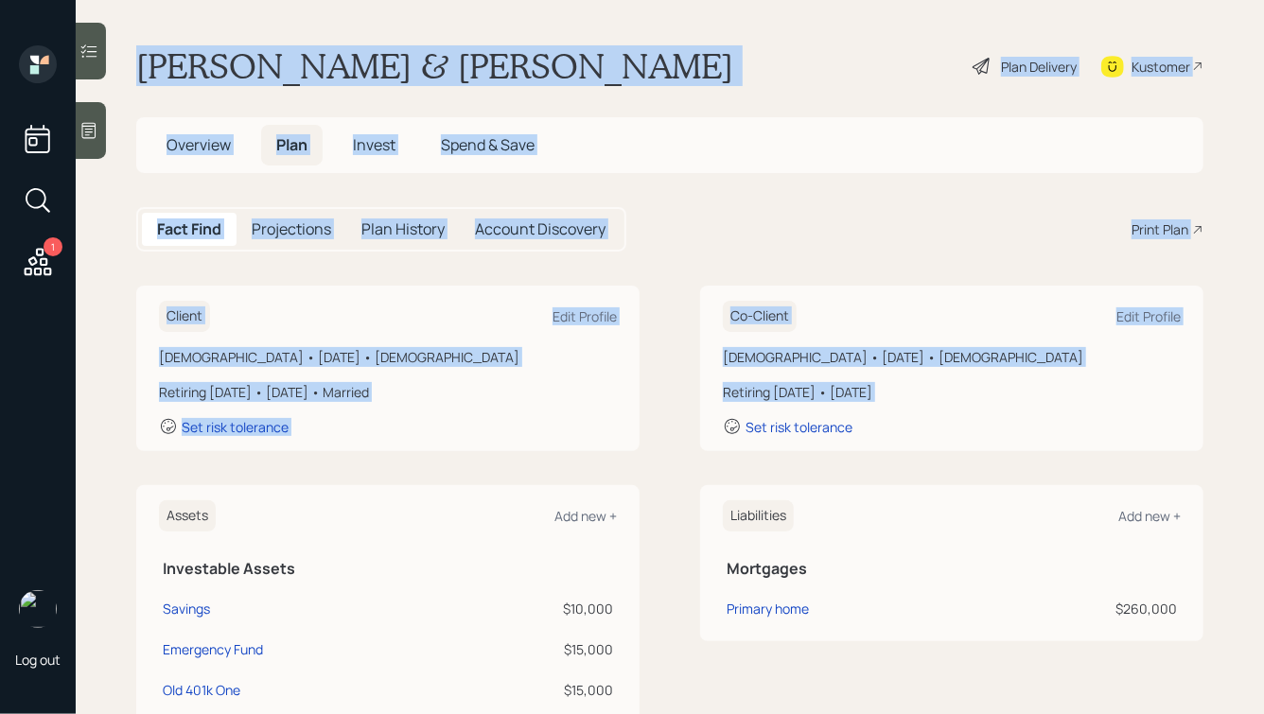
drag, startPoint x: 131, startPoint y: 61, endPoint x: 711, endPoint y: 435, distance: 689.9
click at [711, 435] on main "[PERSON_NAME] & [PERSON_NAME] Plan Delivery Kustomer Overview Plan Invest Spend…" at bounding box center [670, 357] width 1188 height 714
click at [711, 448] on div "Co-Client Edit Profile [DEMOGRAPHIC_DATA] • [DATE] • [DEMOGRAPHIC_DATA] Retirin…" at bounding box center [951, 369] width 503 height 166
drag, startPoint x: 897, startPoint y: 462, endPoint x: 438, endPoint y: 29, distance: 630.4
click at [438, 29] on main "[PERSON_NAME] & [PERSON_NAME] Plan Delivery Kustomer Overview Plan Invest Spend…" at bounding box center [670, 357] width 1188 height 714
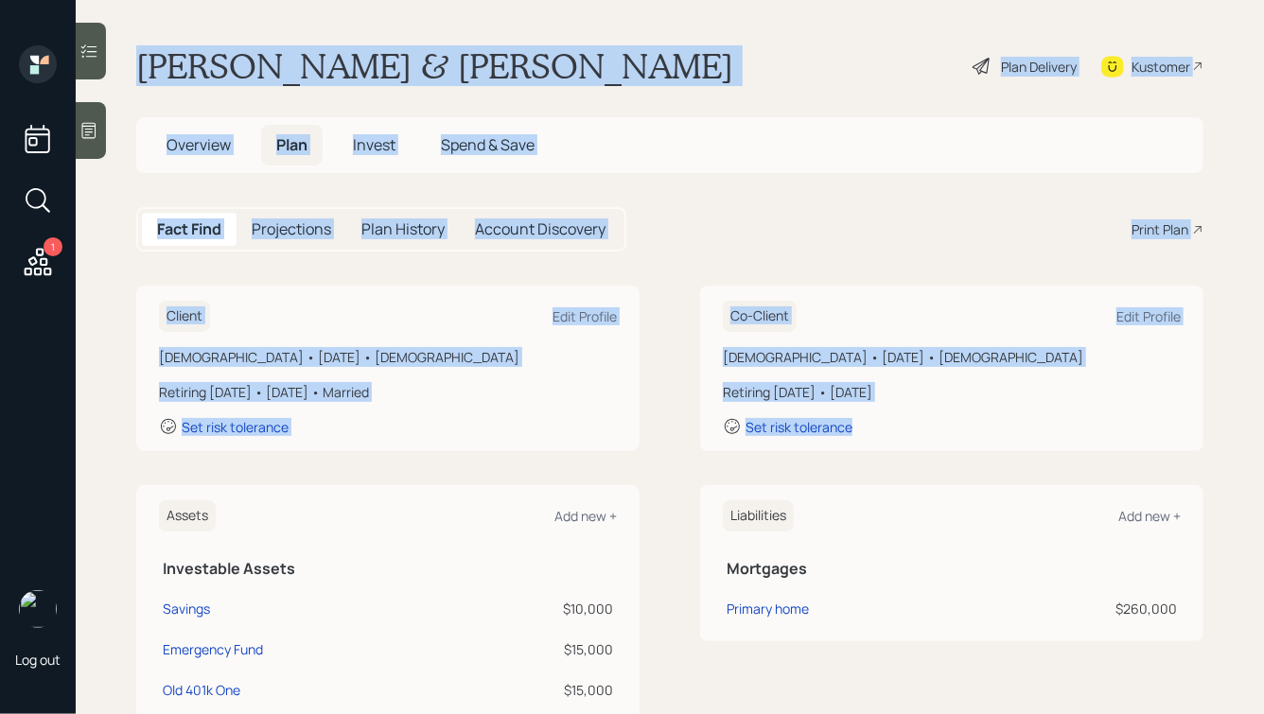
click at [377, 66] on h1 "[PERSON_NAME] & [PERSON_NAME]" at bounding box center [434, 66] width 597 height 42
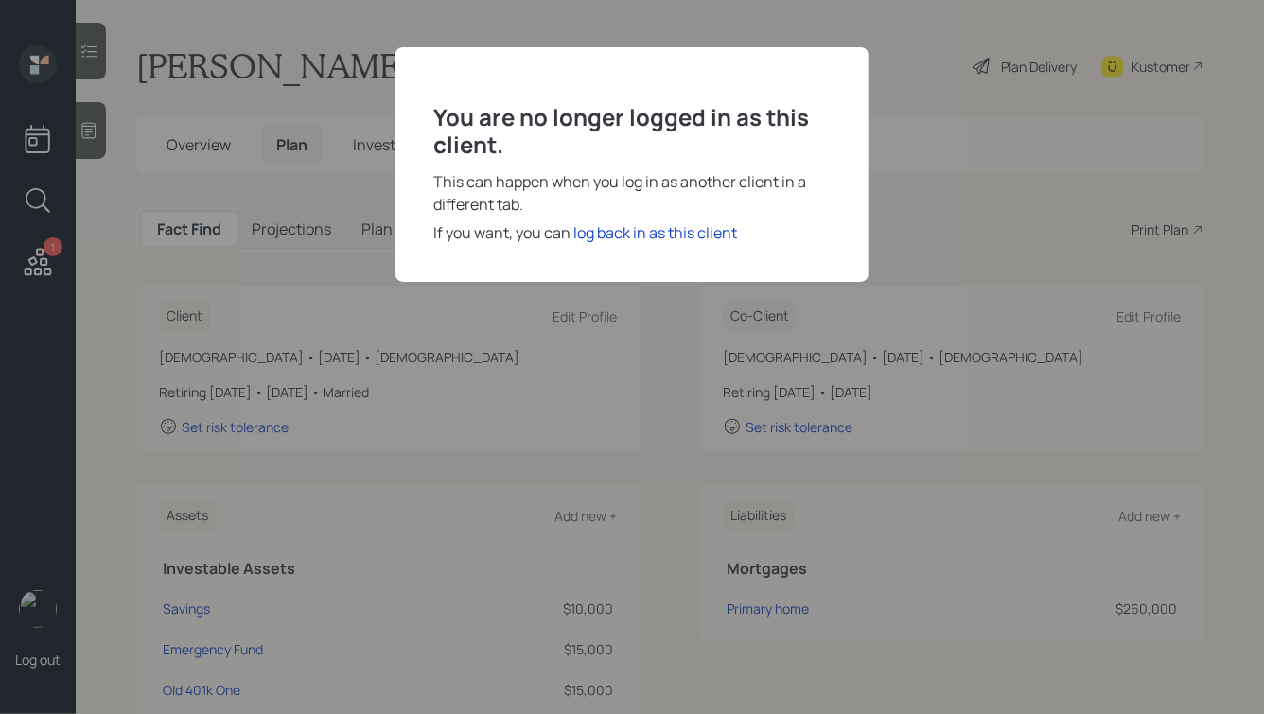
click at [588, 218] on div "You are no longer logged in as this client. This can happen when you log in as …" at bounding box center [631, 164] width 473 height 235
click at [588, 226] on div "log back in as this client" at bounding box center [655, 232] width 164 height 23
